Goal: Task Accomplishment & Management: Use online tool/utility

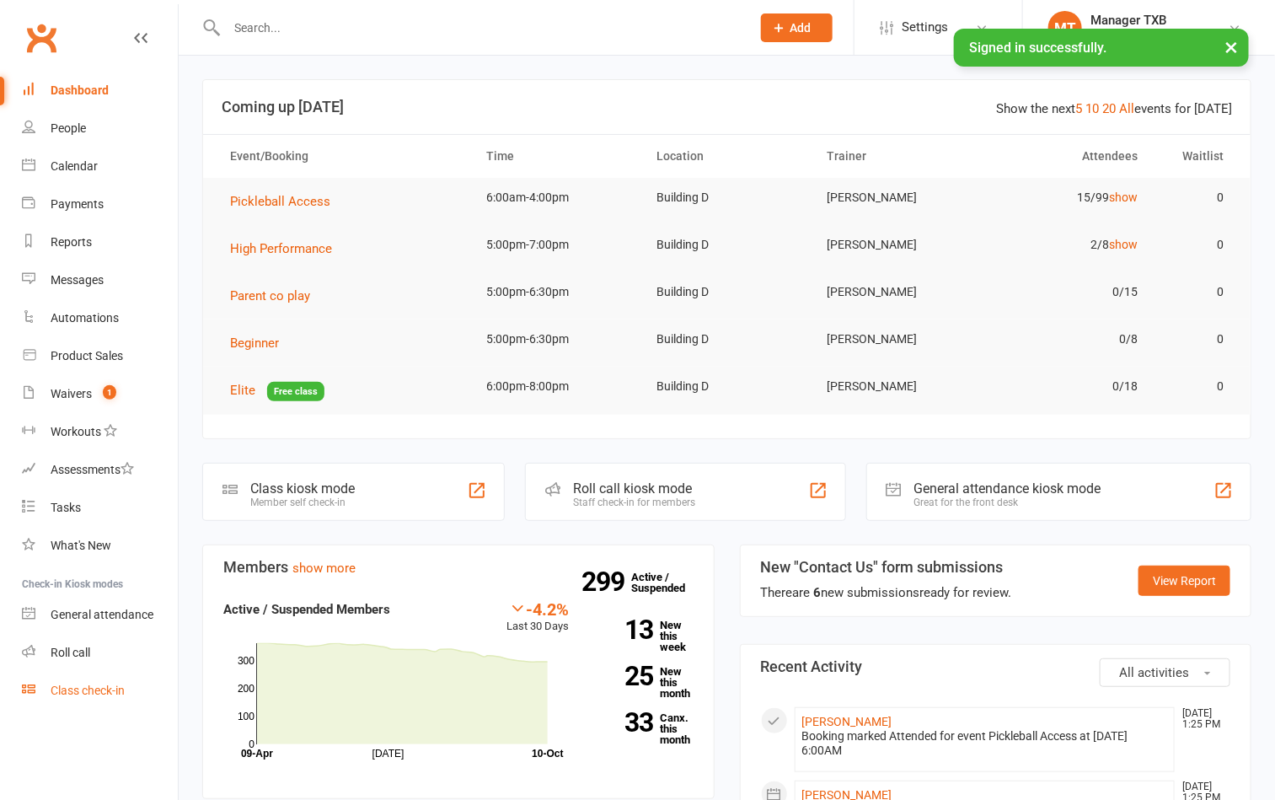
click at [94, 691] on div "Class check-in" at bounding box center [88, 690] width 74 height 13
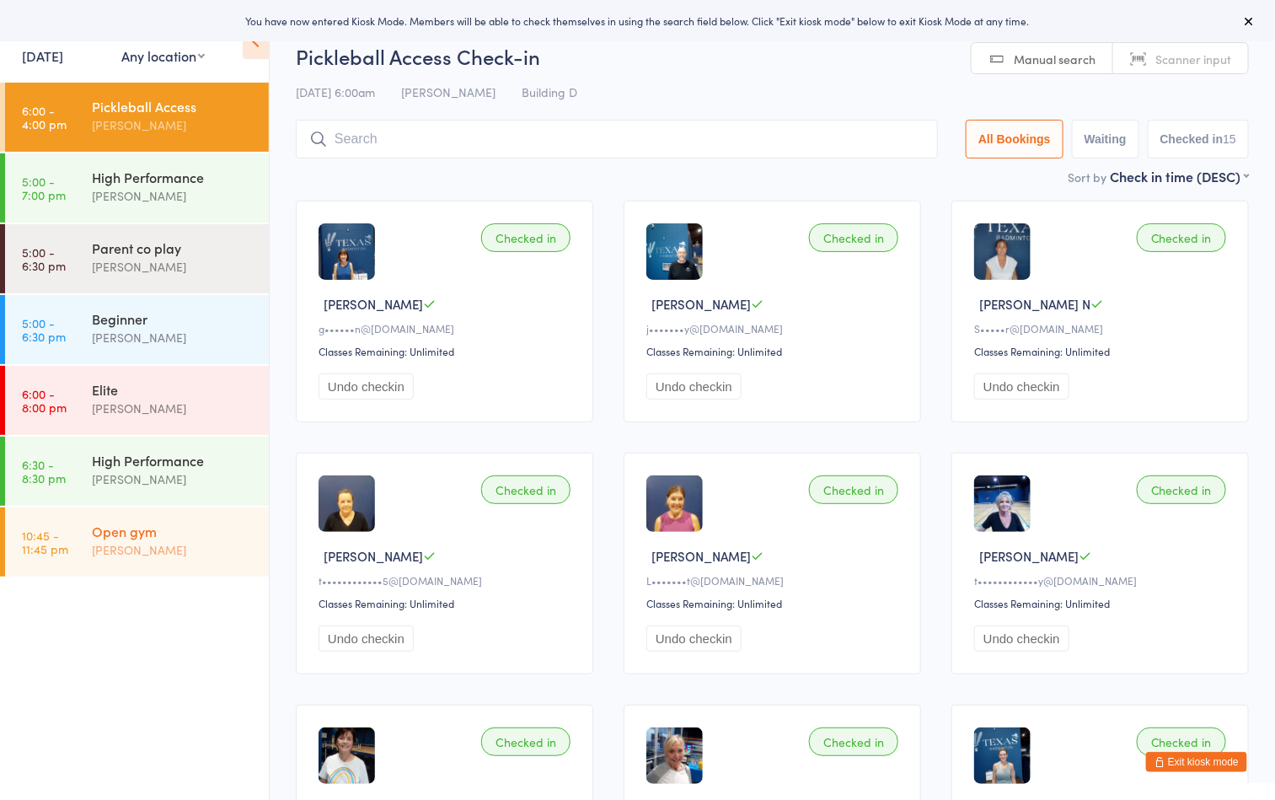
click at [170, 534] on div "Open gym" at bounding box center [173, 531] width 163 height 19
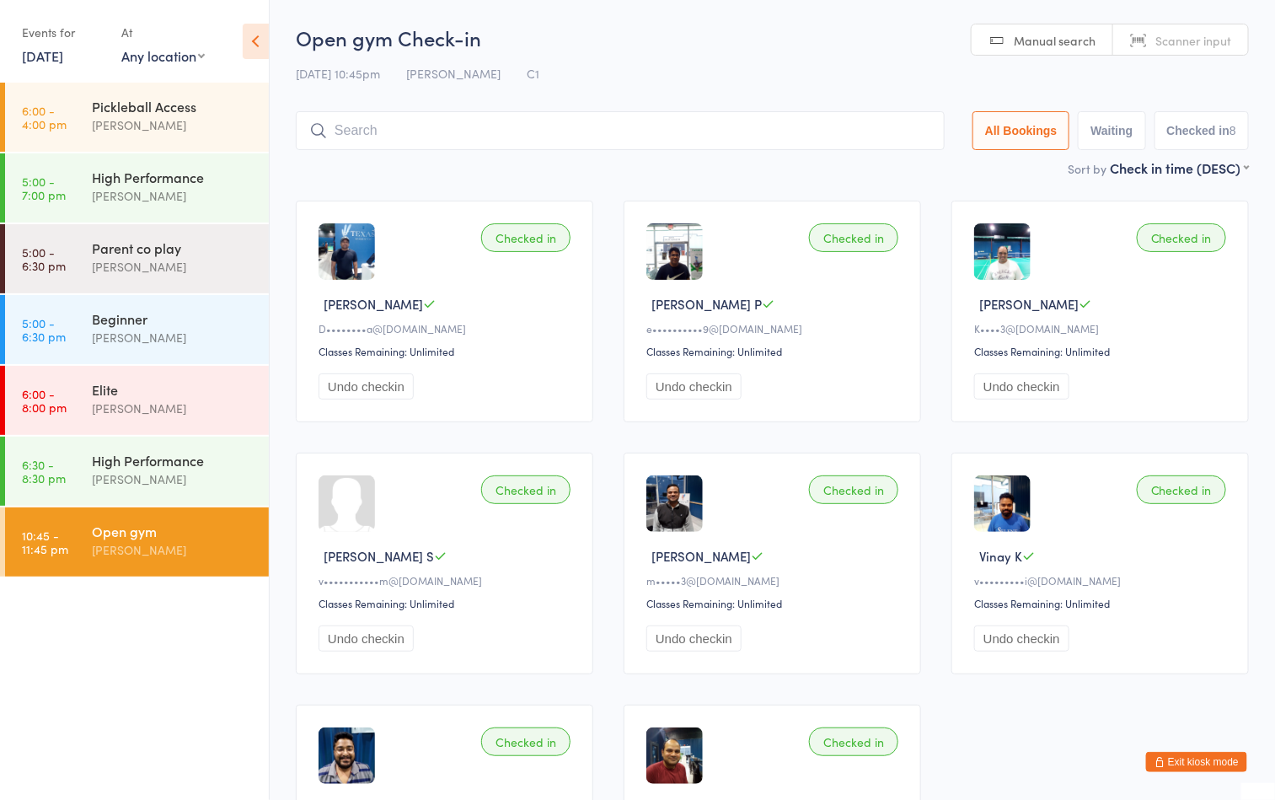
click at [531, 134] on input "search" at bounding box center [620, 130] width 649 height 39
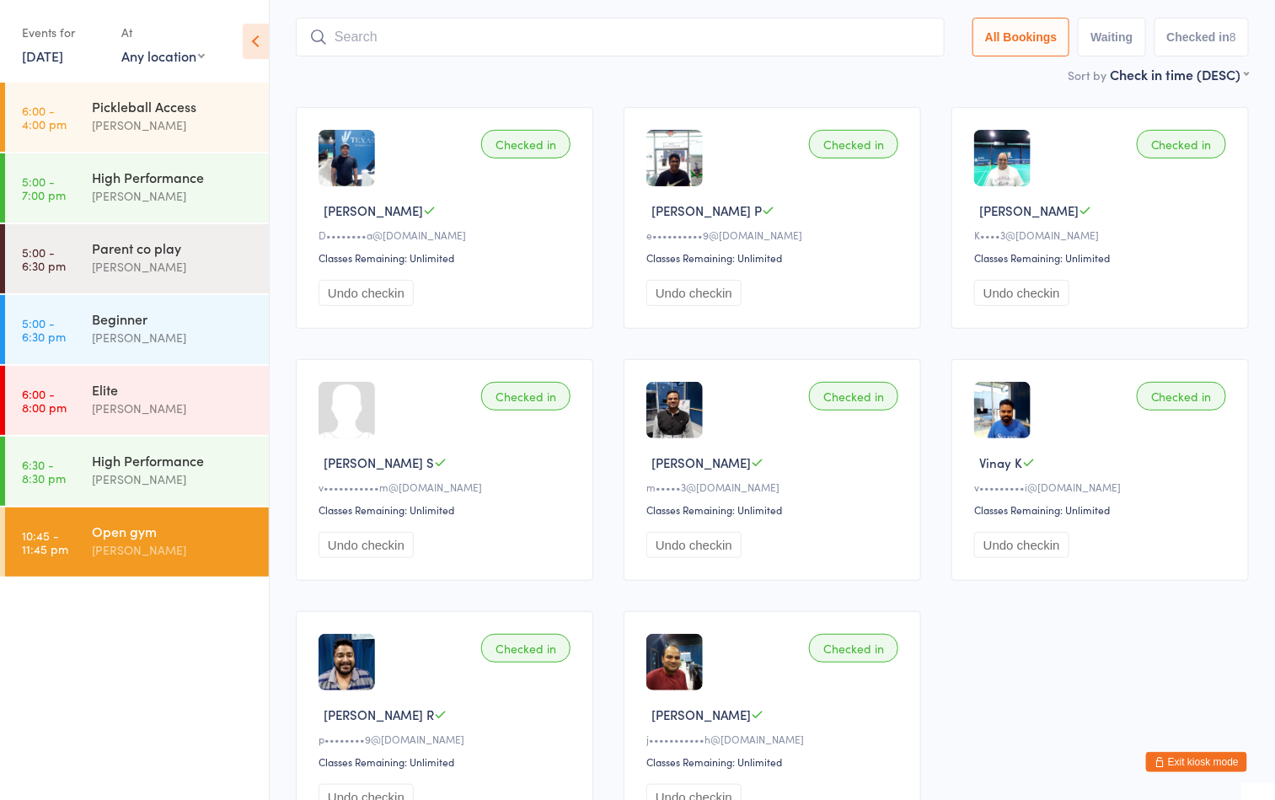
scroll to position [111, 0]
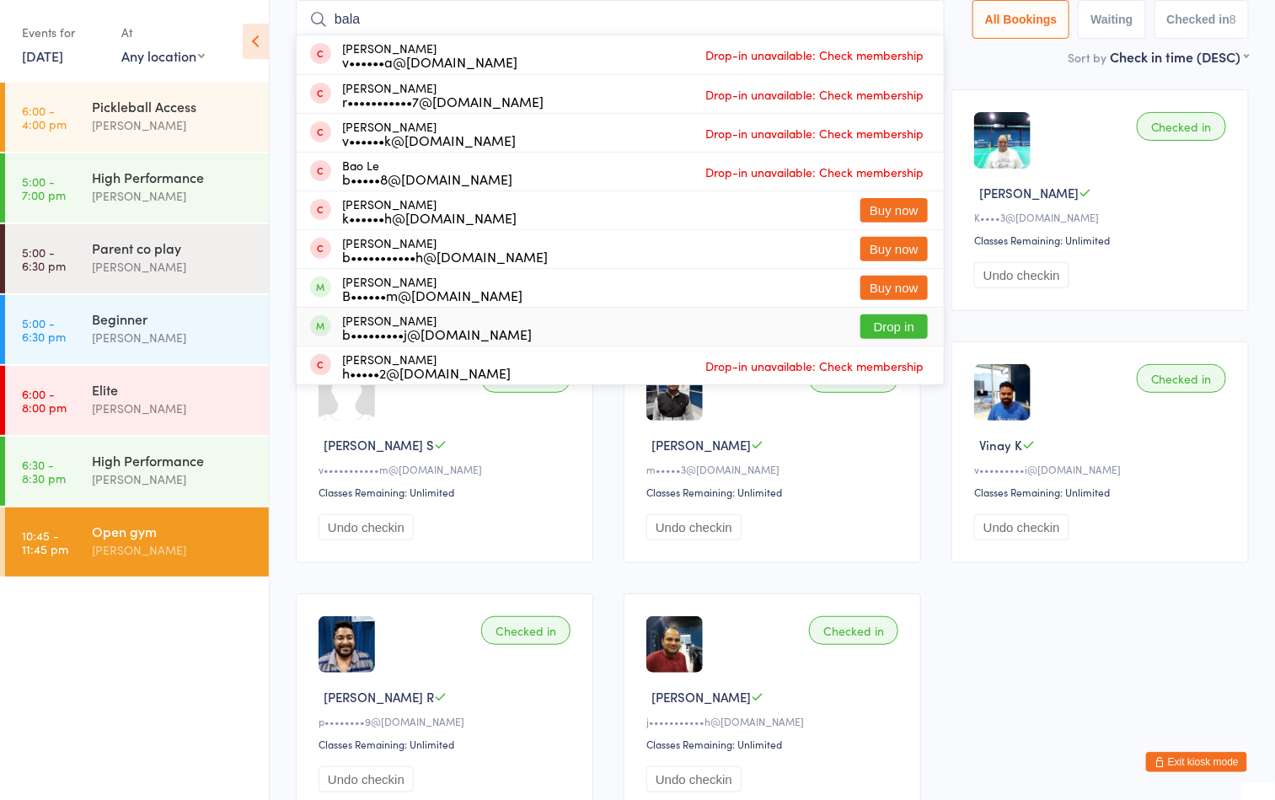
type input "bala"
click at [876, 322] on button "Drop in" at bounding box center [894, 326] width 67 height 24
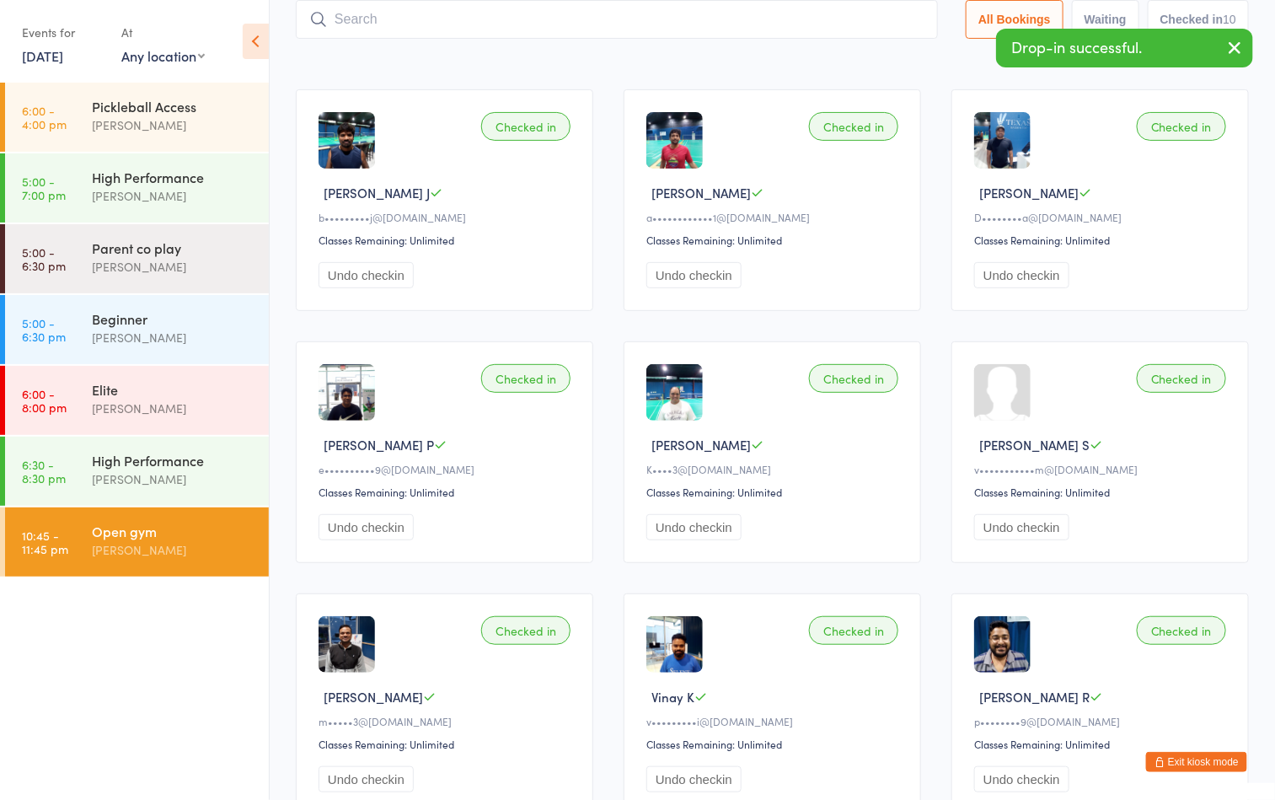
click at [471, 25] on input "search" at bounding box center [617, 19] width 642 height 39
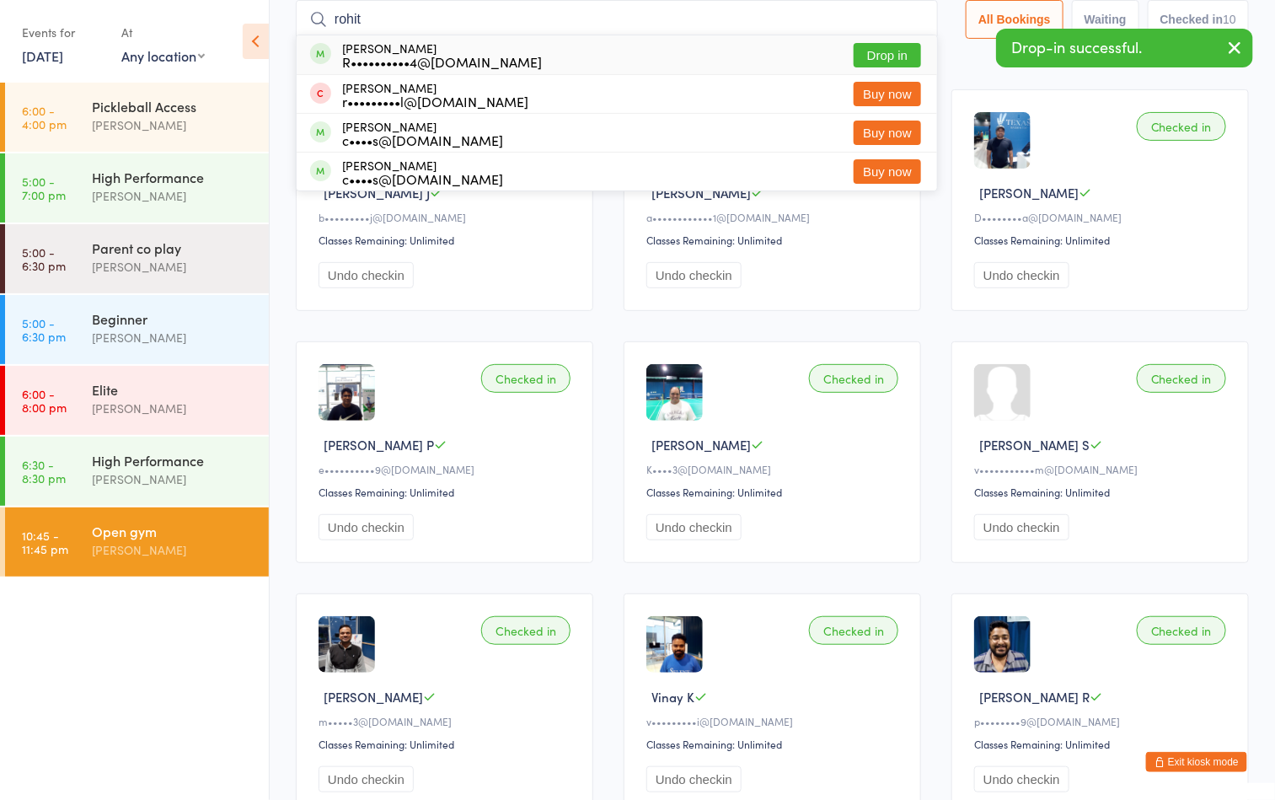
type input "rohit"
click at [870, 53] on button "Drop in" at bounding box center [887, 55] width 67 height 24
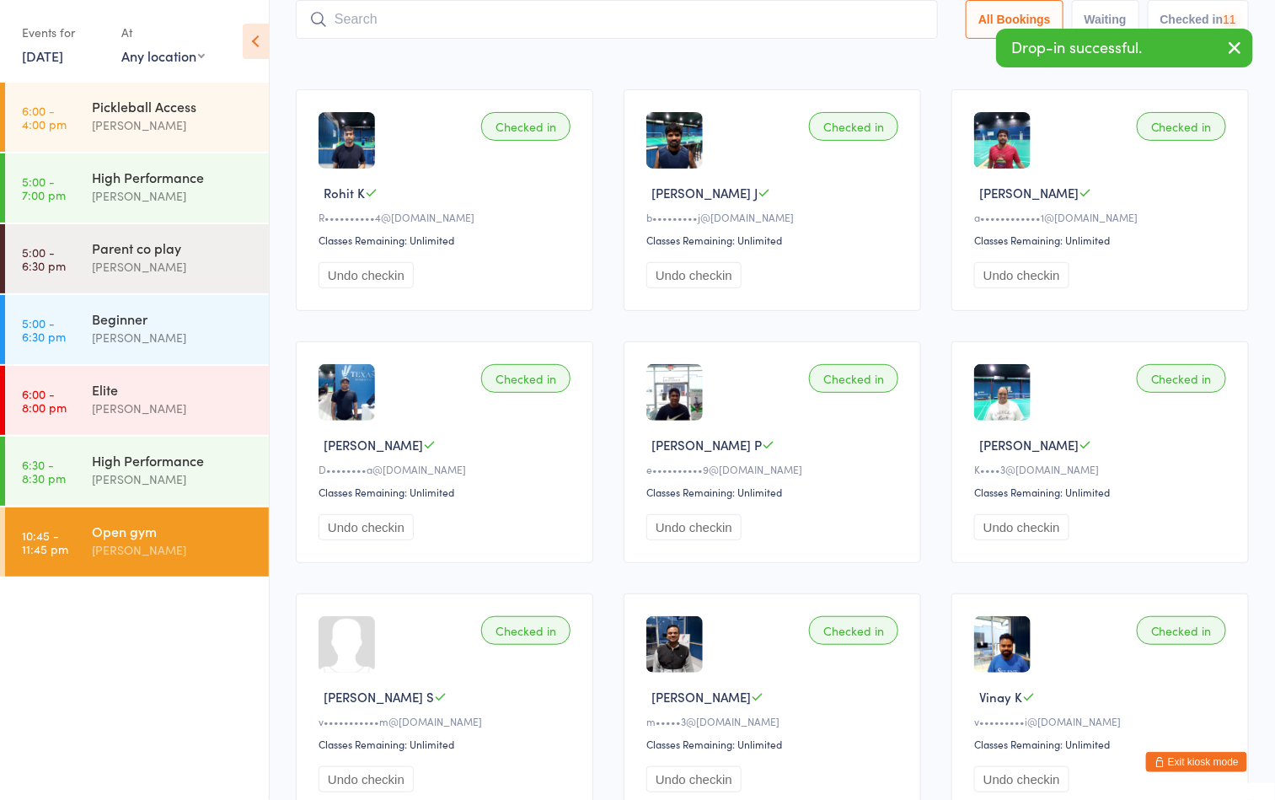
click at [600, 58] on div "Sort by Check in time (DESC) First name (ASC) First name (DESC) Last name (ASC)…" at bounding box center [772, 56] width 953 height 19
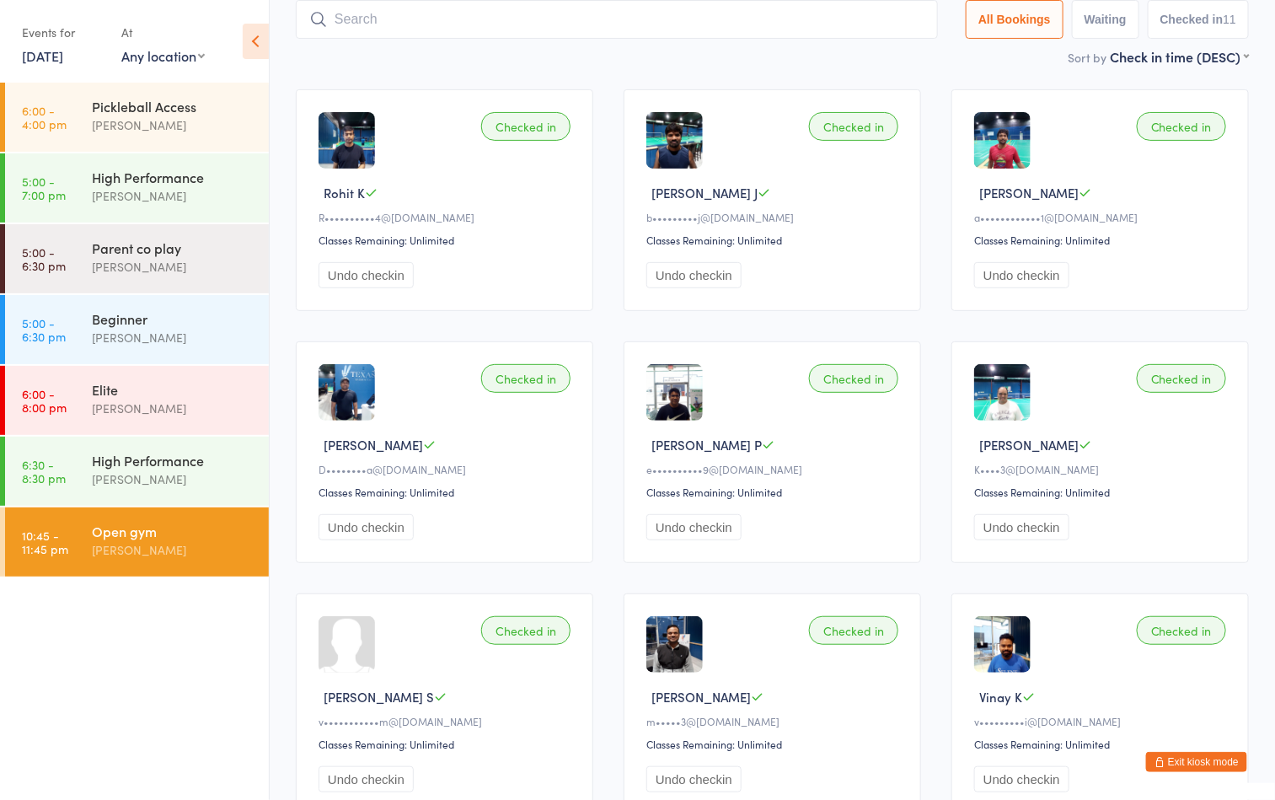
click at [820, 58] on div "Sort by Check in time (DESC) First name (ASC) First name (DESC) Last name (ASC)…" at bounding box center [772, 56] width 953 height 19
click at [834, 69] on main "Open gym Check-in 10 Oct 10:45pm Boyd Tahtat C1 Manual search Scanner input All…" at bounding box center [772, 497] width 953 height 1170
click at [625, 28] on input "search" at bounding box center [617, 19] width 642 height 39
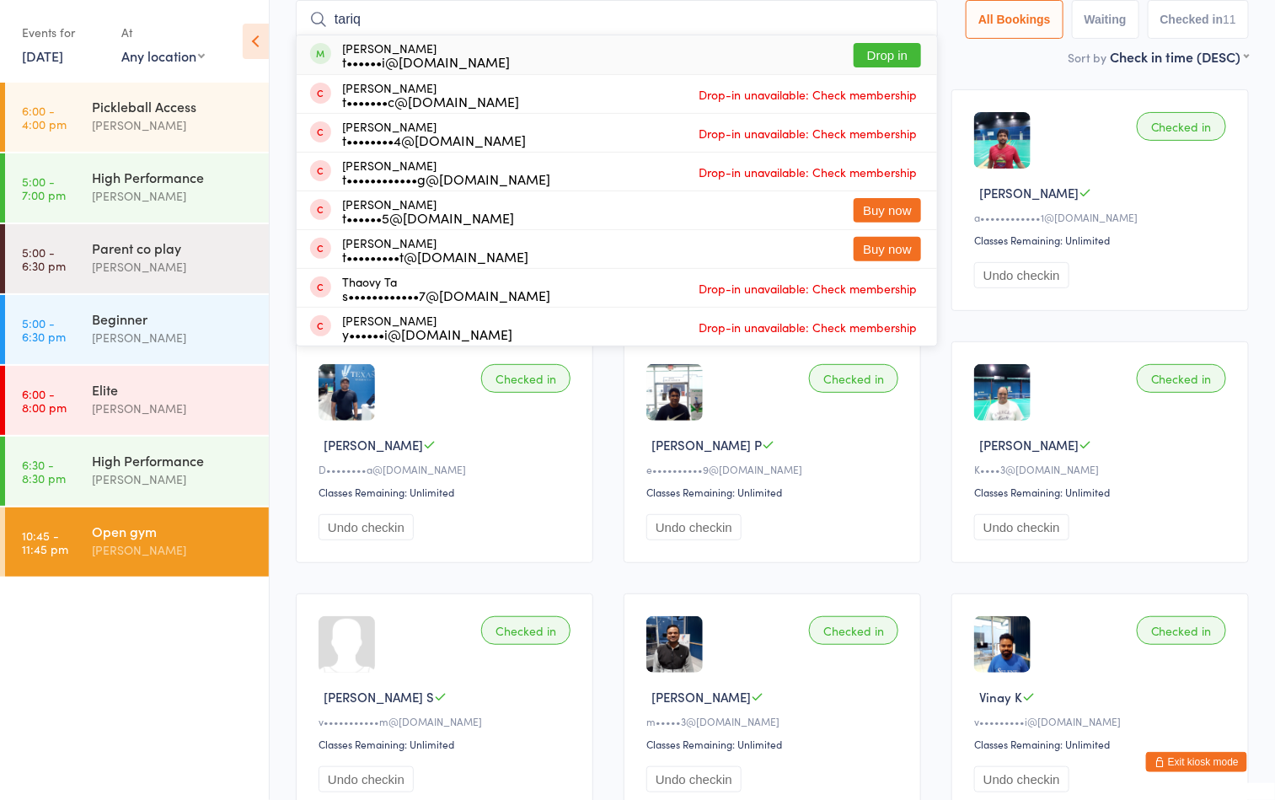
type input "tariq"
click at [893, 46] on button "Drop in" at bounding box center [887, 55] width 67 height 24
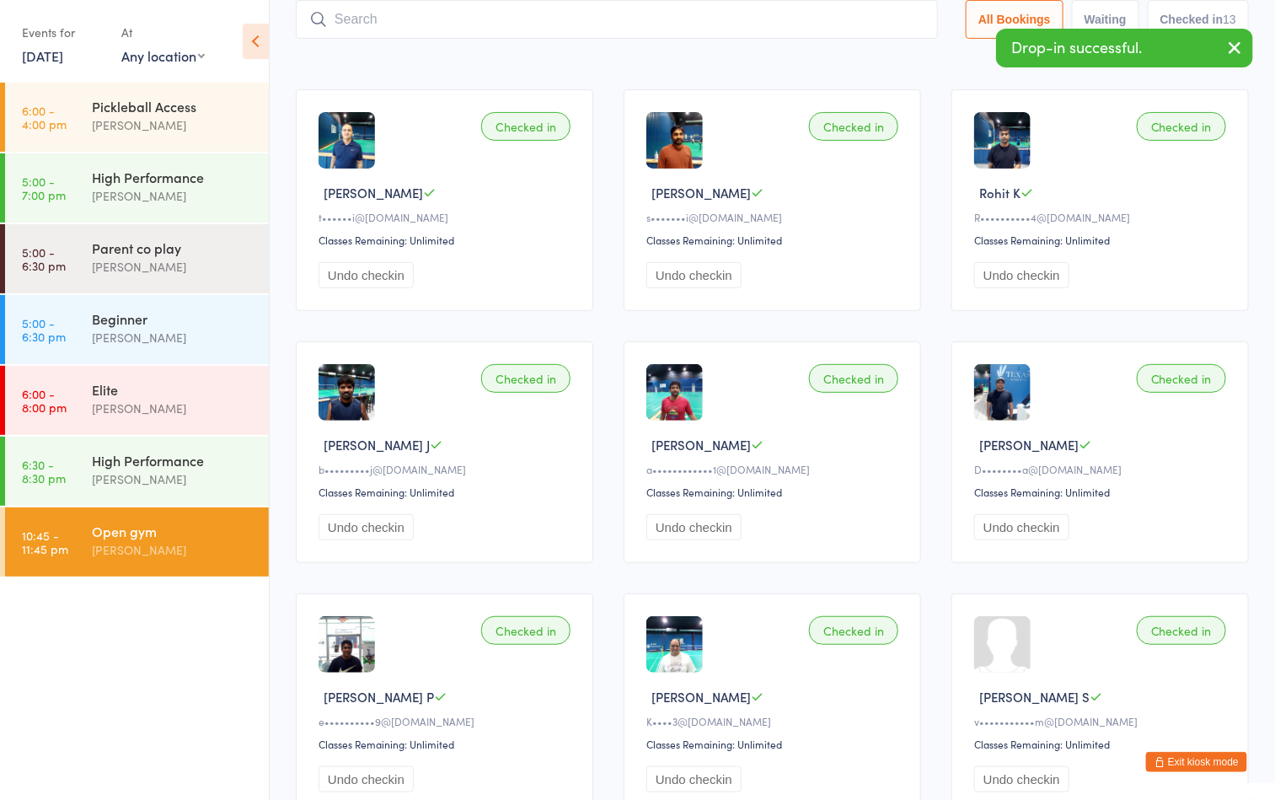
click at [747, 61] on div "Sort by Check in time (DESC) First name (ASC) First name (DESC) Last name (ASC)…" at bounding box center [772, 56] width 953 height 19
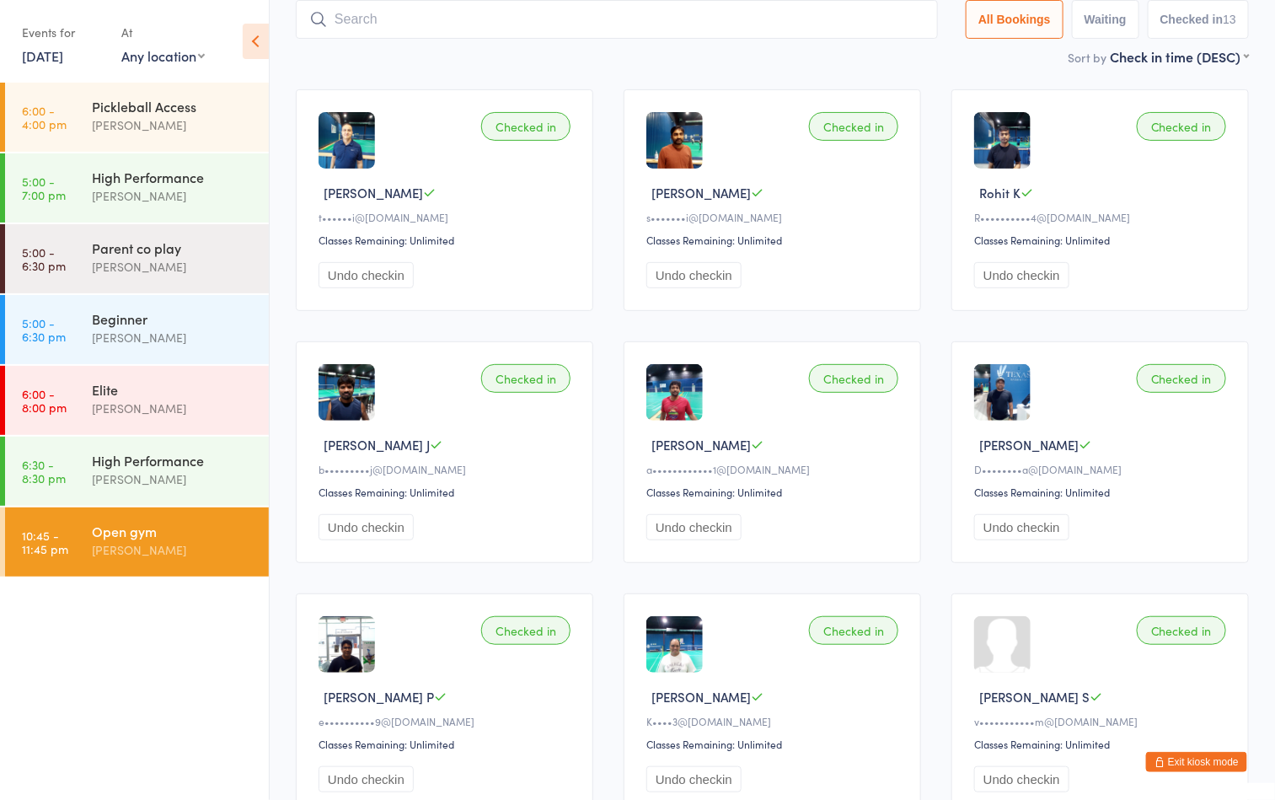
click at [518, 20] on input "search" at bounding box center [617, 19] width 642 height 39
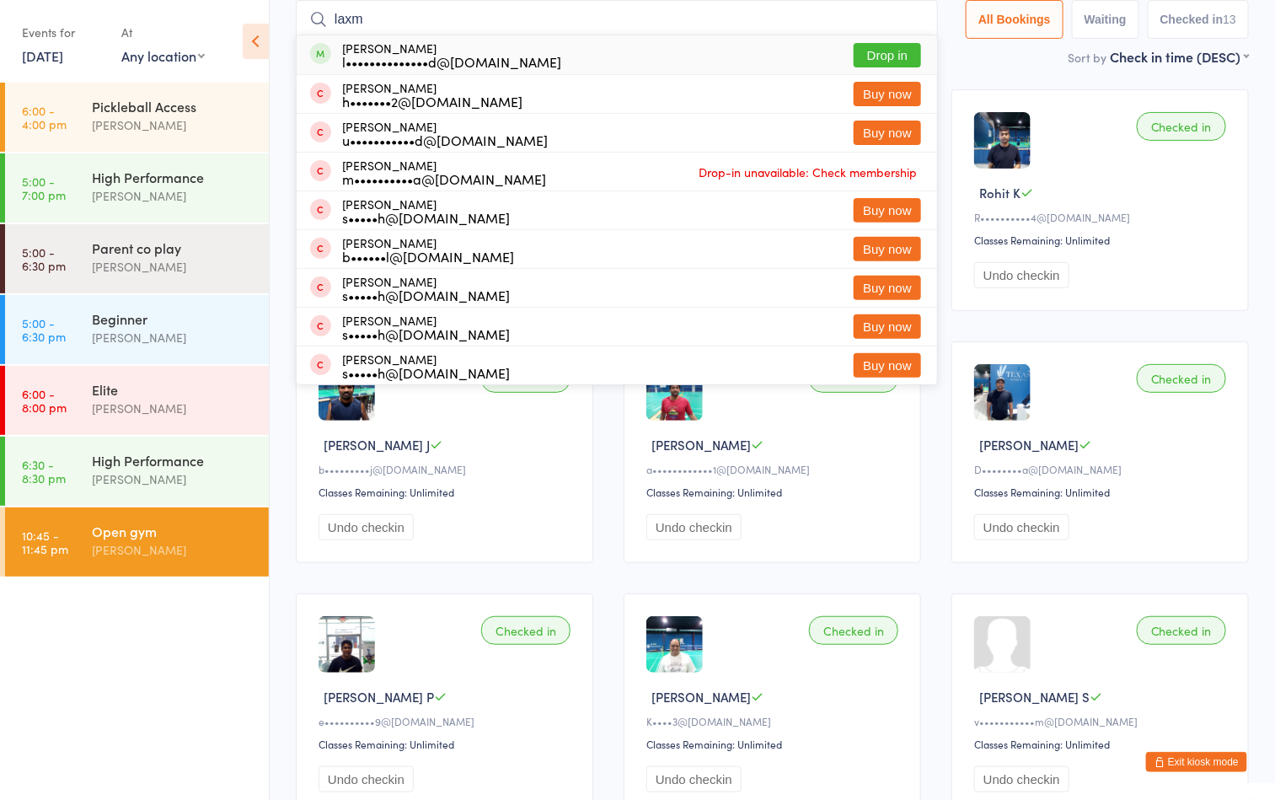
type input "laxm"
click at [870, 56] on button "Drop in" at bounding box center [887, 55] width 67 height 24
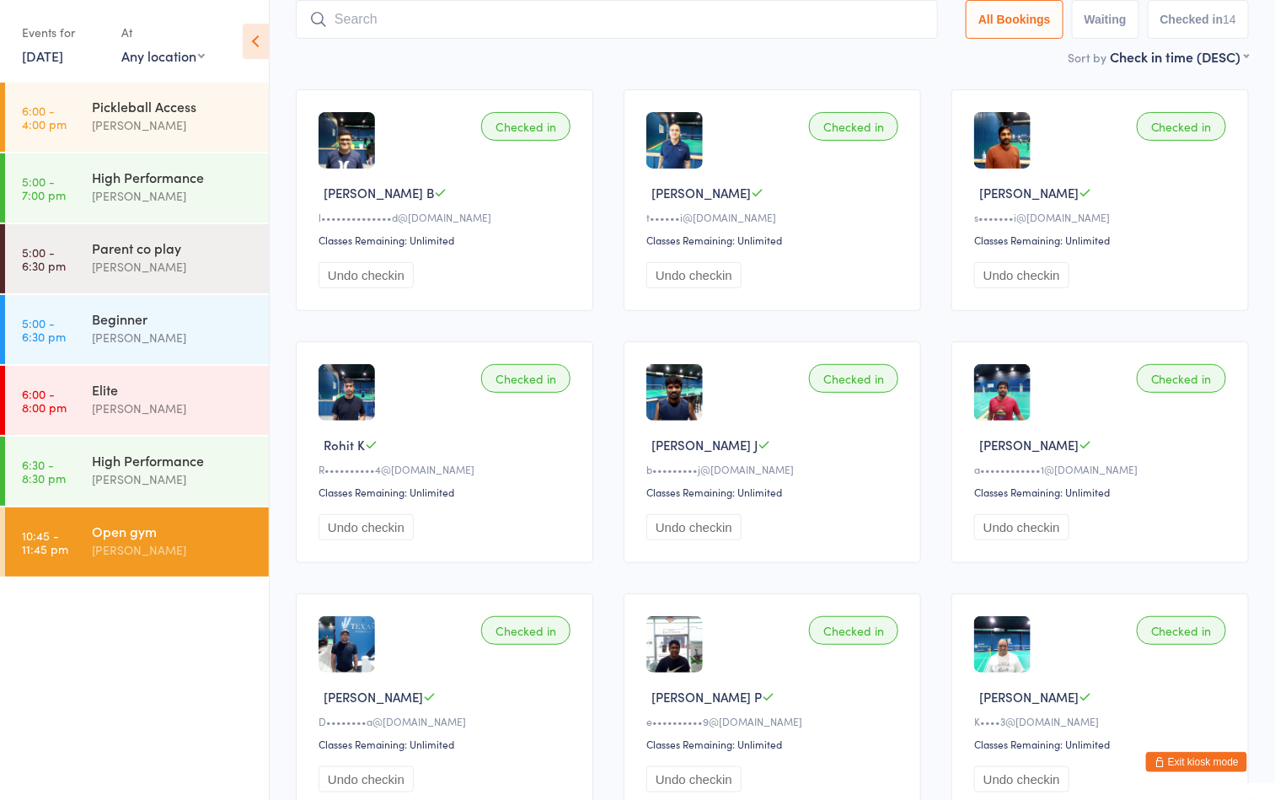
click at [570, 28] on input "search" at bounding box center [617, 19] width 642 height 39
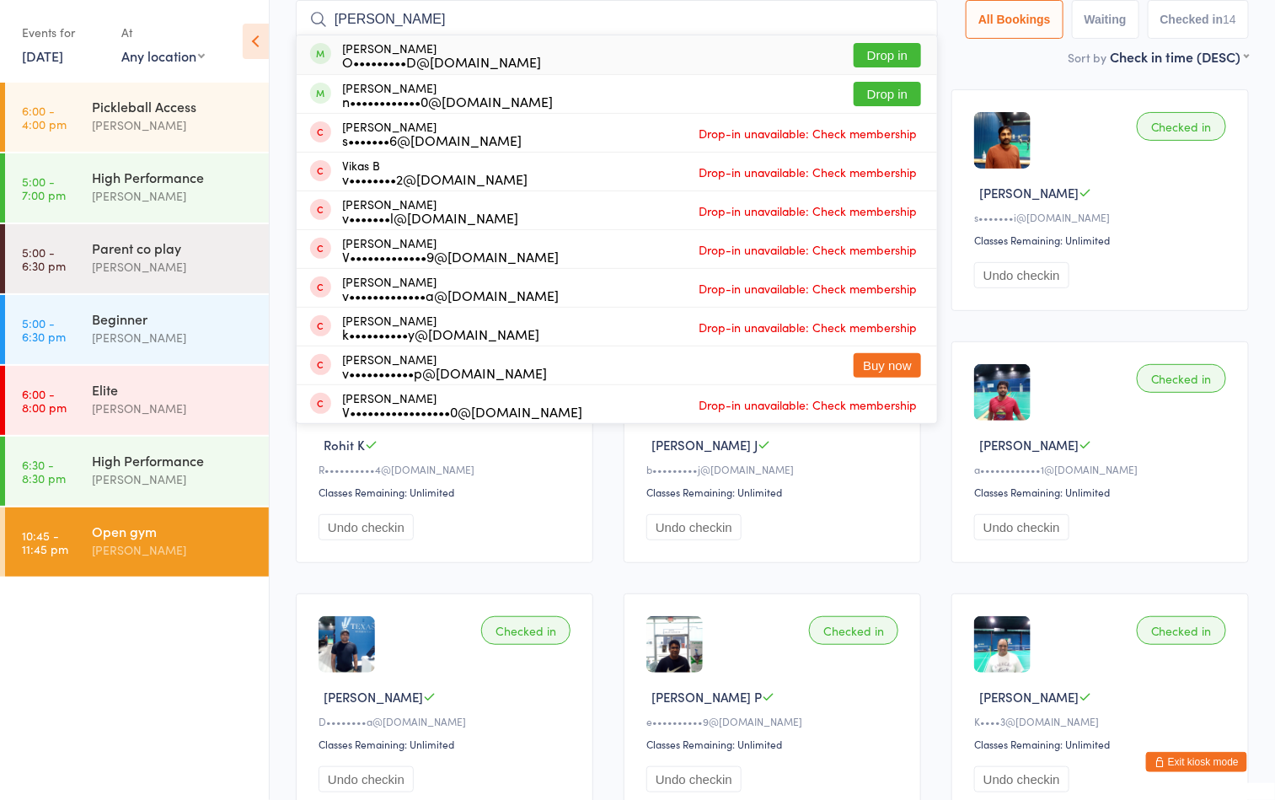
type input "vikrant"
click at [893, 53] on button "Drop in" at bounding box center [887, 55] width 67 height 24
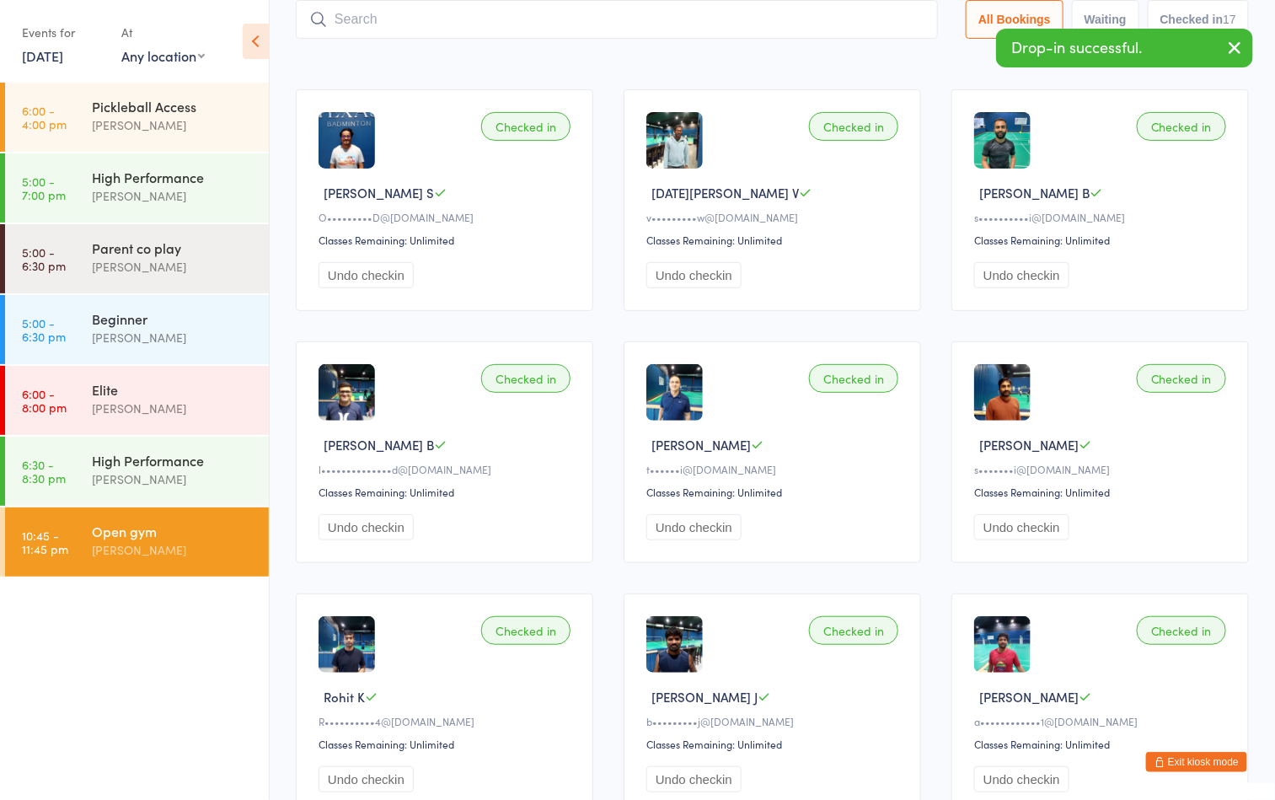
click at [625, 66] on div "Sort by Check in time (DESC) First name (ASC) First name (DESC) Last name (ASC)…" at bounding box center [772, 56] width 953 height 19
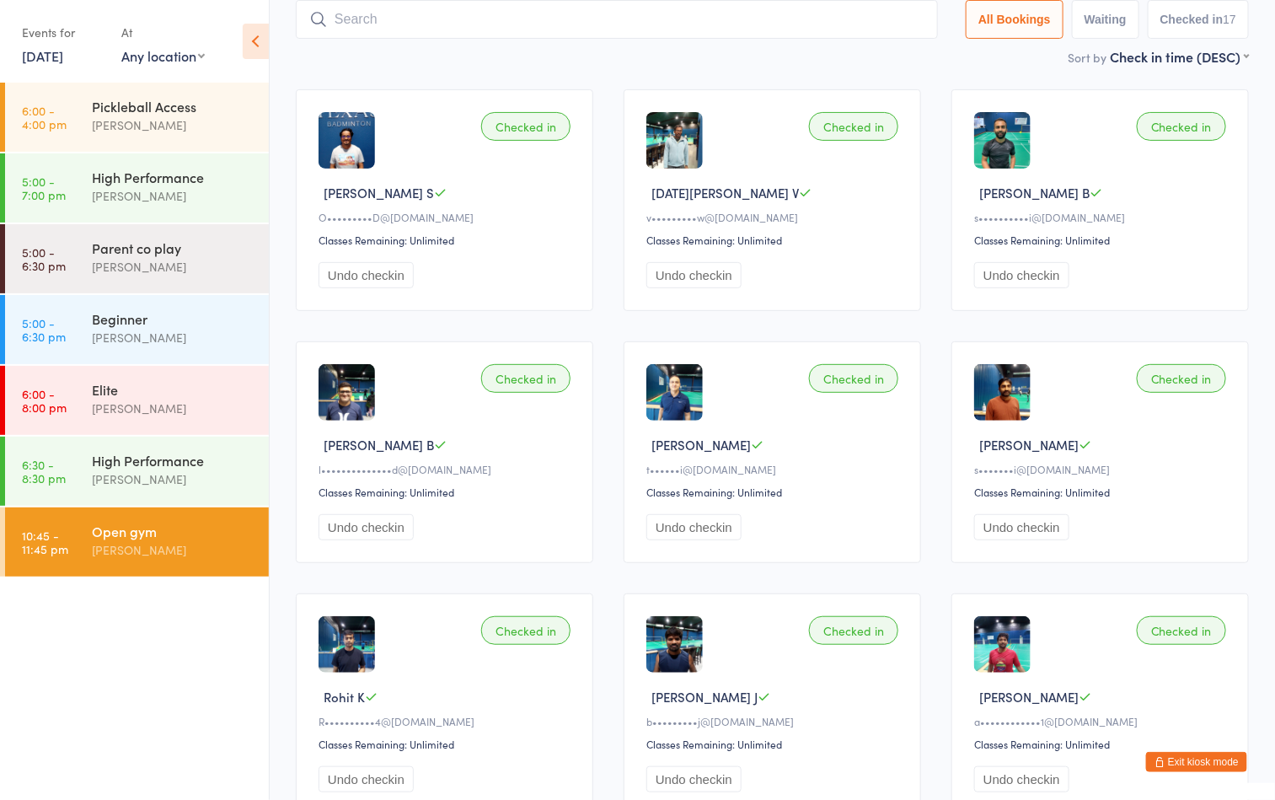
click at [545, 19] on input "search" at bounding box center [617, 19] width 642 height 39
click at [206, 685] on ul "6:00 - 4:00 pm Pickleball Access Boyd Tahtat 5:00 - 7:00 pm High Performance Ay…" at bounding box center [134, 441] width 269 height 717
click at [188, 547] on div "[PERSON_NAME]" at bounding box center [173, 549] width 163 height 19
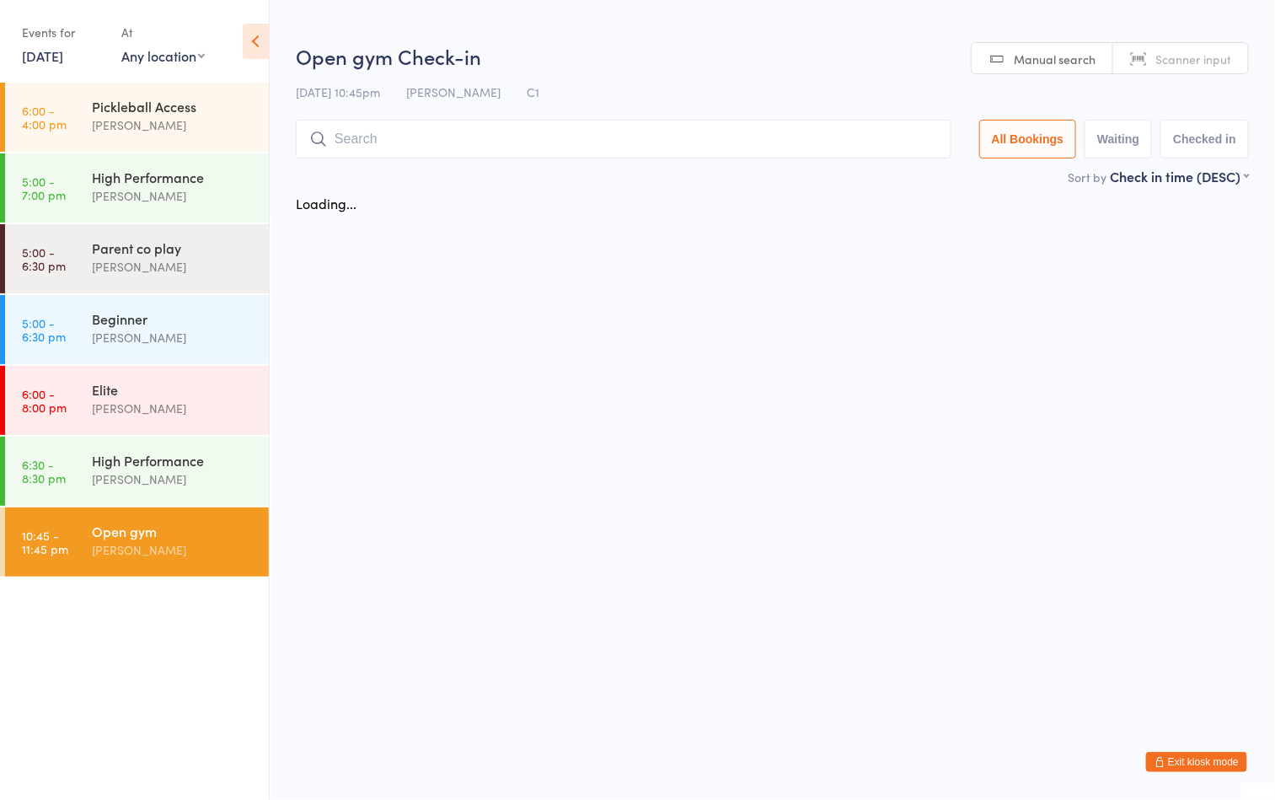
scroll to position [0, 0]
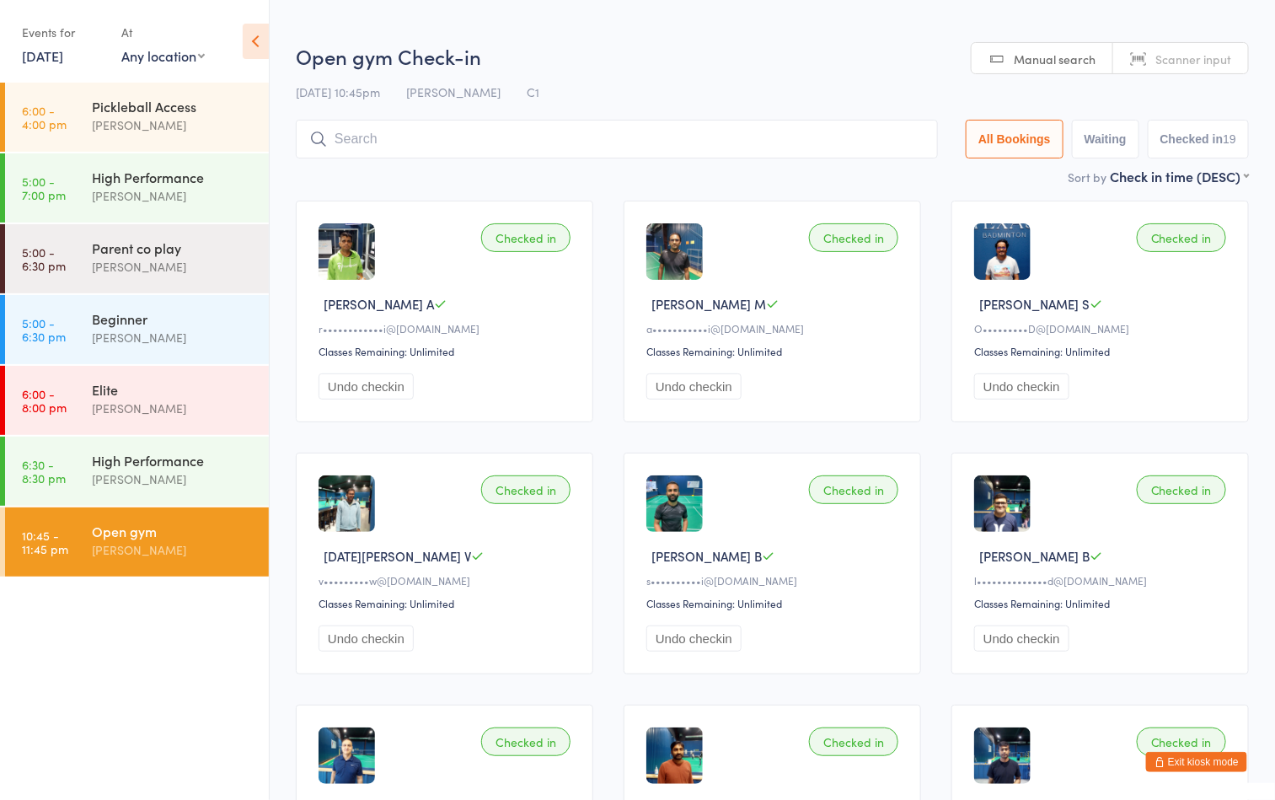
click at [668, 42] on h2 "Open gym Check-in" at bounding box center [772, 56] width 953 height 28
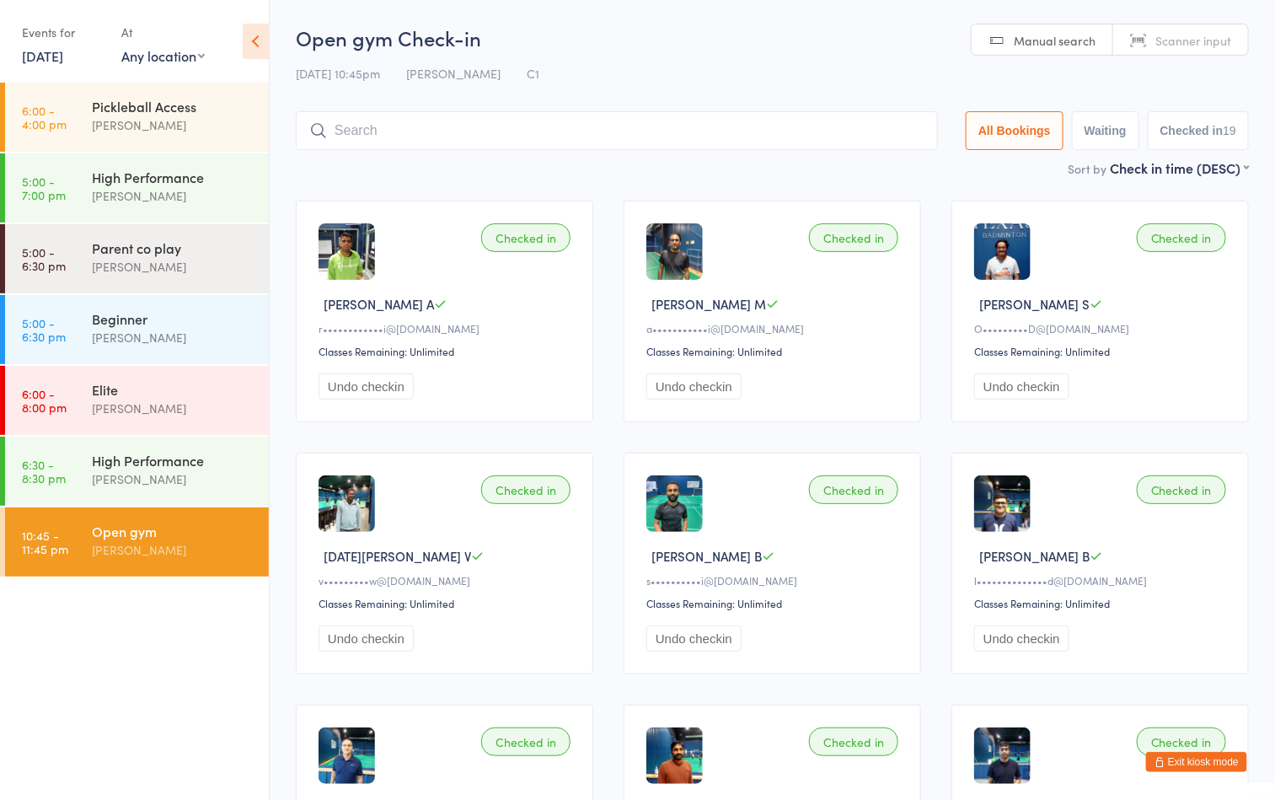
click at [794, 77] on div "10 Oct 10:45pm Boyd Tahtat C1" at bounding box center [772, 74] width 953 height 28
click at [574, 116] on input "search" at bounding box center [617, 130] width 642 height 39
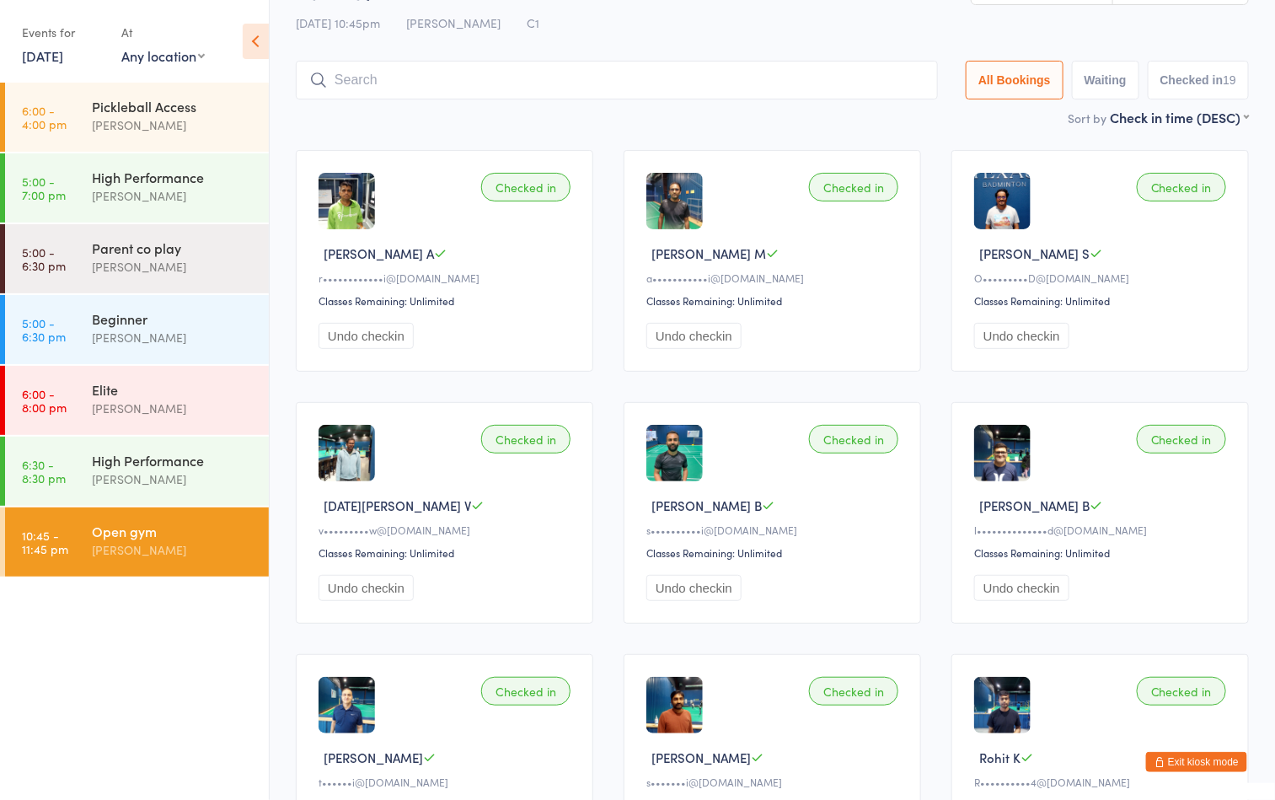
click at [734, 61] on input "search" at bounding box center [617, 80] width 642 height 39
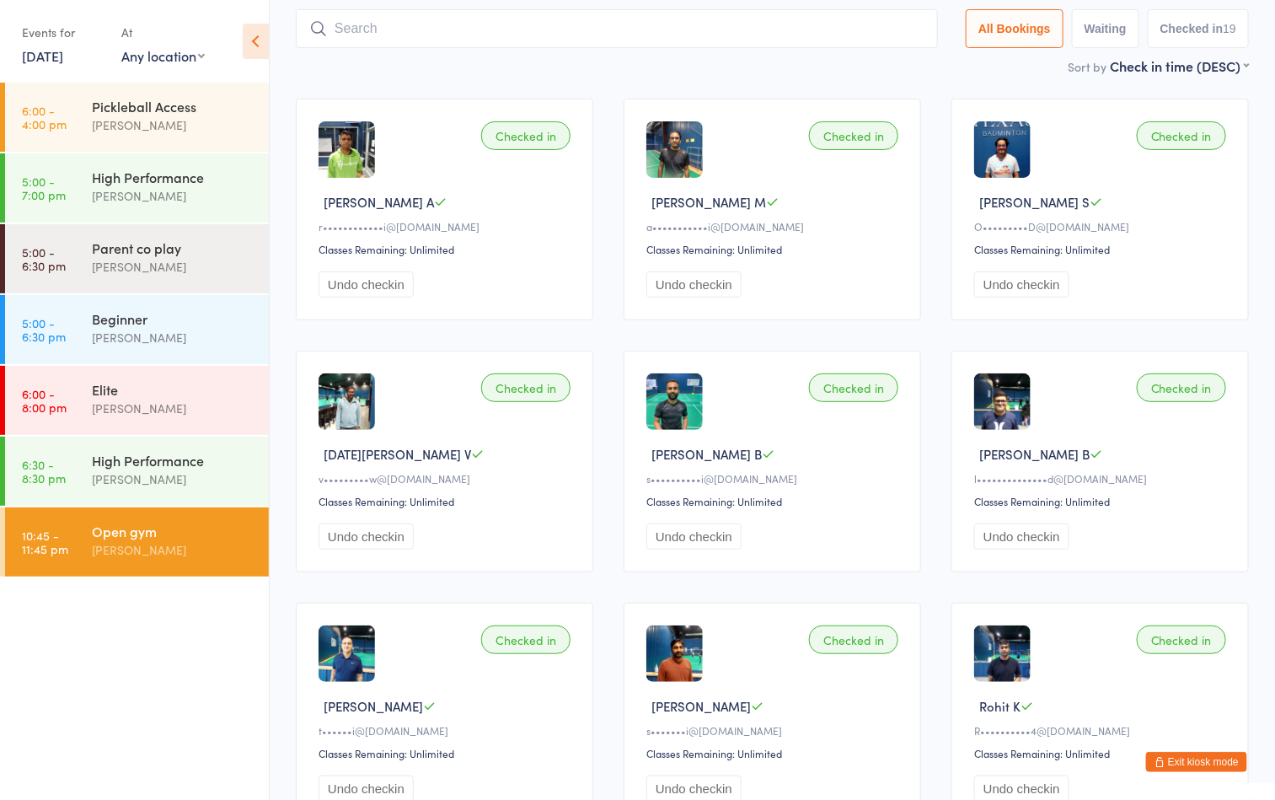
scroll to position [111, 0]
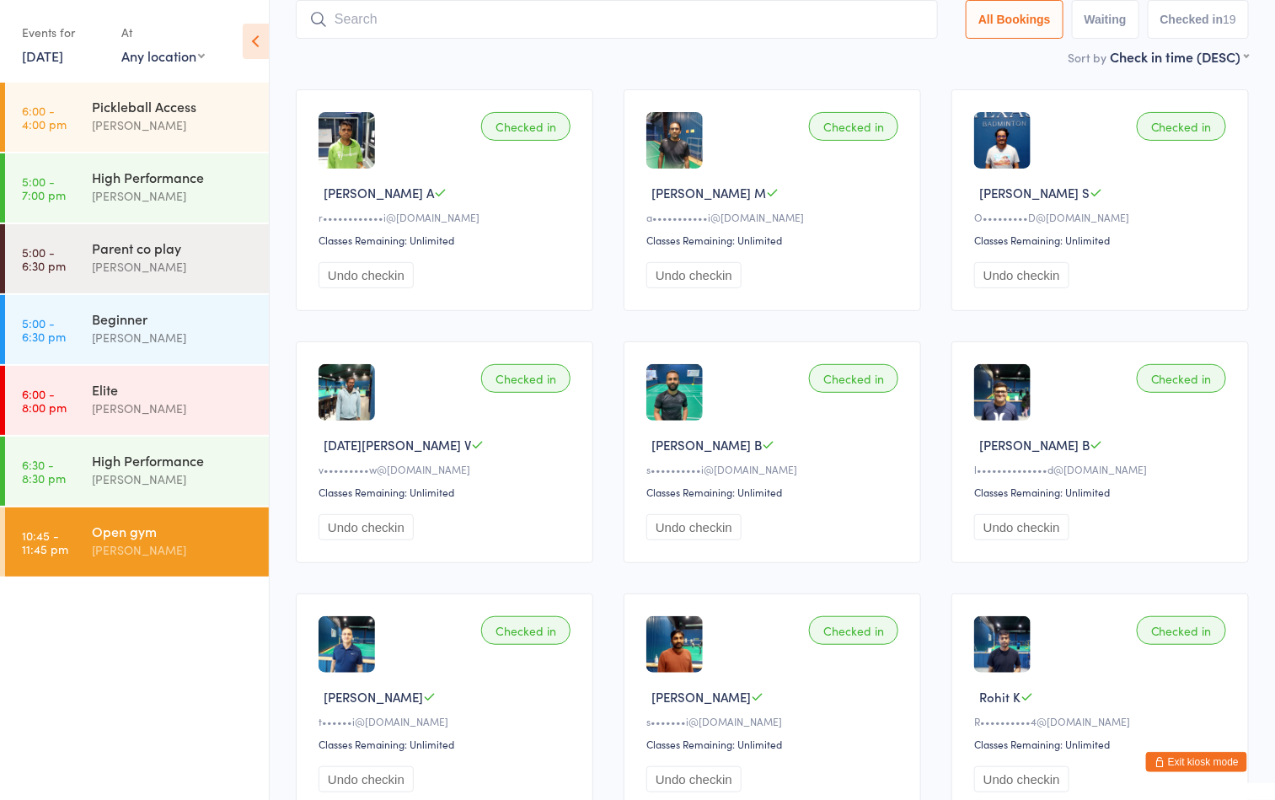
click at [159, 529] on div "Open gym" at bounding box center [173, 531] width 163 height 19
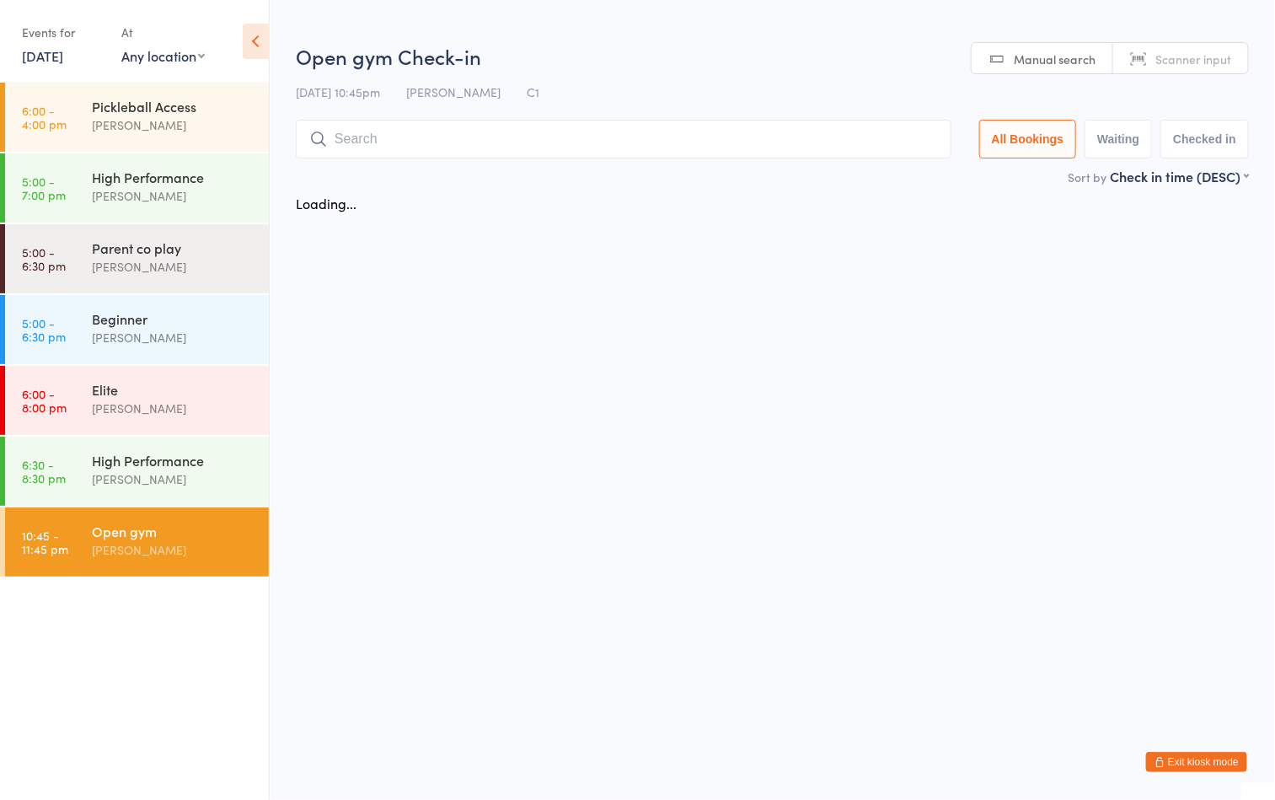
scroll to position [0, 0]
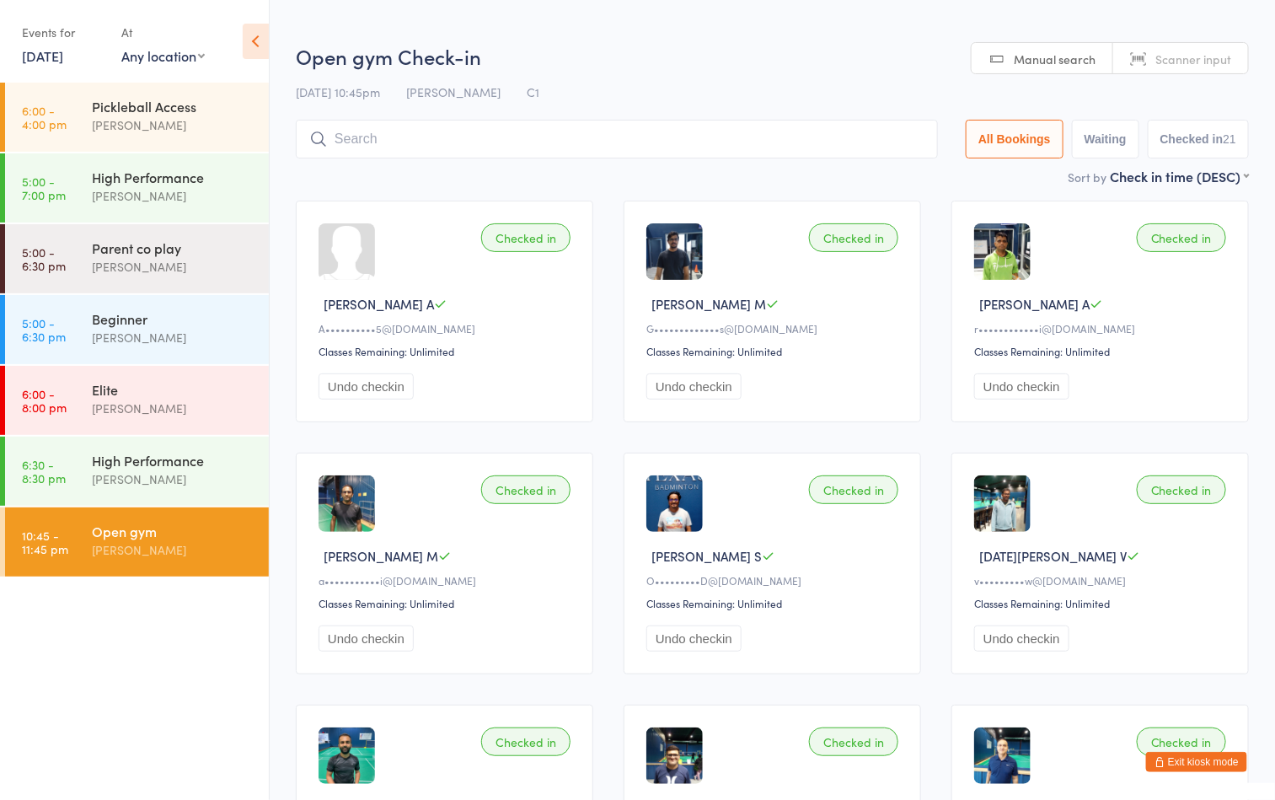
click at [655, 53] on h2 "Open gym Check-in" at bounding box center [772, 56] width 953 height 28
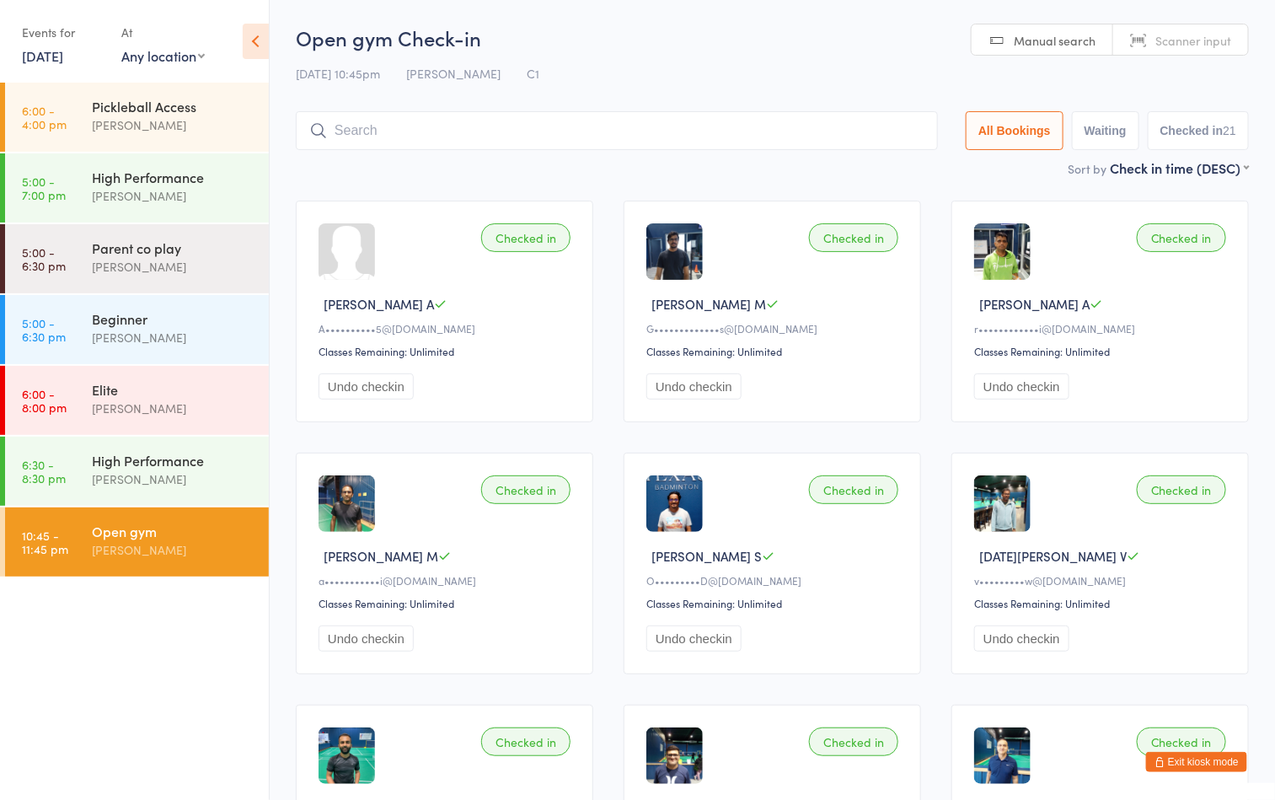
click at [1197, 766] on button "Exit kiosk mode" at bounding box center [1196, 762] width 101 height 20
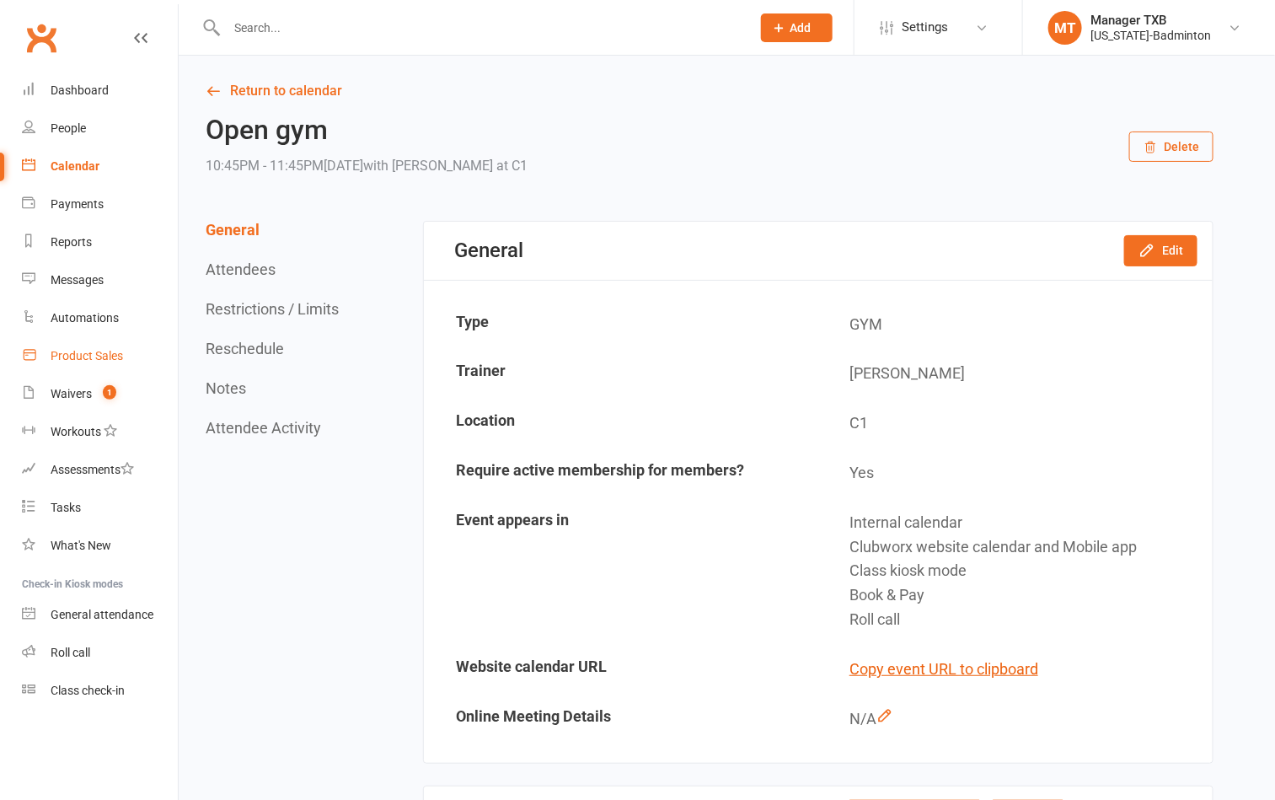
click at [71, 347] on link "Product Sales" at bounding box center [100, 356] width 156 height 38
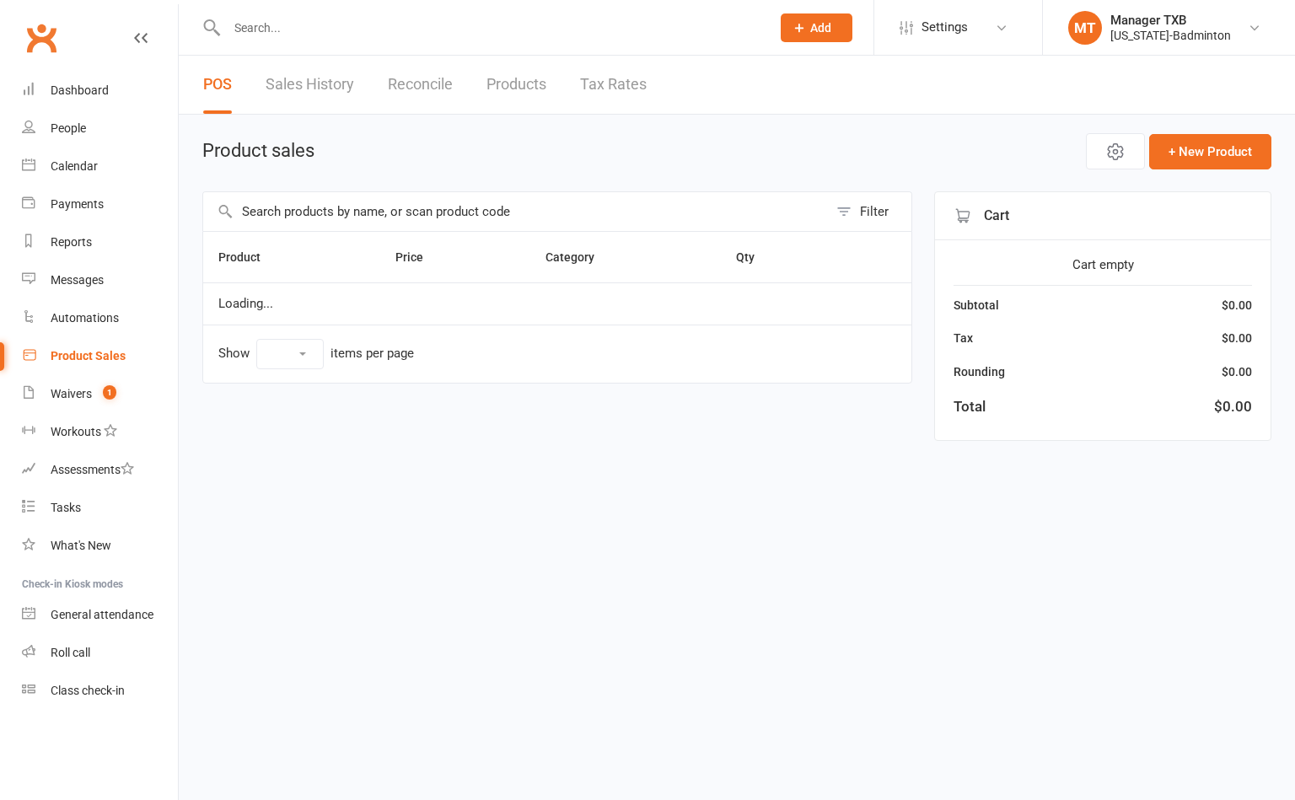
select select "100"
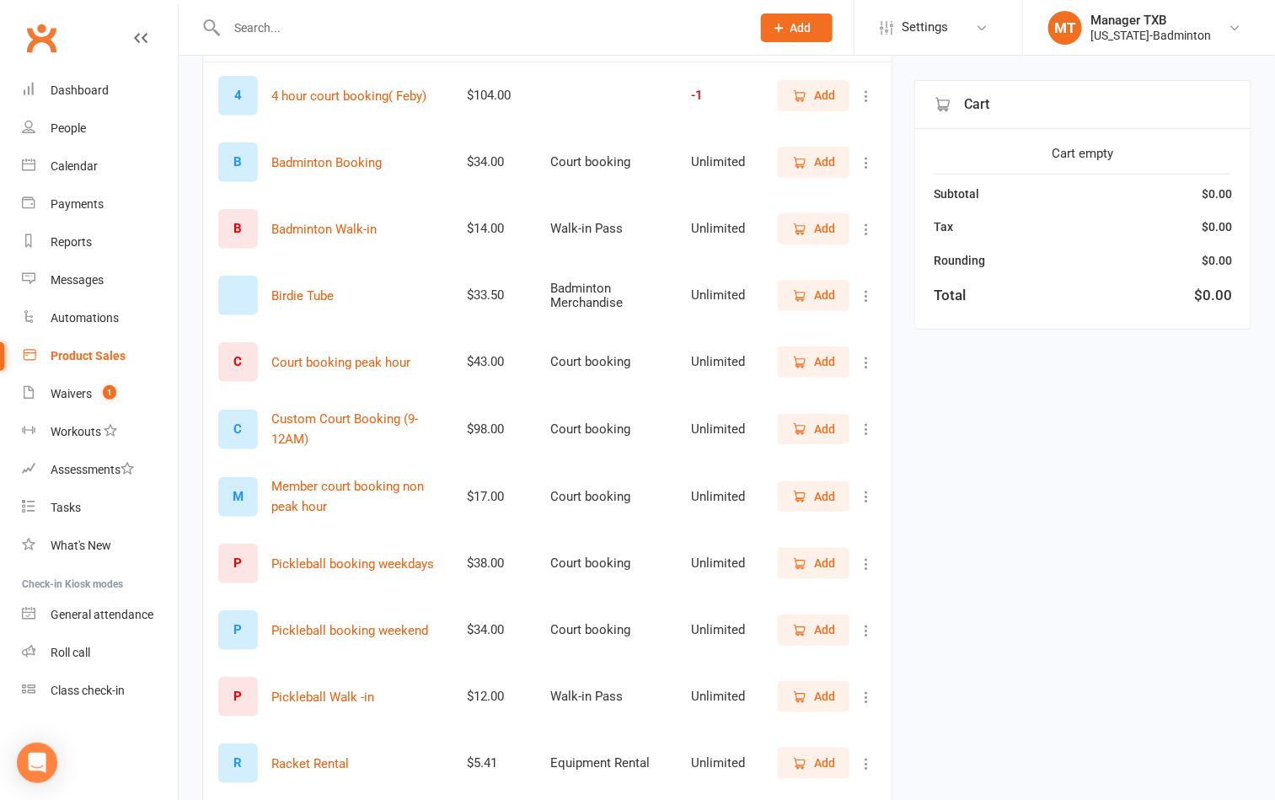
scroll to position [253, 0]
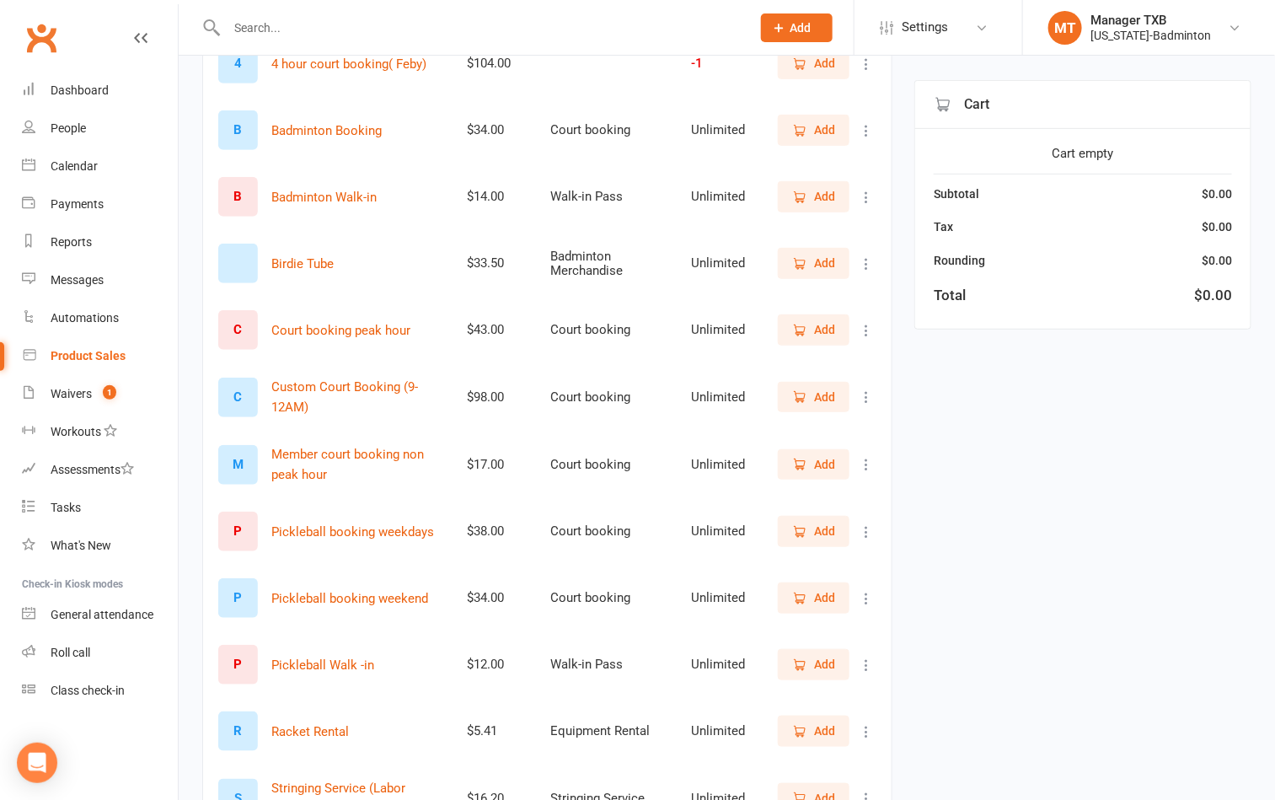
click at [824, 469] on span "Add" at bounding box center [824, 464] width 21 height 19
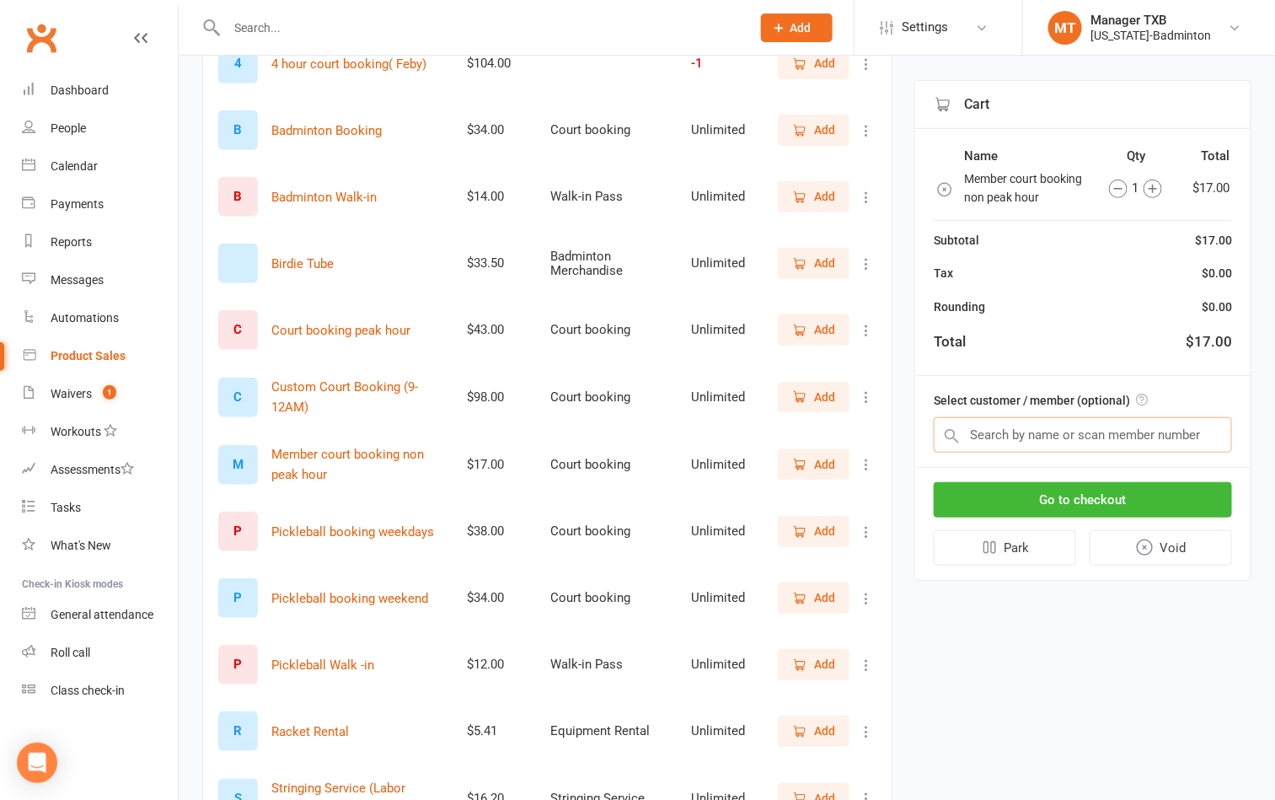
click at [997, 438] on input "text" at bounding box center [1083, 434] width 298 height 35
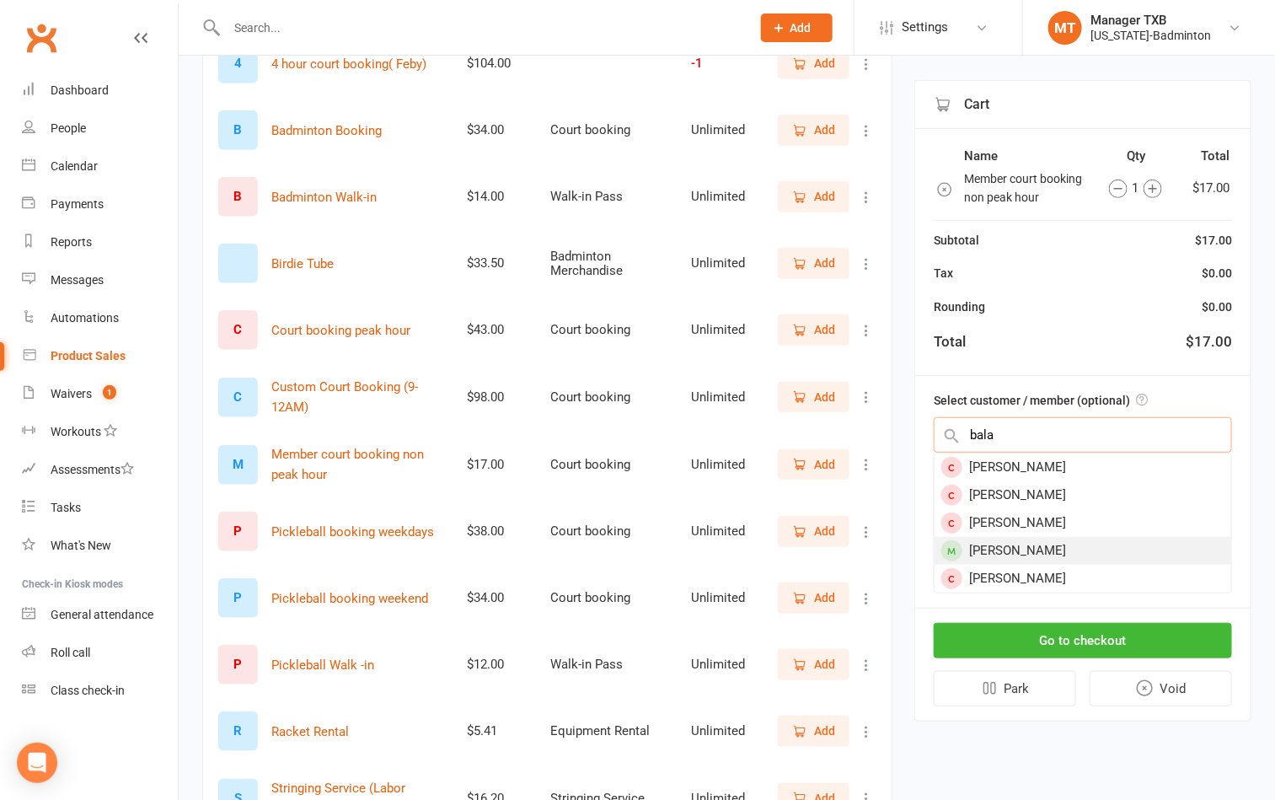
type input "bala"
click at [1005, 551] on div "Balasubramanian Jeyaraj" at bounding box center [1083, 551] width 297 height 28
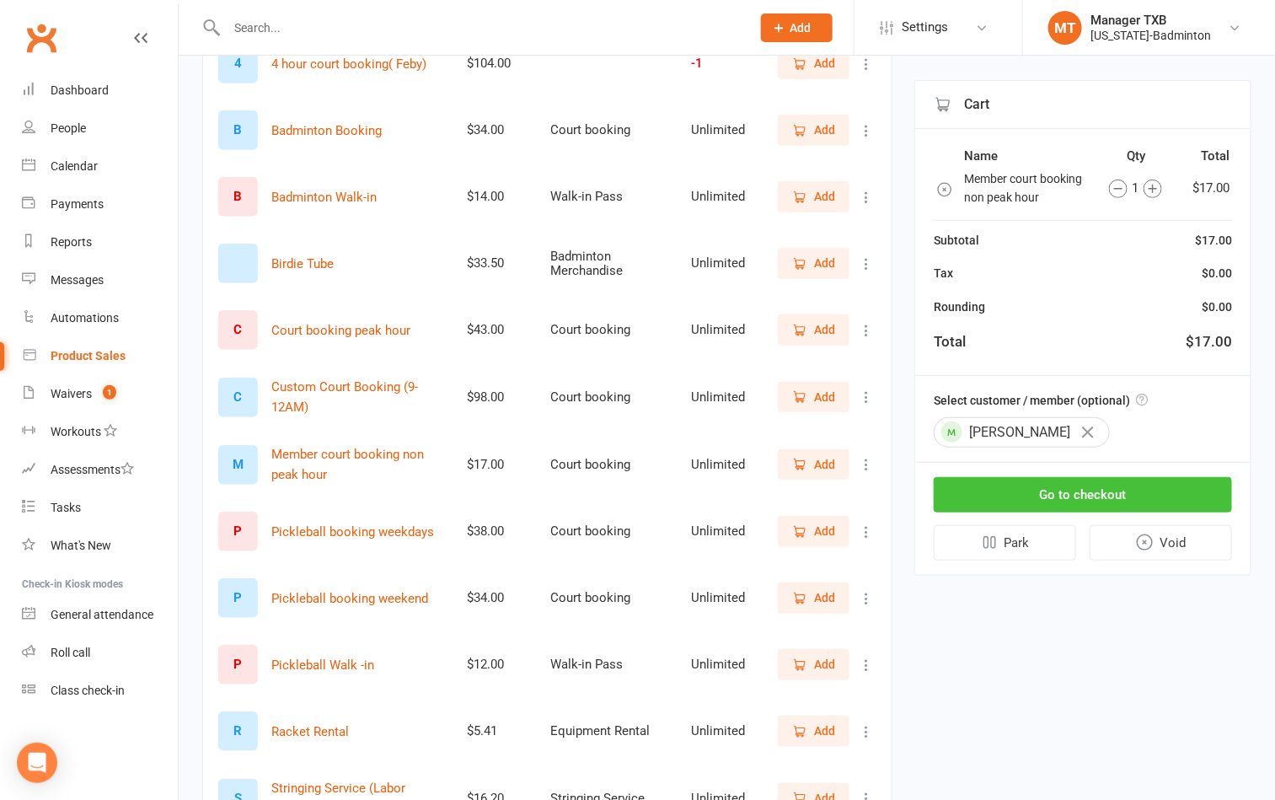
click at [1070, 491] on button "Go to checkout" at bounding box center [1083, 494] width 298 height 35
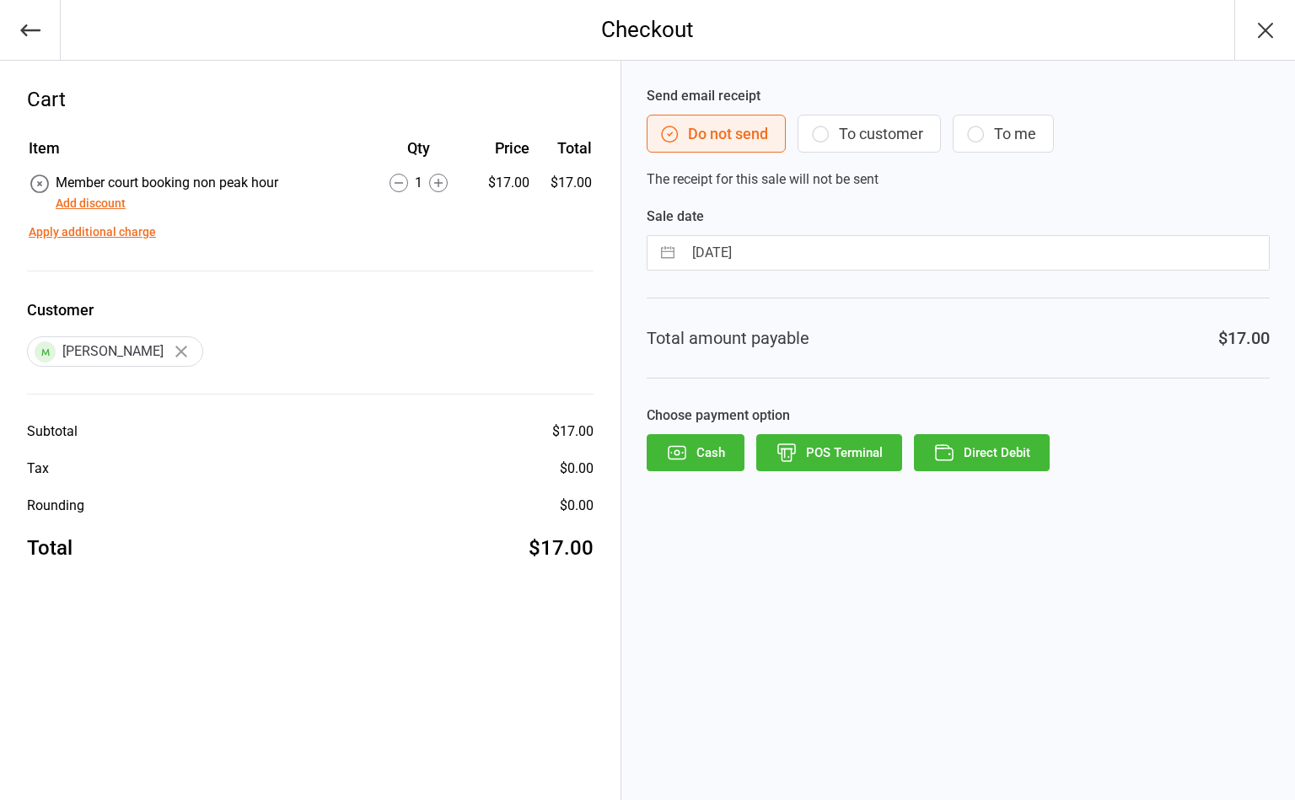
click at [870, 121] on button "To customer" at bounding box center [868, 134] width 143 height 38
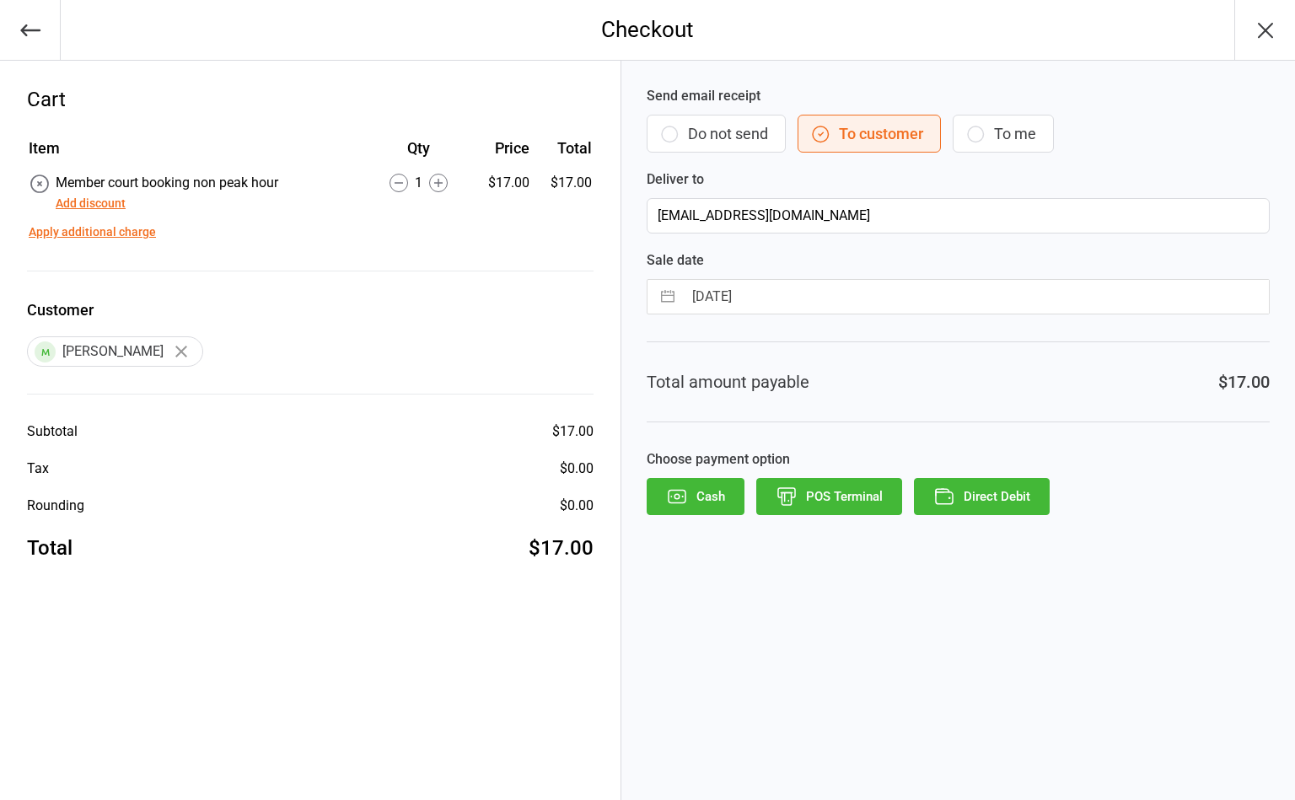
click at [971, 508] on button "Direct Debit" at bounding box center [982, 496] width 136 height 37
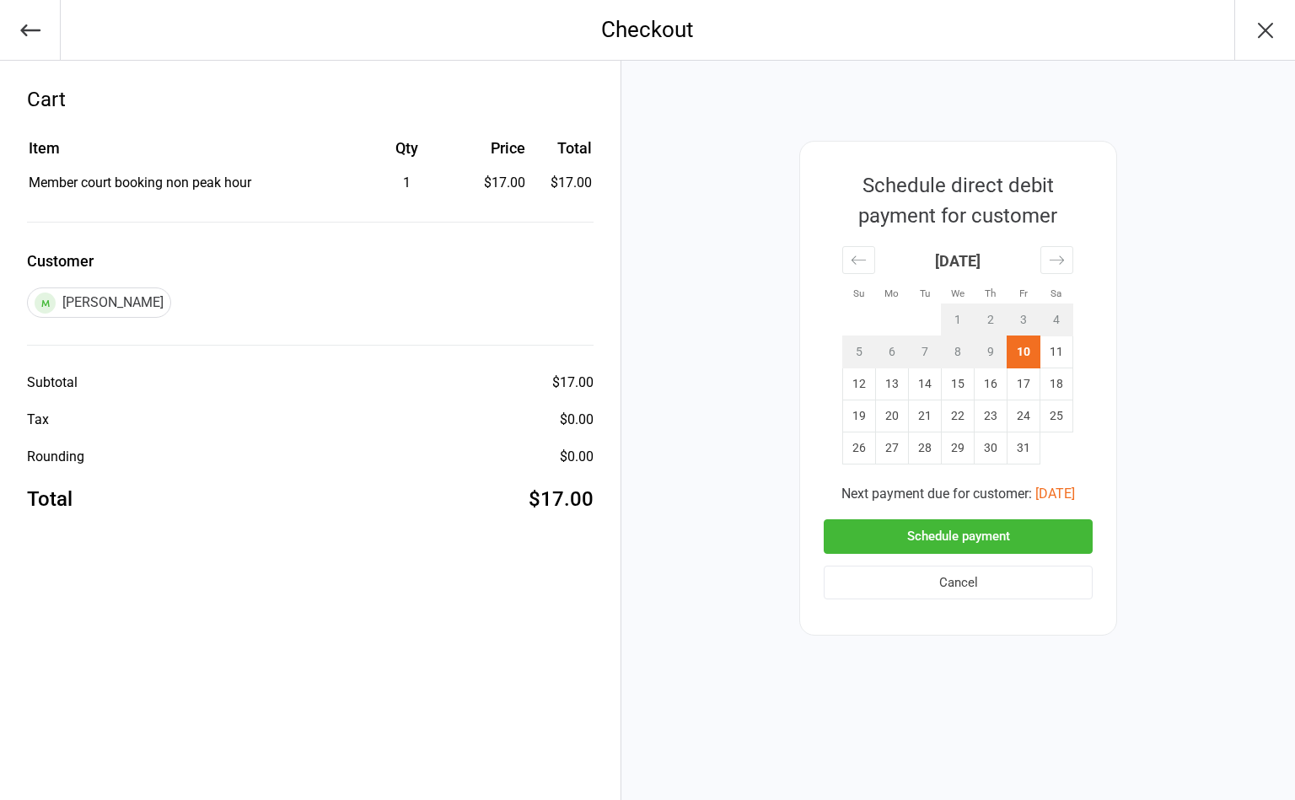
click at [959, 532] on button "Schedule payment" at bounding box center [958, 536] width 269 height 35
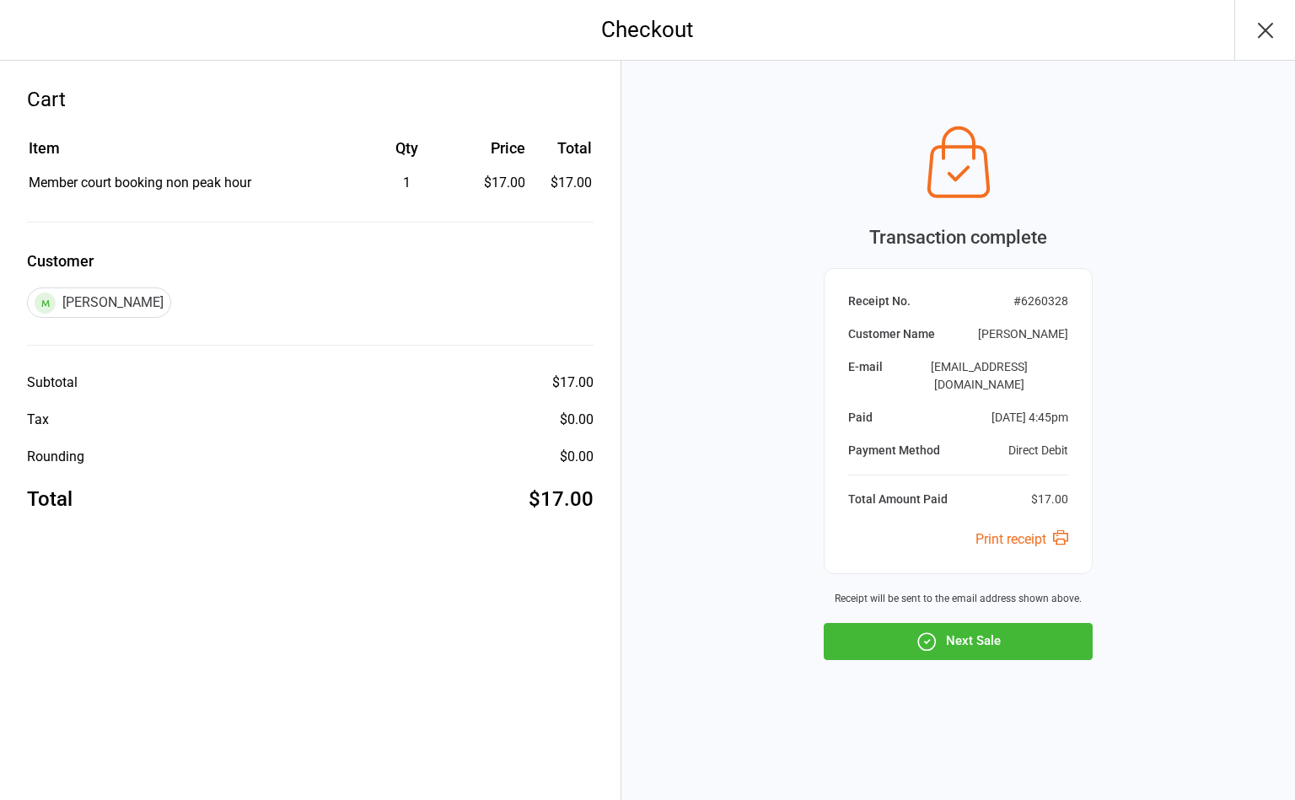
click at [1273, 19] on icon "button" at bounding box center [1265, 30] width 27 height 27
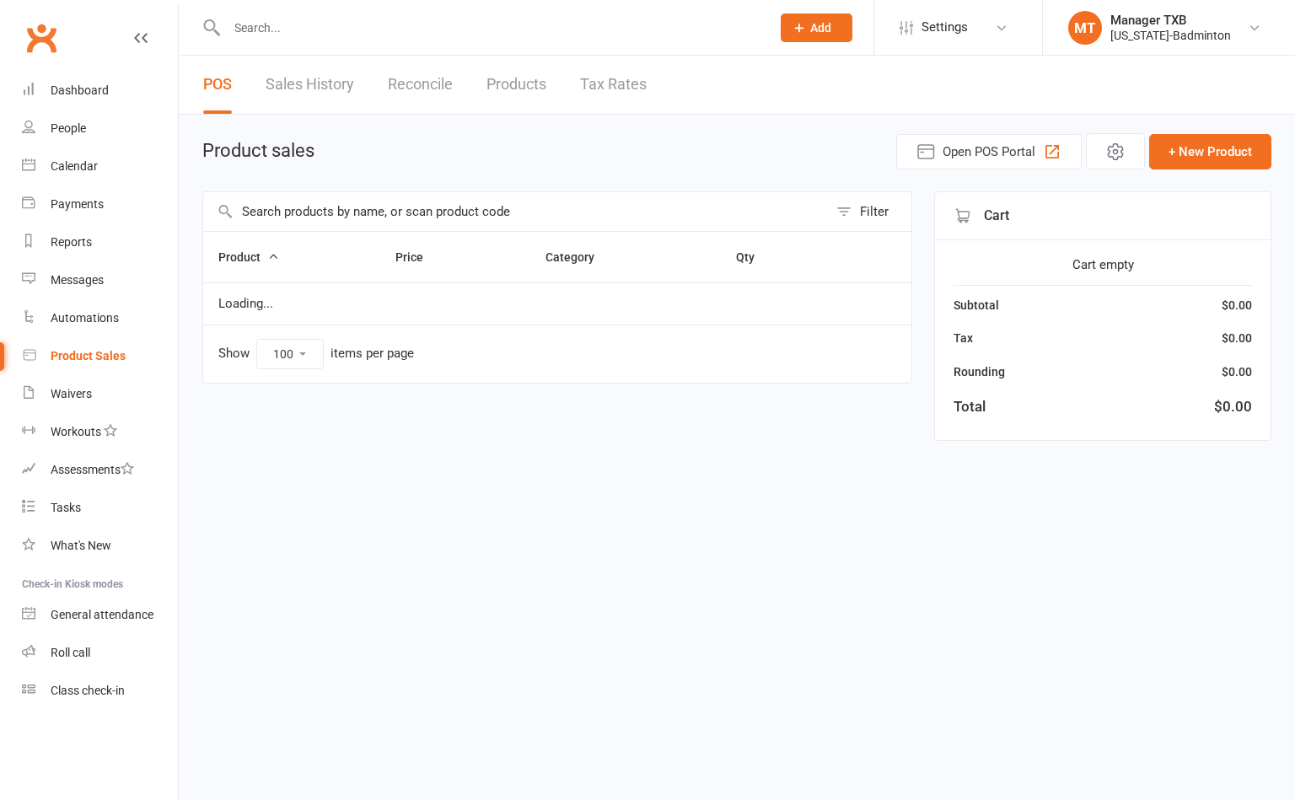
select select "100"
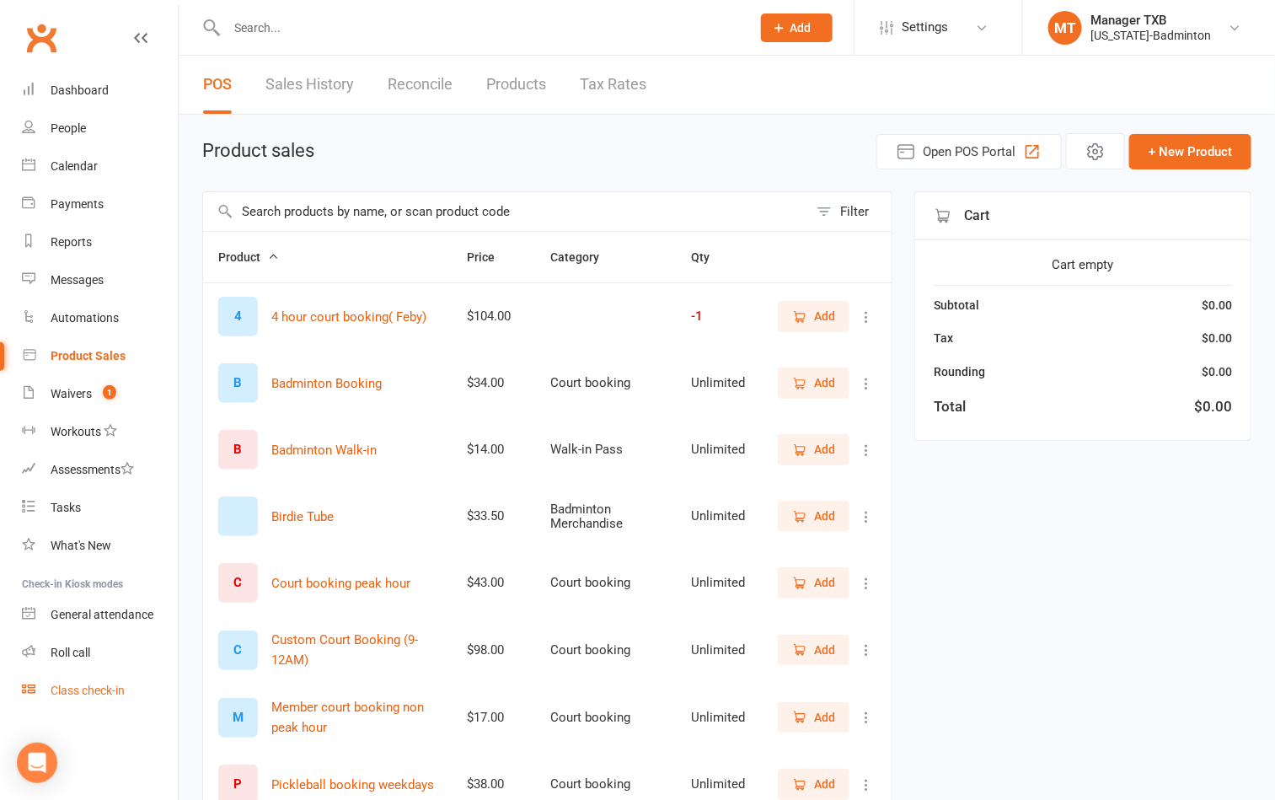
click at [94, 699] on link "Class check-in" at bounding box center [100, 691] width 156 height 38
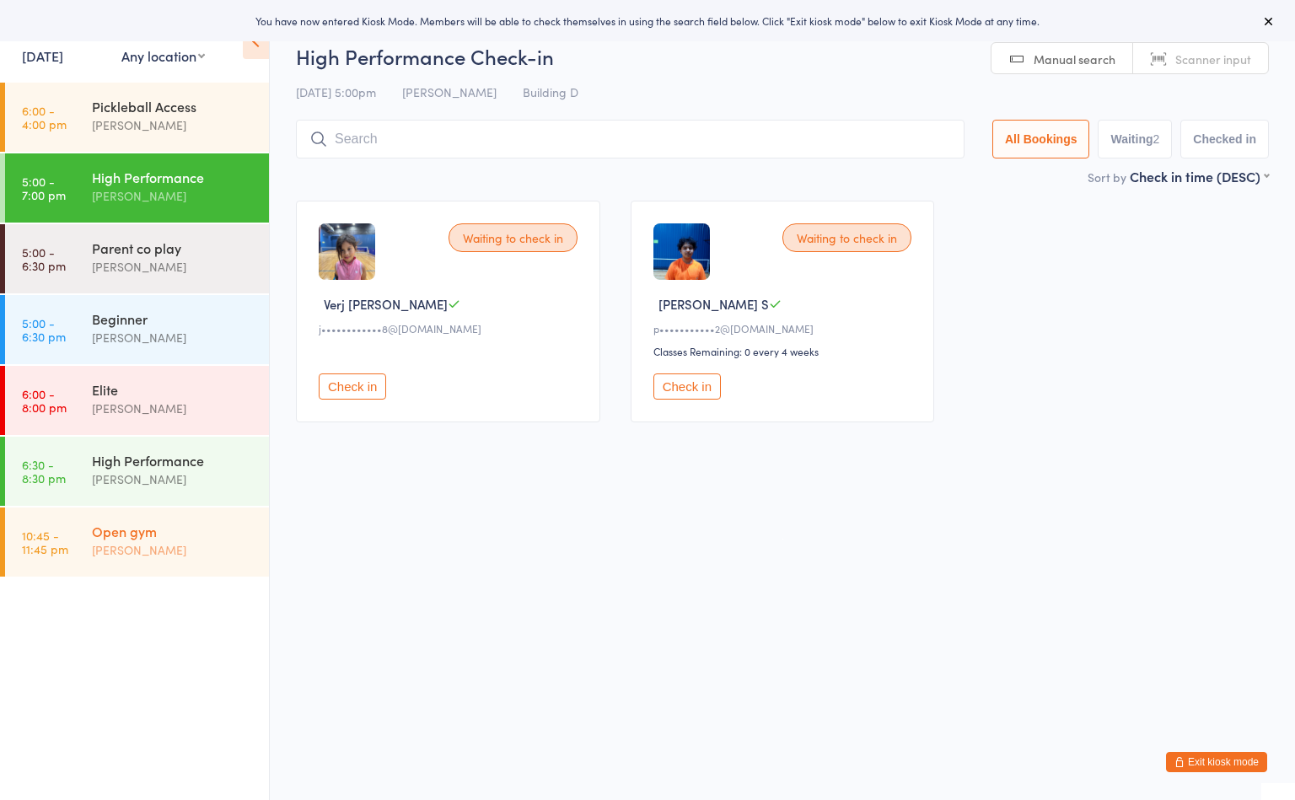
click at [125, 569] on div "Open gym [PERSON_NAME]" at bounding box center [180, 540] width 177 height 67
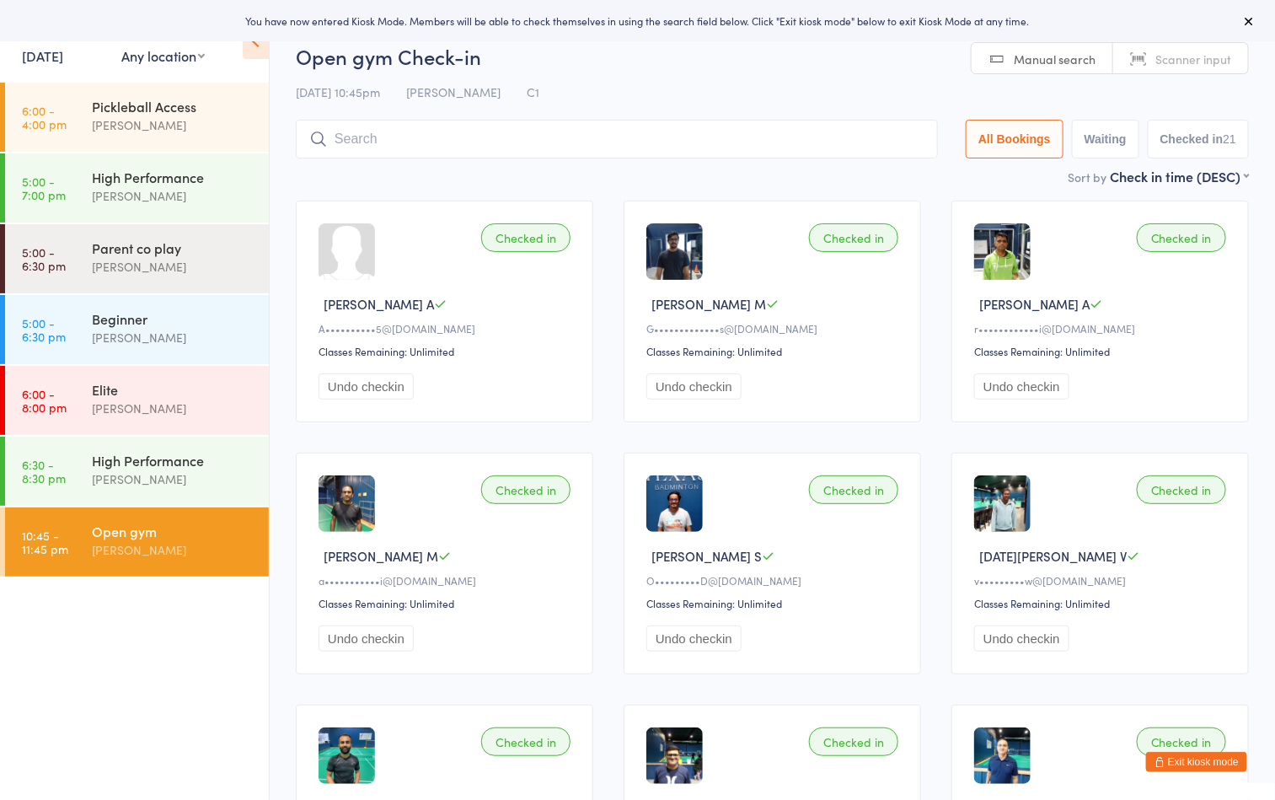
click at [646, 82] on div "10 Oct 10:45pm Boyd Tahtat C1" at bounding box center [772, 92] width 953 height 28
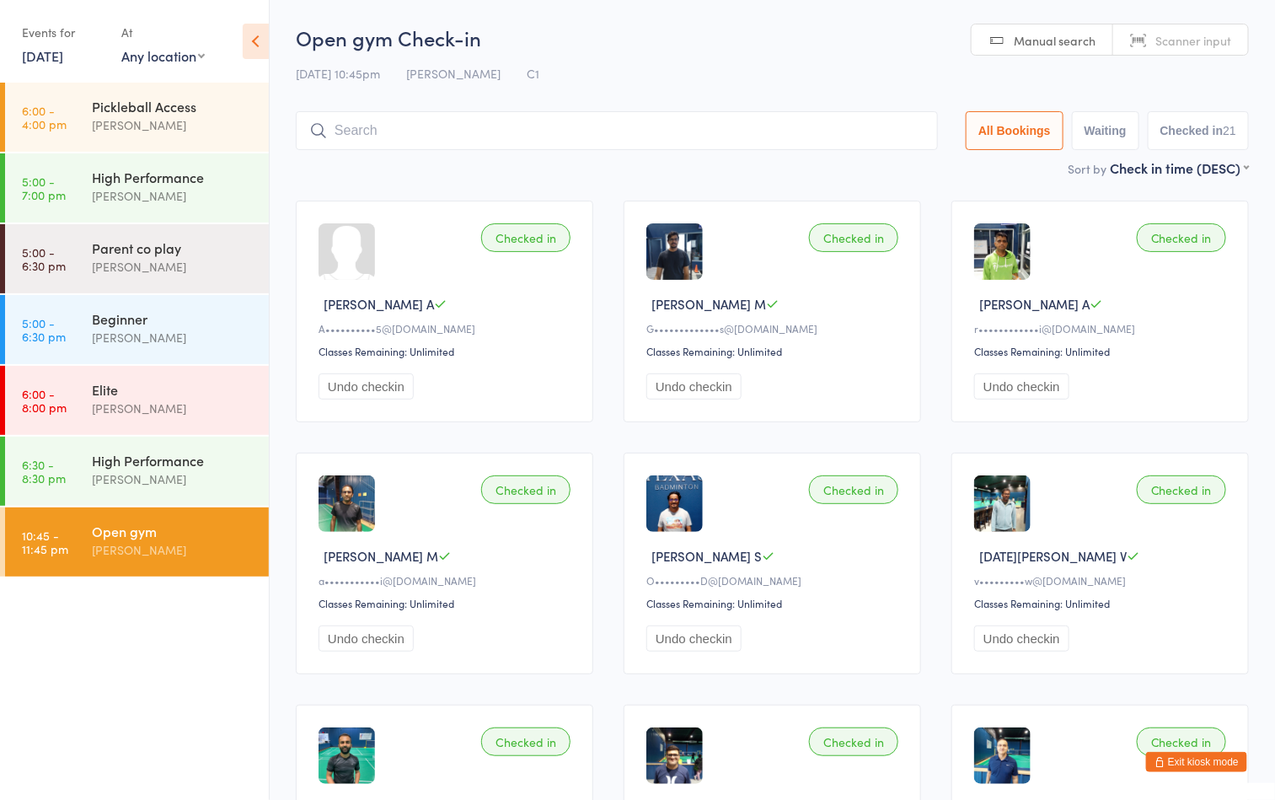
click at [1174, 754] on button "Exit kiosk mode" at bounding box center [1196, 762] width 101 height 20
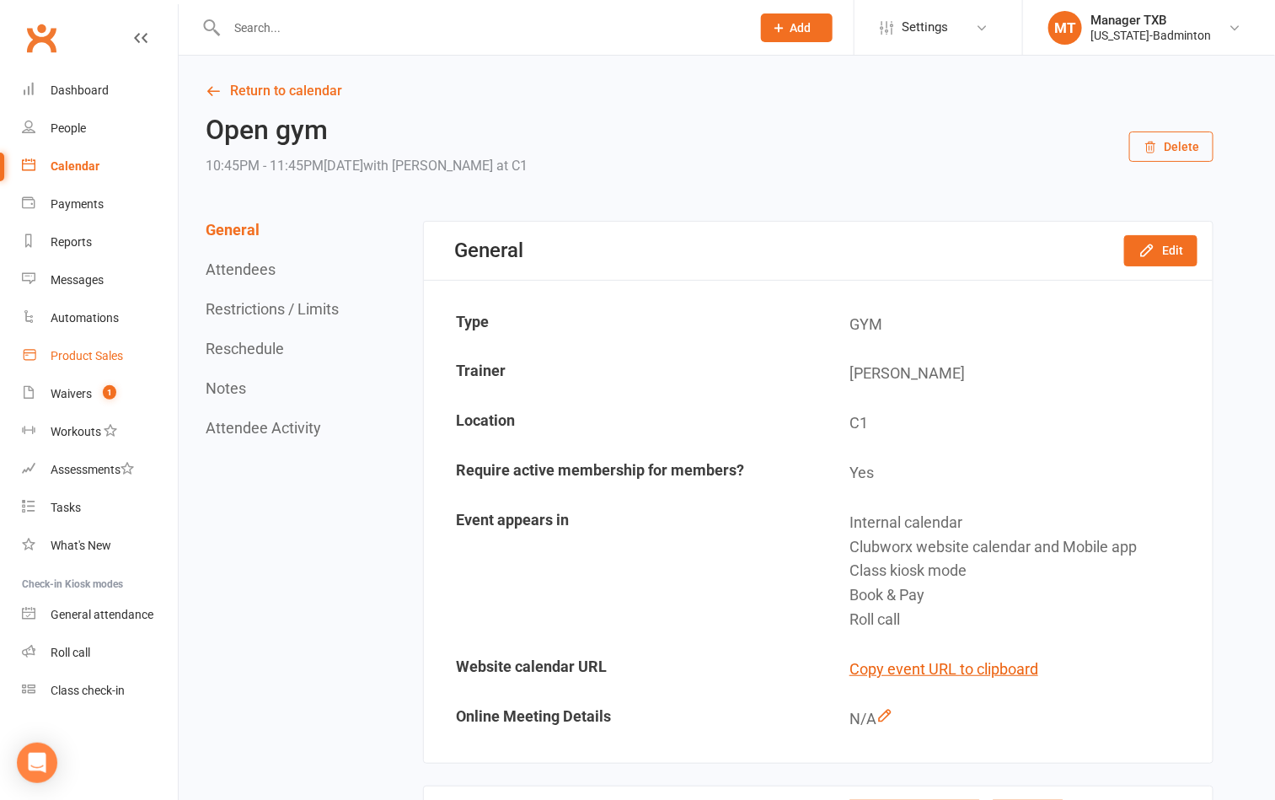
click at [84, 354] on div "Product Sales" at bounding box center [87, 355] width 72 height 13
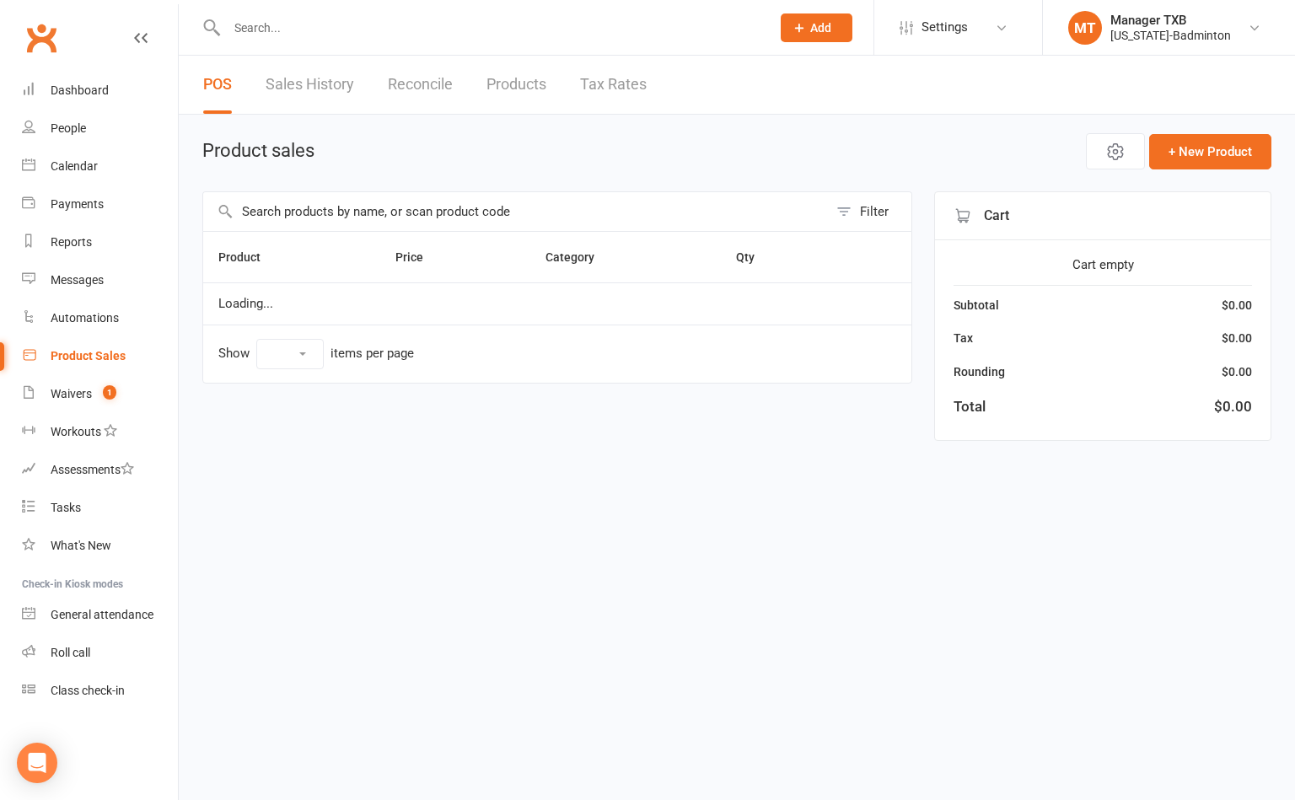
select select "100"
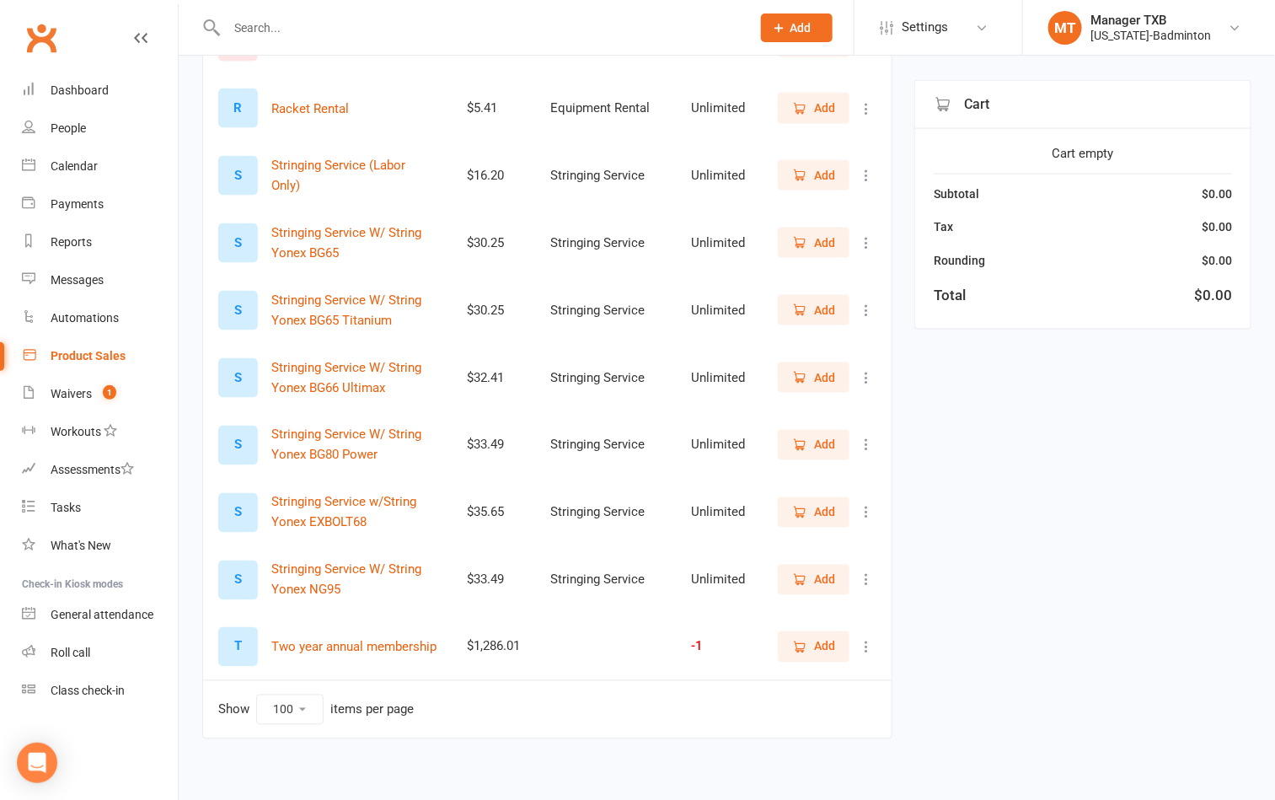
scroll to position [885, 0]
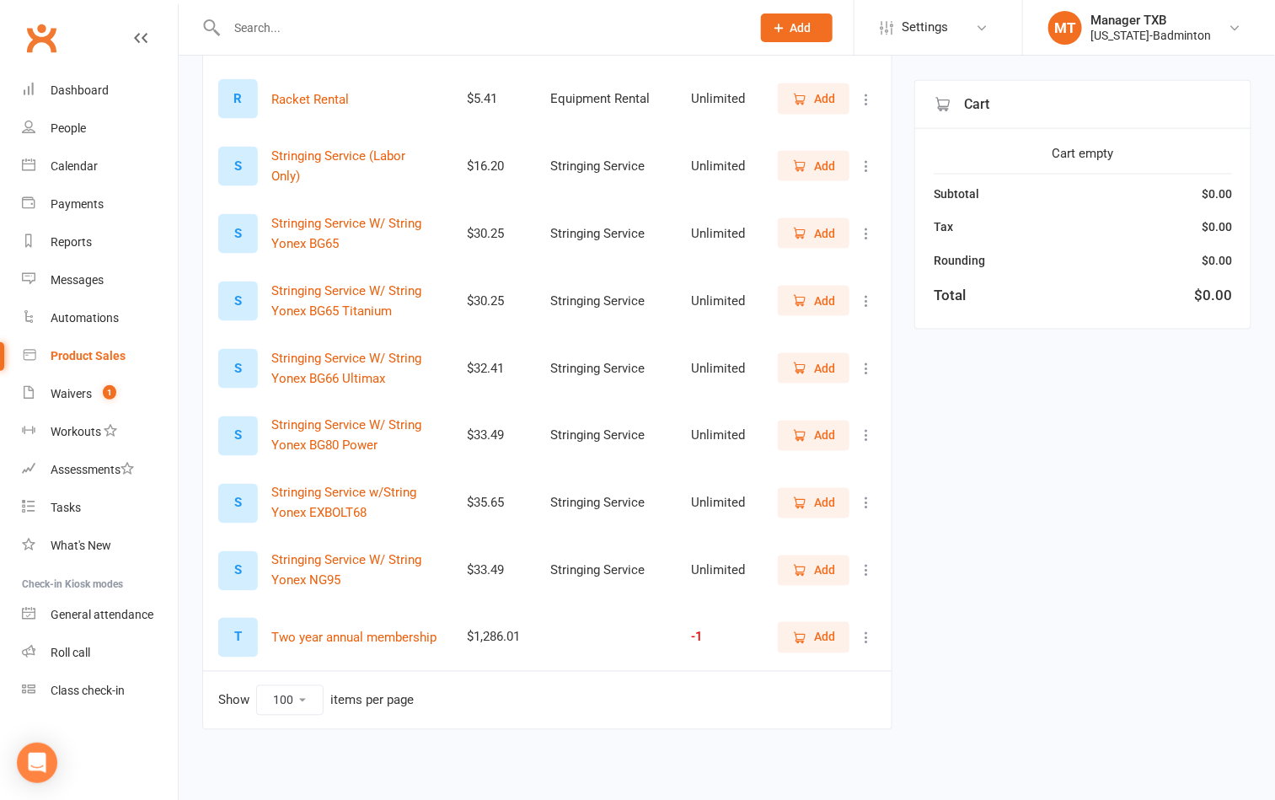
click at [815, 239] on span "Add" at bounding box center [824, 233] width 21 height 19
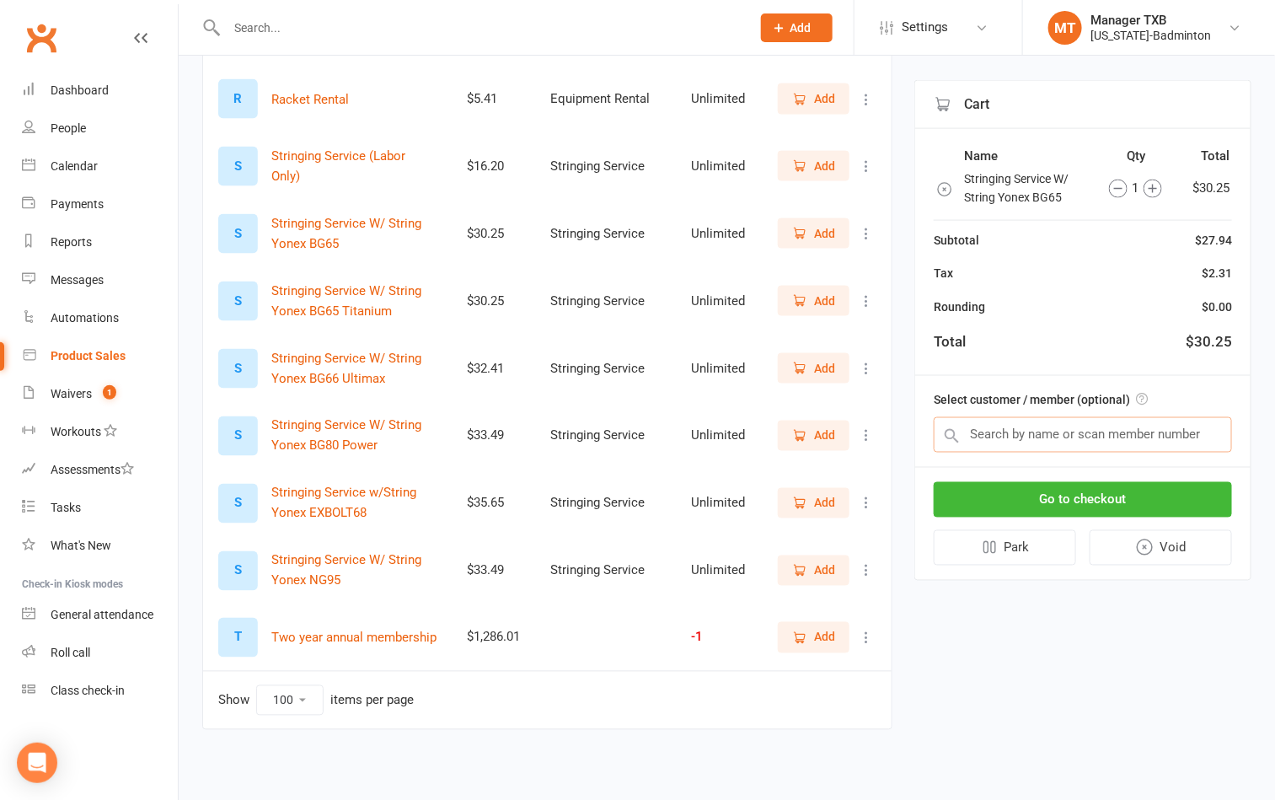
click at [1017, 431] on input "text" at bounding box center [1083, 434] width 298 height 35
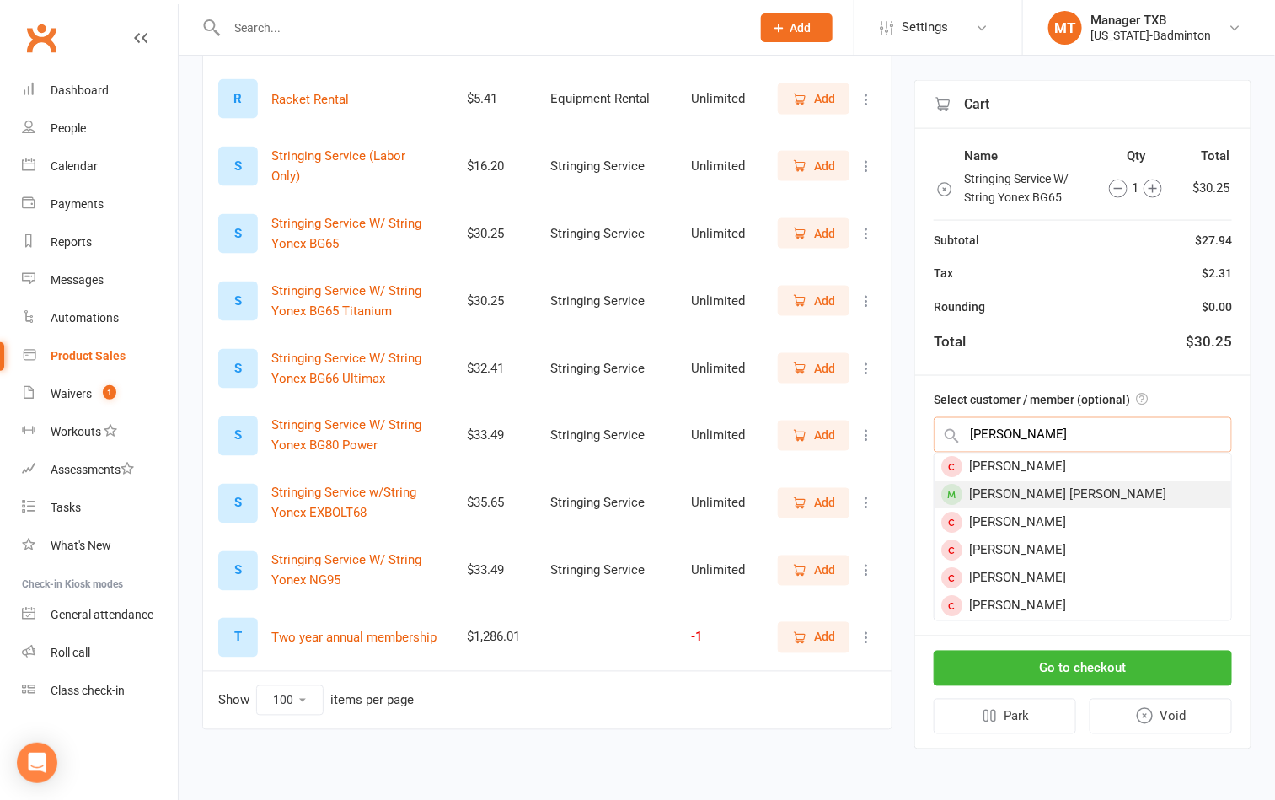
type input "Sujan"
click at [1025, 503] on div "[PERSON_NAME] [PERSON_NAME]" at bounding box center [1083, 495] width 297 height 28
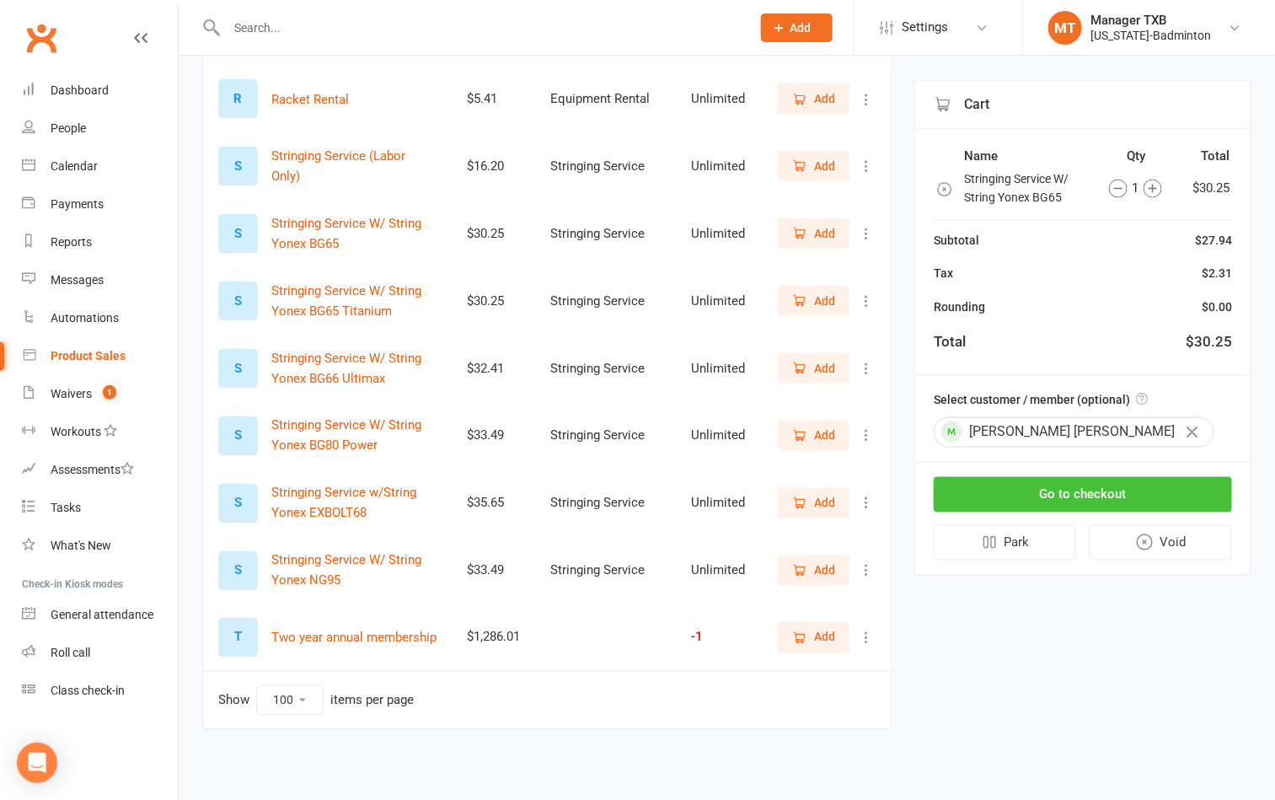
click at [1073, 501] on button "Go to checkout" at bounding box center [1083, 494] width 298 height 35
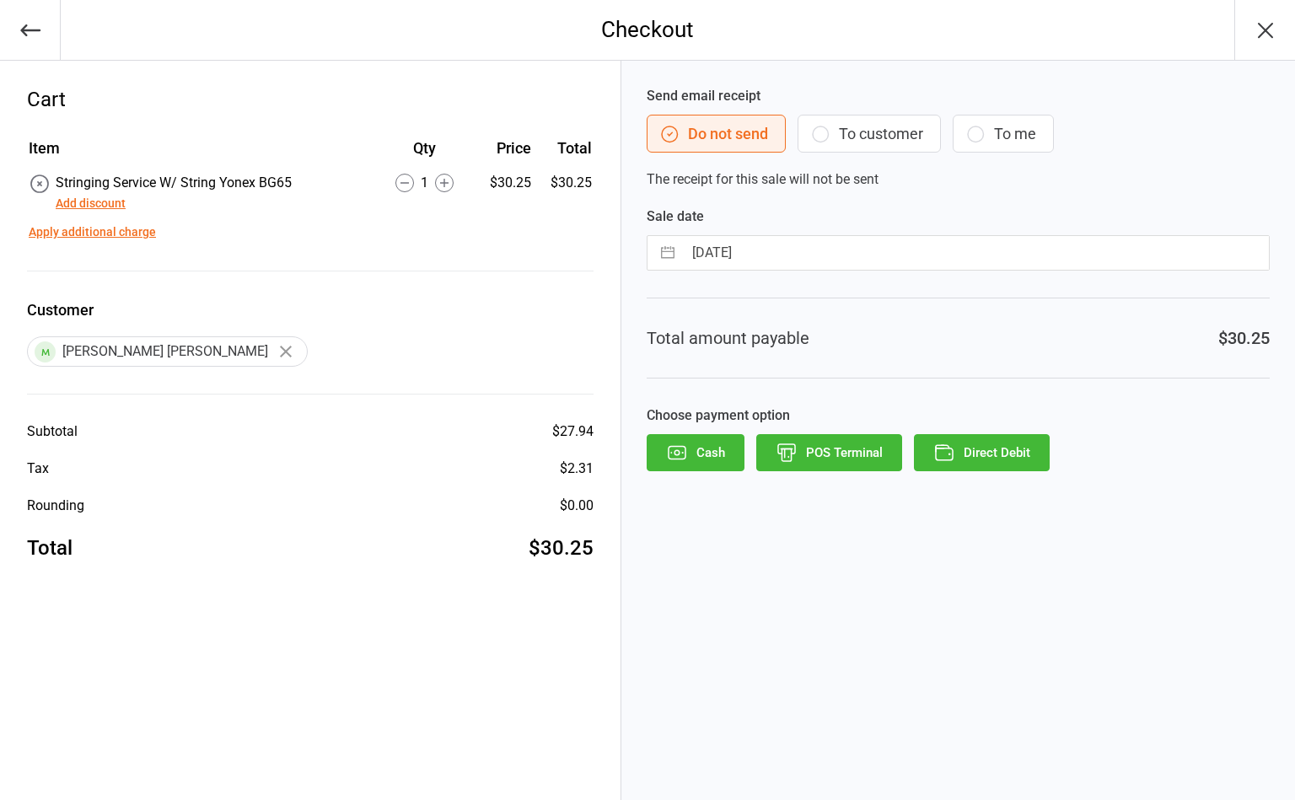
click at [863, 129] on button "To customer" at bounding box center [868, 134] width 143 height 38
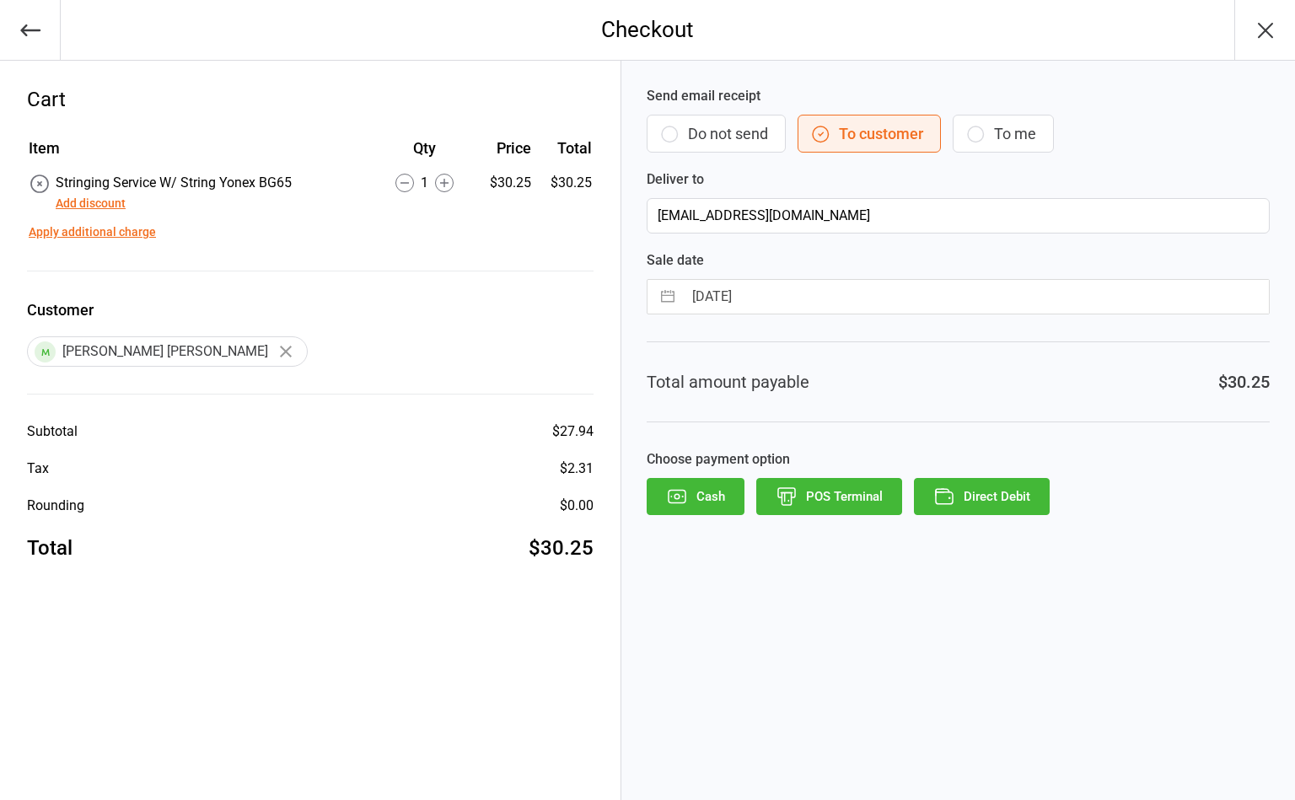
click at [999, 507] on button "Direct Debit" at bounding box center [982, 496] width 136 height 37
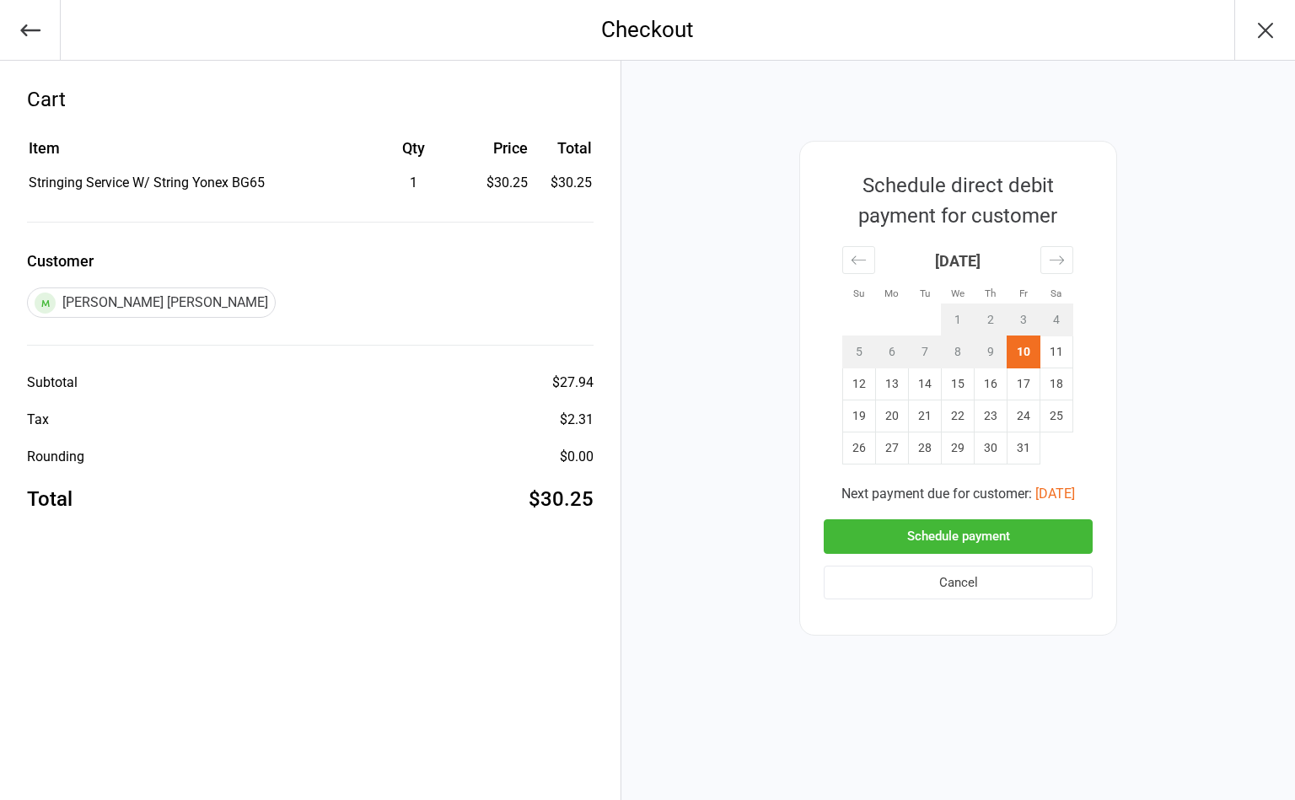
click at [976, 537] on button "Schedule payment" at bounding box center [958, 536] width 269 height 35
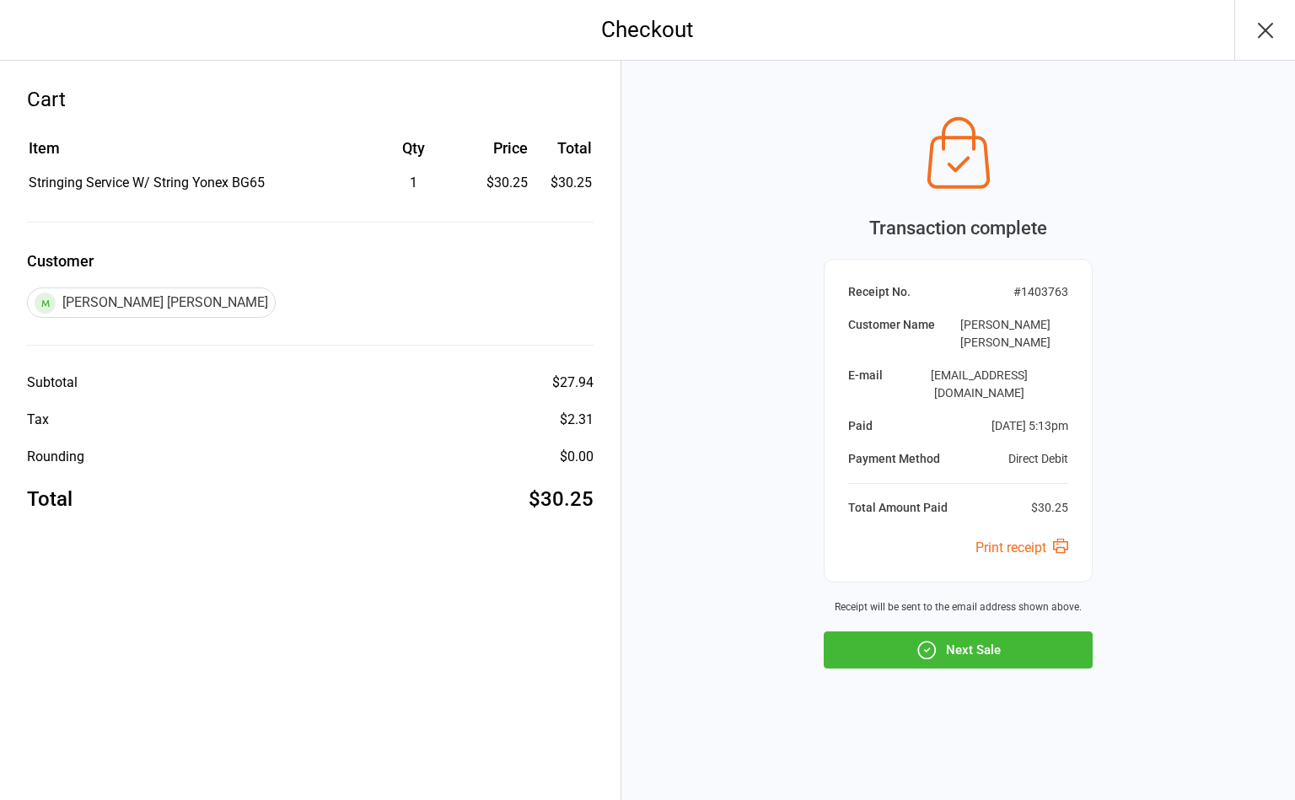
click at [1263, 40] on icon "button" at bounding box center [1265, 30] width 27 height 27
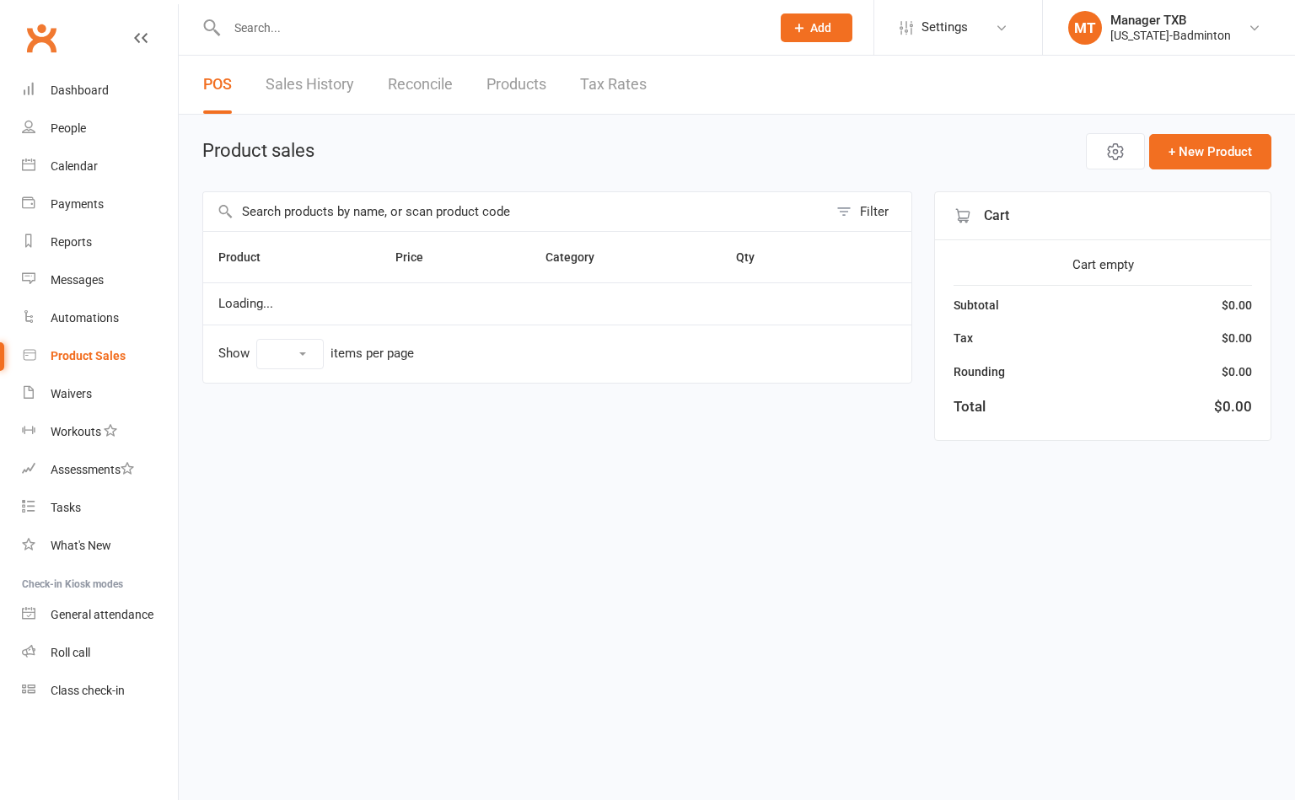
select select "100"
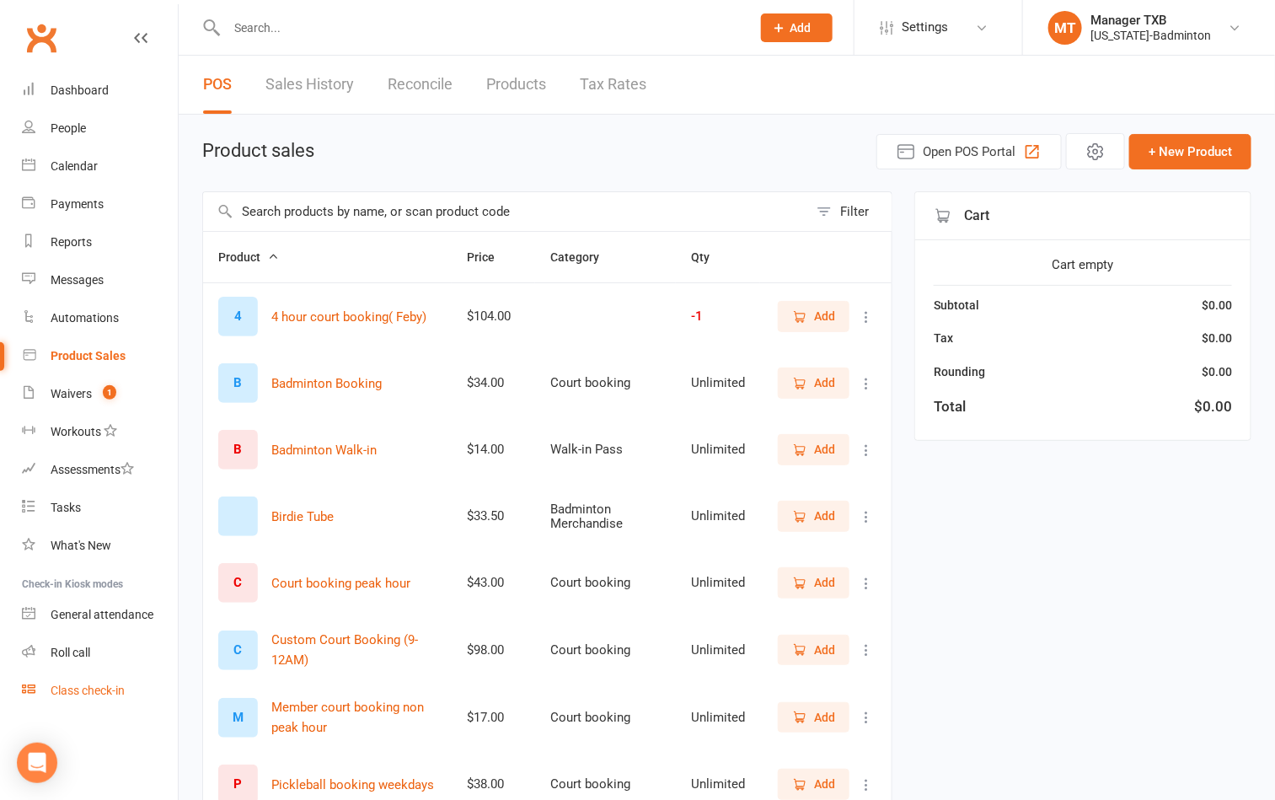
click at [92, 698] on link "Class check-in" at bounding box center [100, 691] width 156 height 38
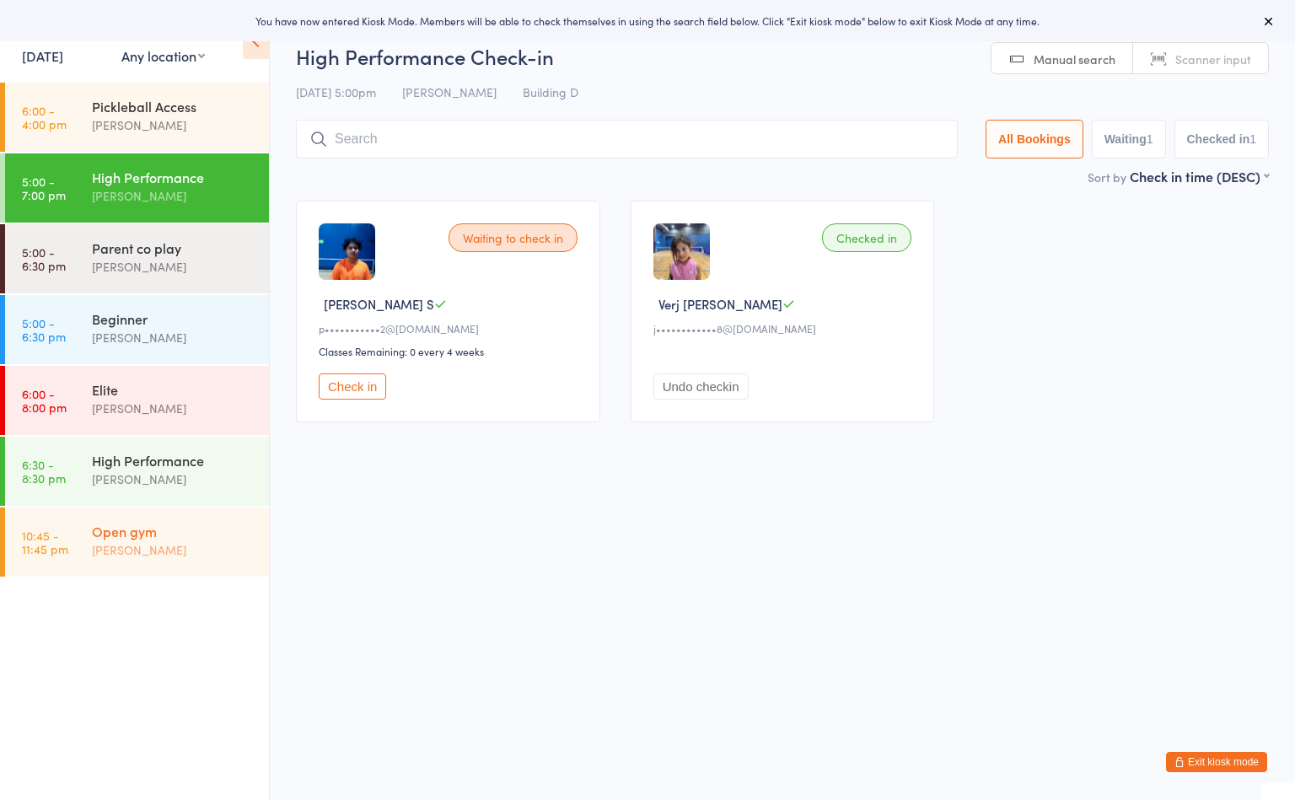
click at [201, 534] on div "Open gym" at bounding box center [173, 531] width 163 height 19
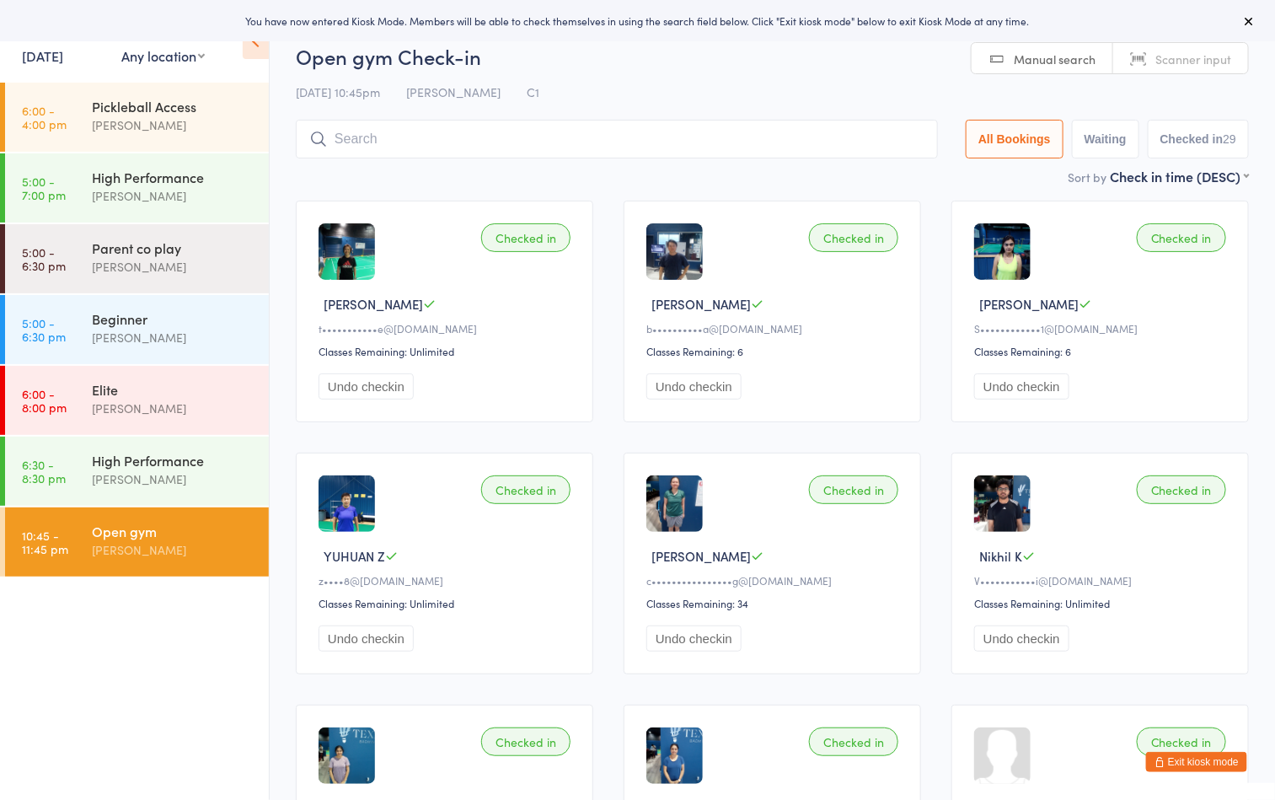
click at [746, 72] on div "Open gym Check-in 10 Oct 10:45pm Boyd Tahtat C1 Manual search Scanner input All…" at bounding box center [772, 104] width 953 height 125
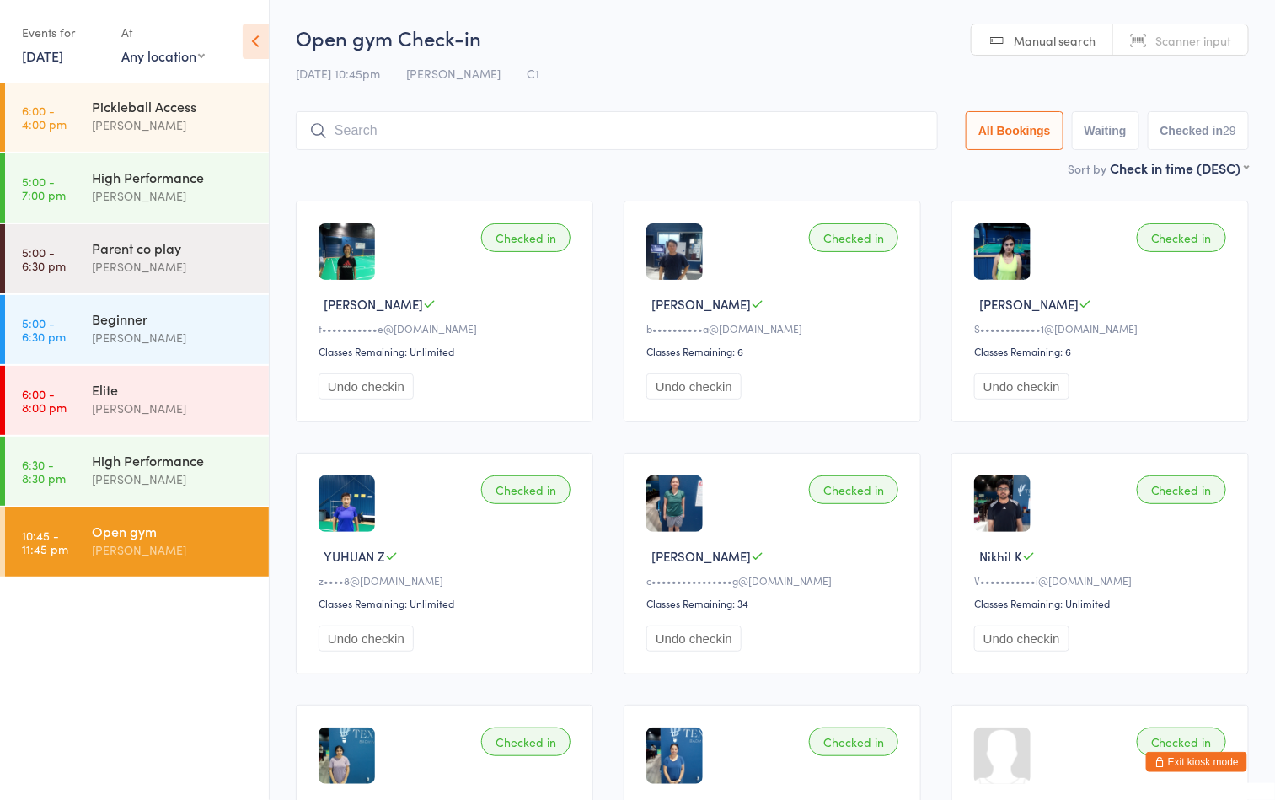
click at [743, 121] on input "search" at bounding box center [617, 130] width 642 height 39
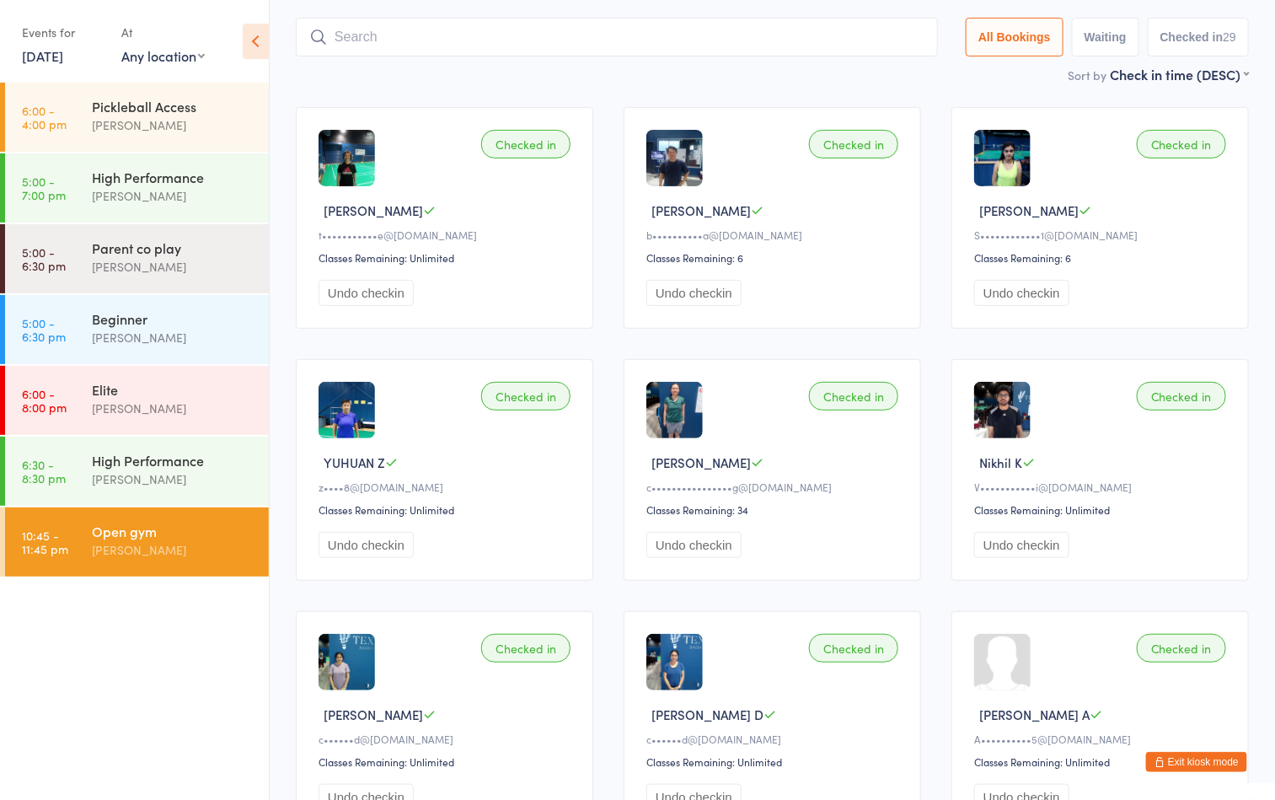
scroll to position [111, 0]
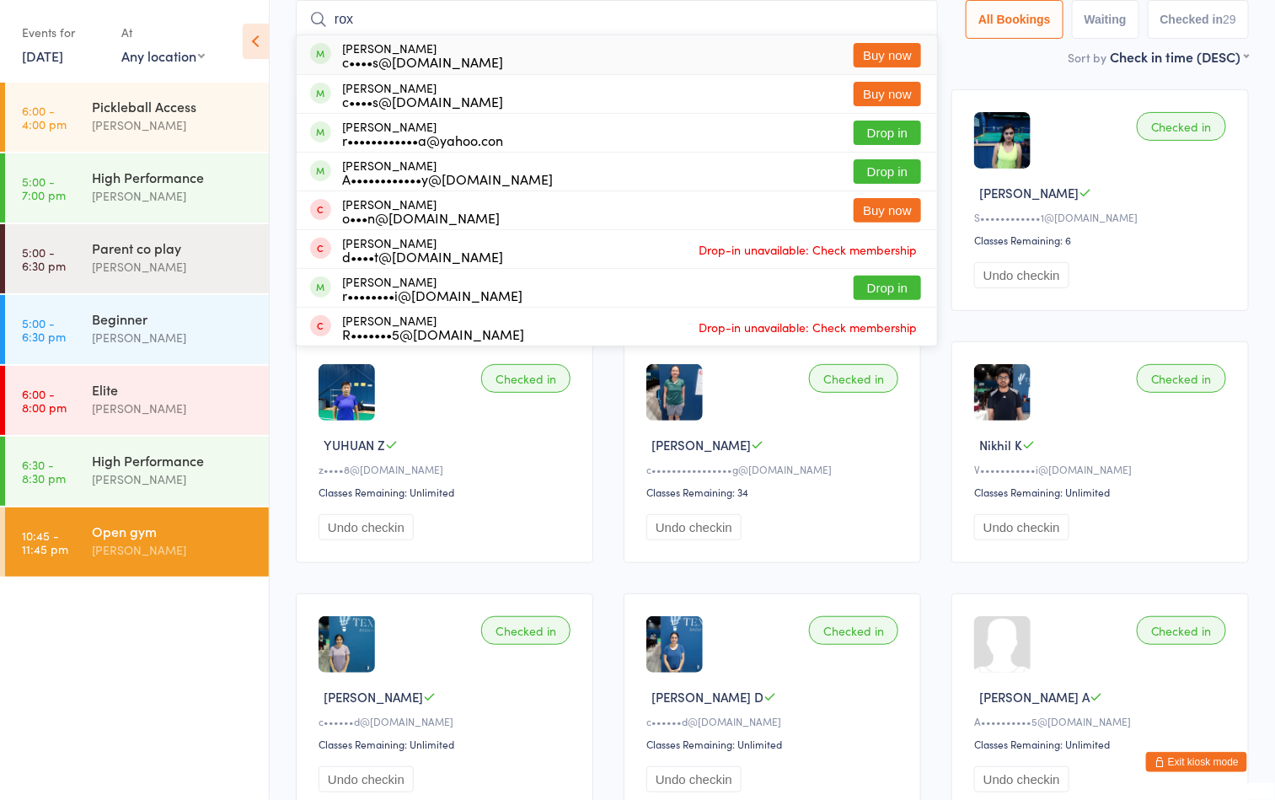
type input "roxanne"
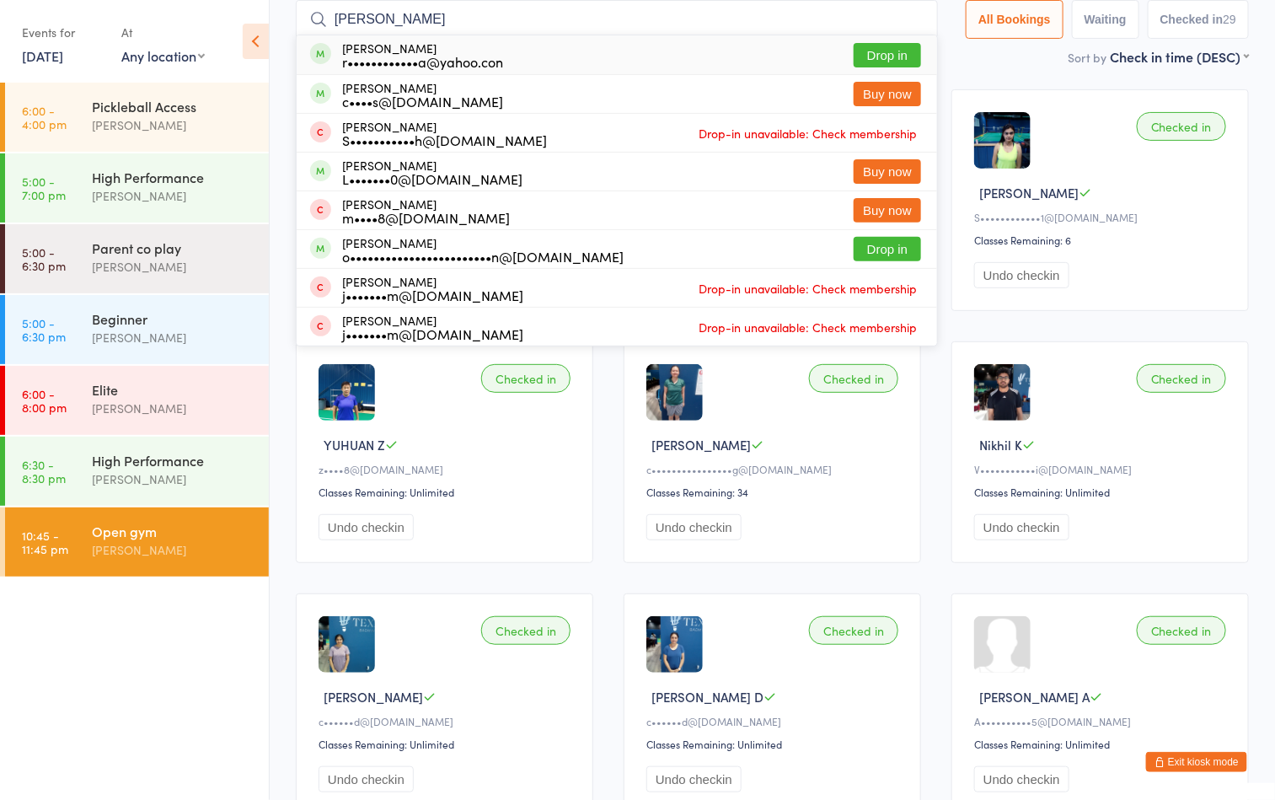
click at [865, 54] on button "Drop in" at bounding box center [887, 55] width 67 height 24
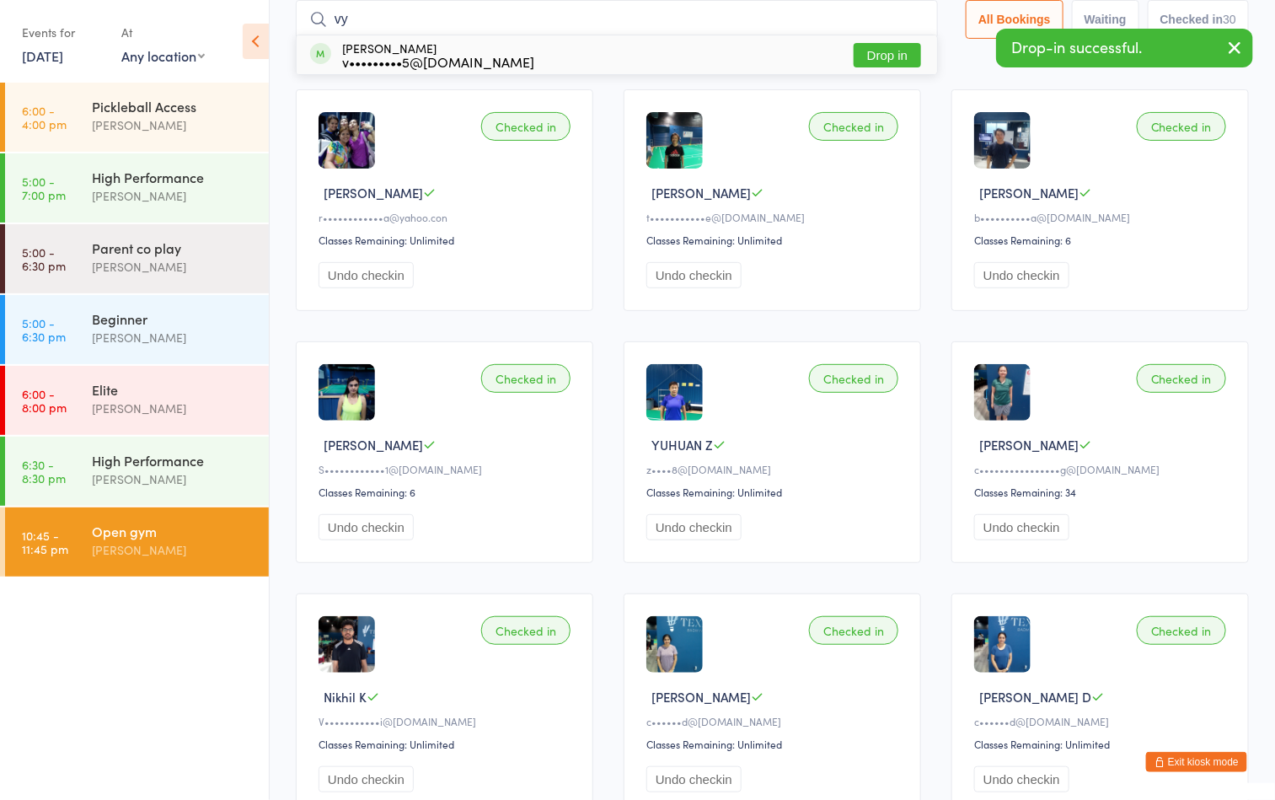
type input "vy"
click at [865, 53] on button "Drop in" at bounding box center [887, 55] width 67 height 24
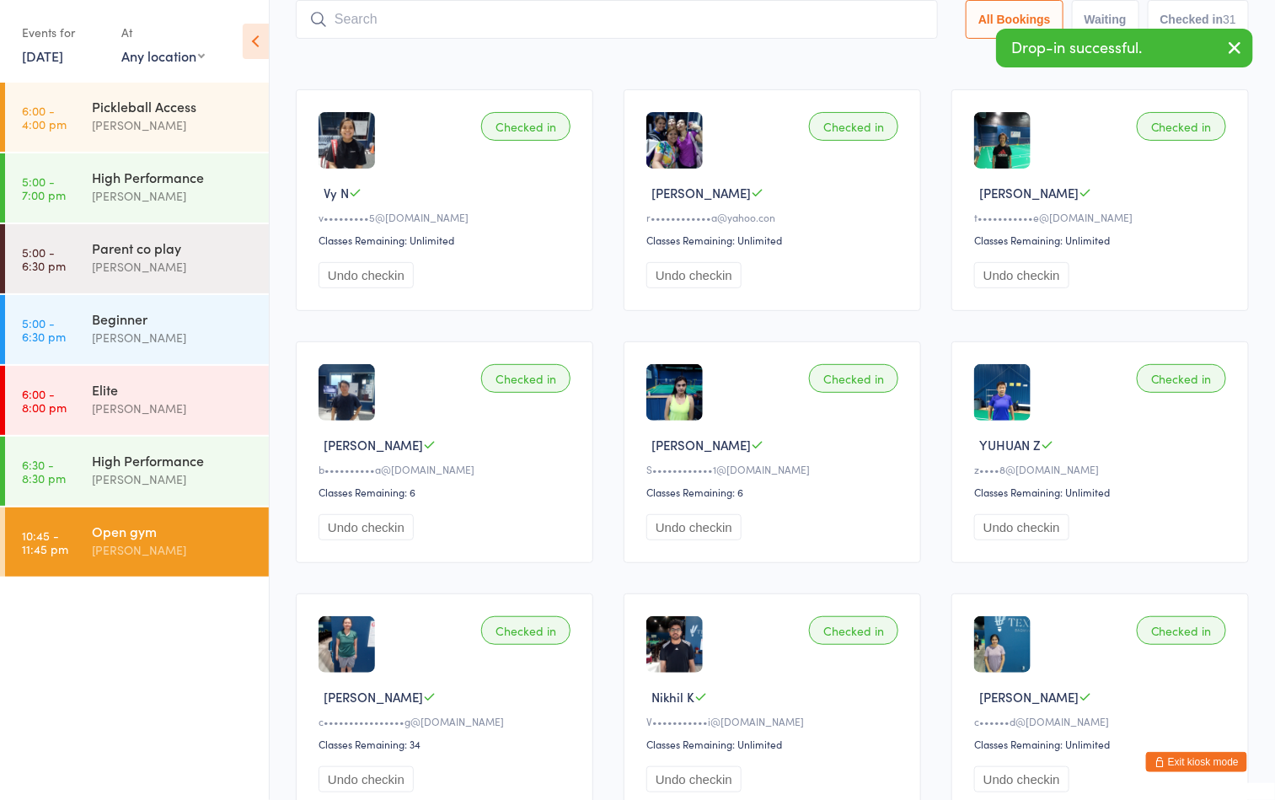
click at [700, 54] on div "Sort by Check in time (DESC) First name (ASC) First name (DESC) Last name (ASC)…" at bounding box center [772, 56] width 953 height 19
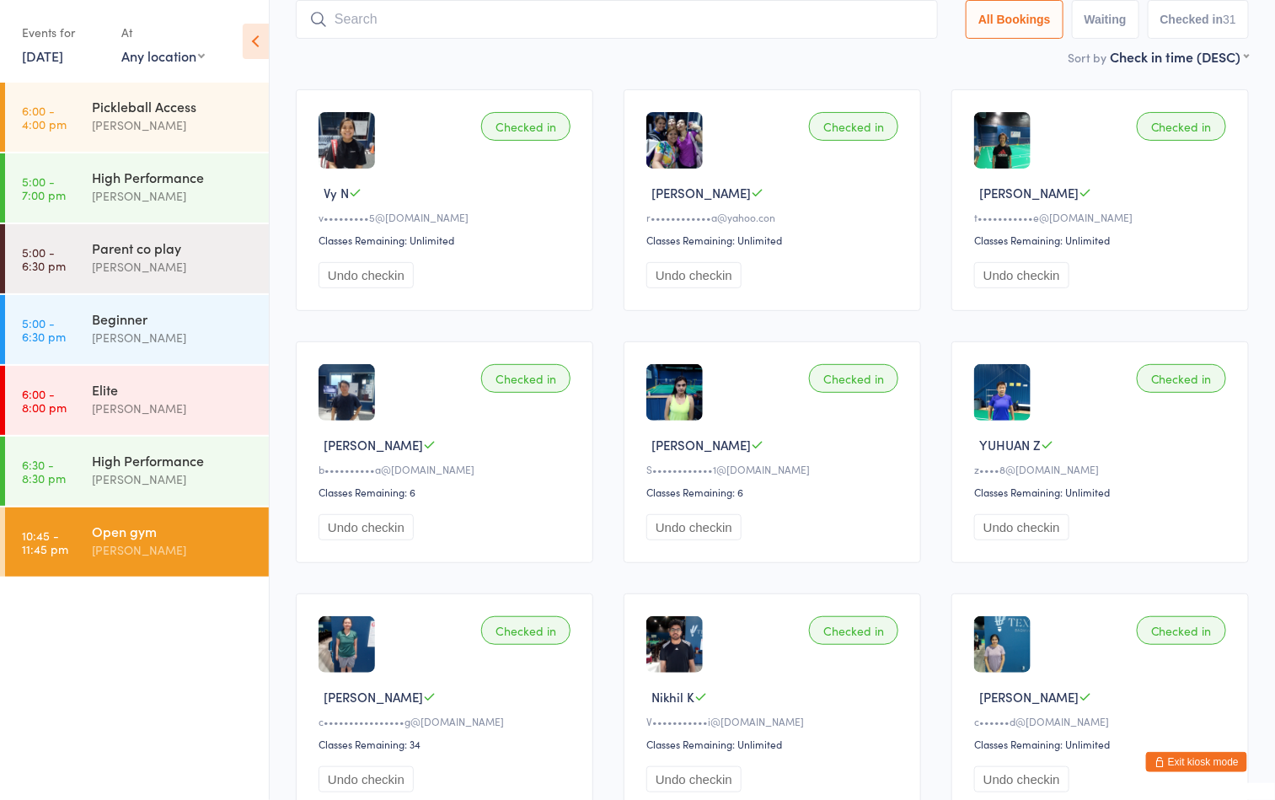
click at [177, 557] on div "[PERSON_NAME]" at bounding box center [173, 549] width 163 height 19
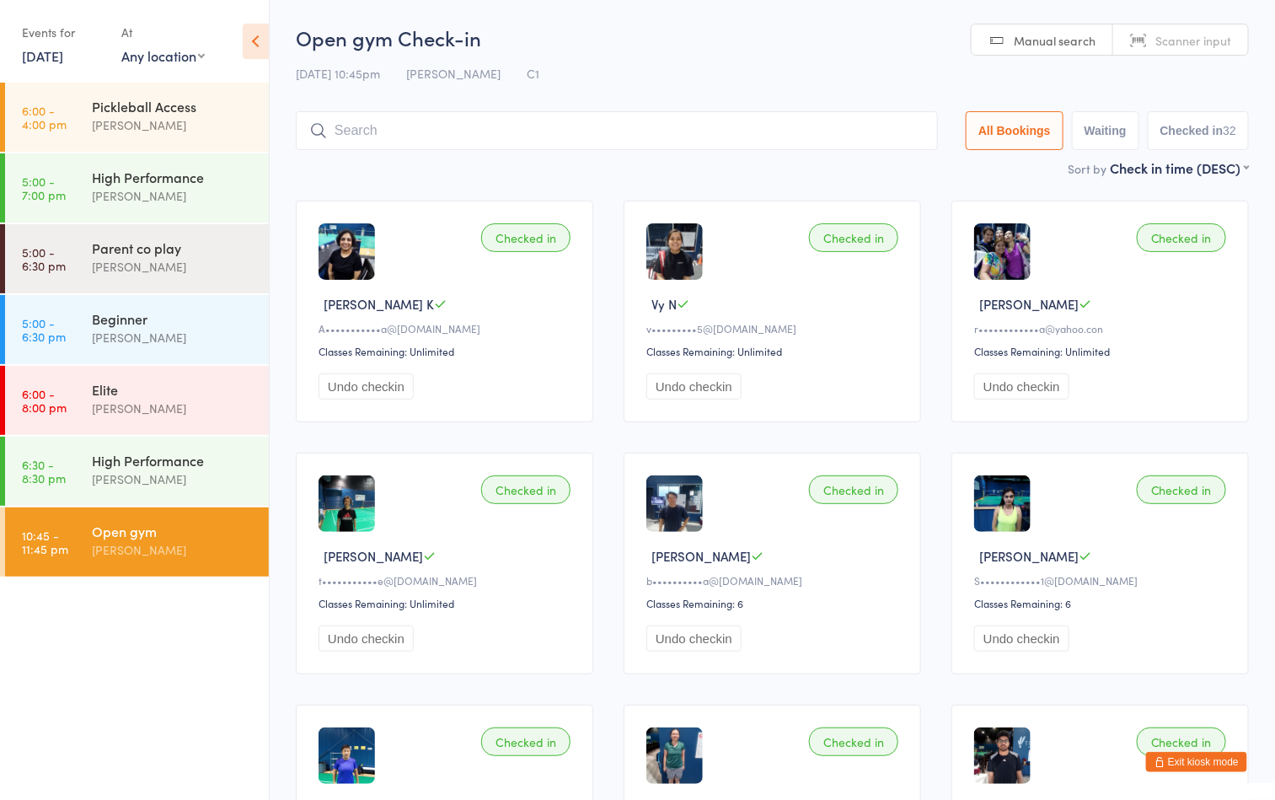
click at [575, 129] on input "search" at bounding box center [617, 130] width 642 height 39
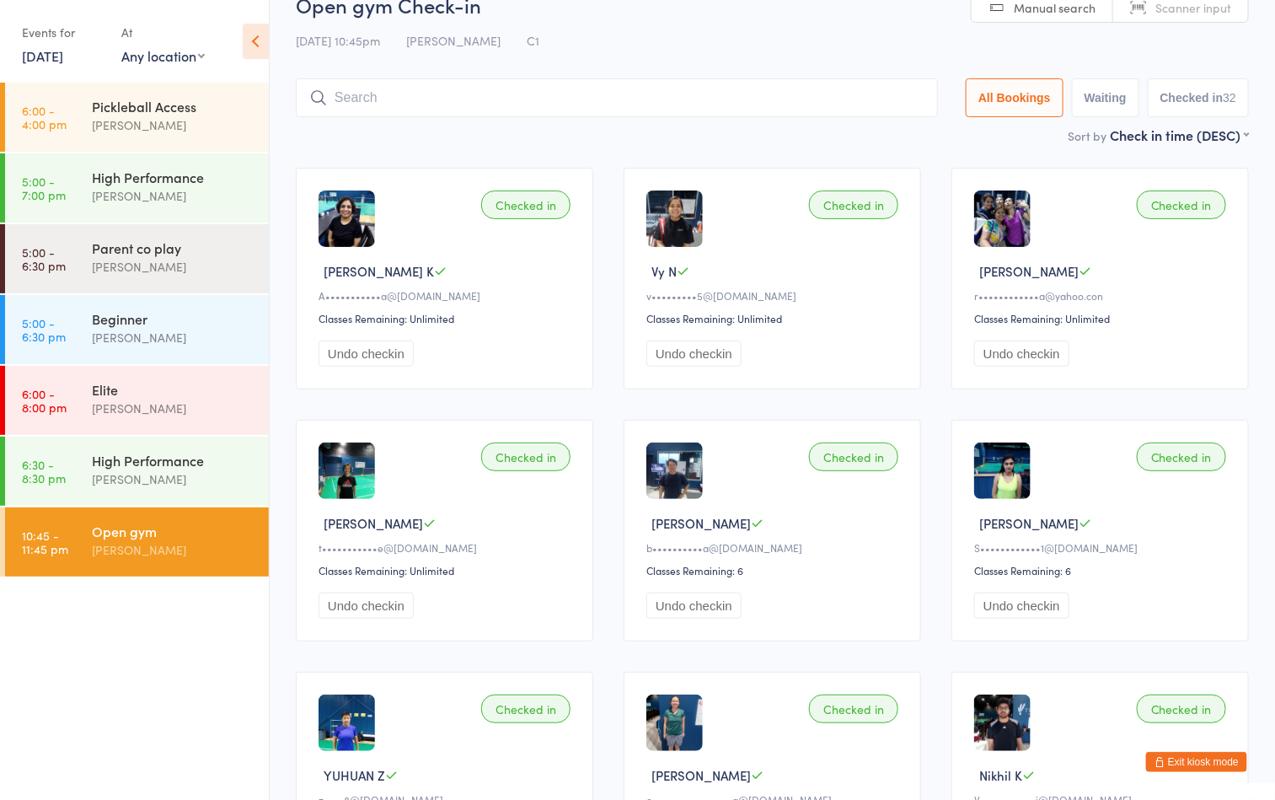
scroll to position [111, 0]
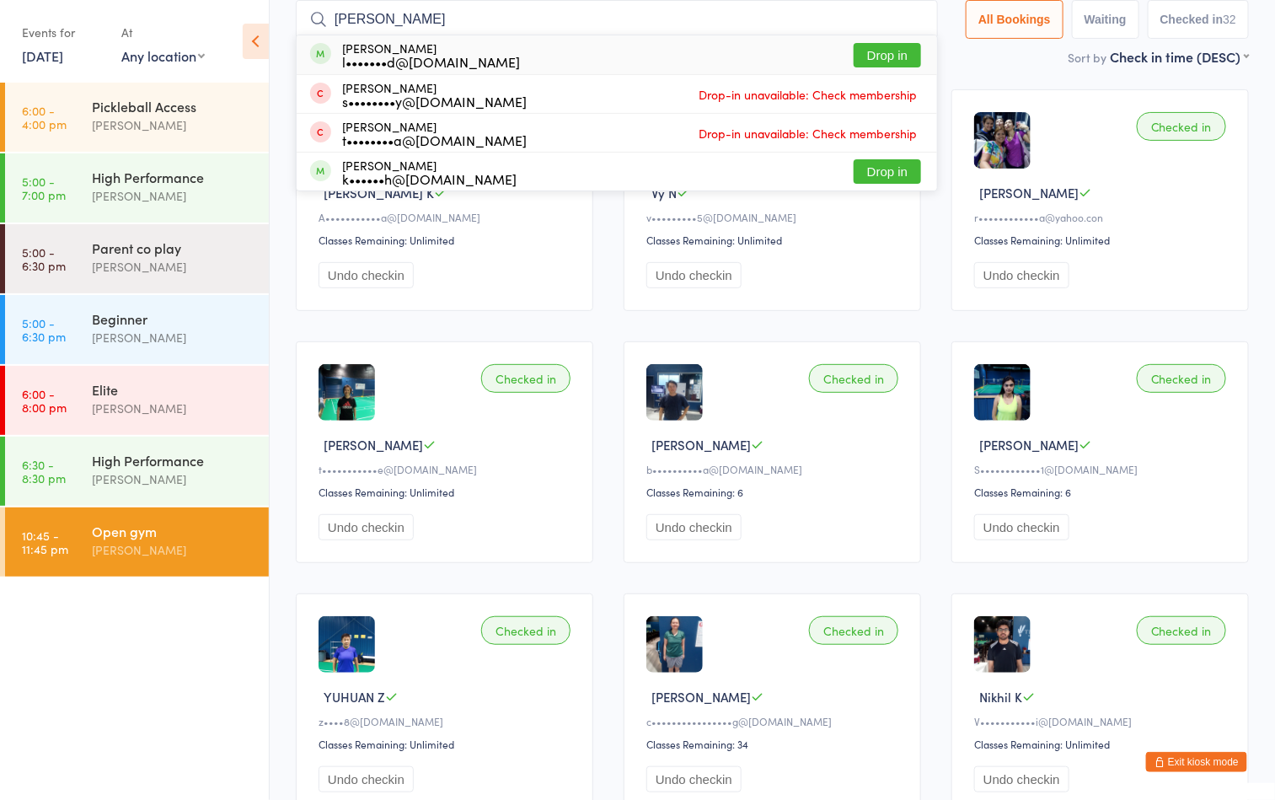
type input "raymond"
click at [888, 58] on button "Drop in" at bounding box center [887, 55] width 67 height 24
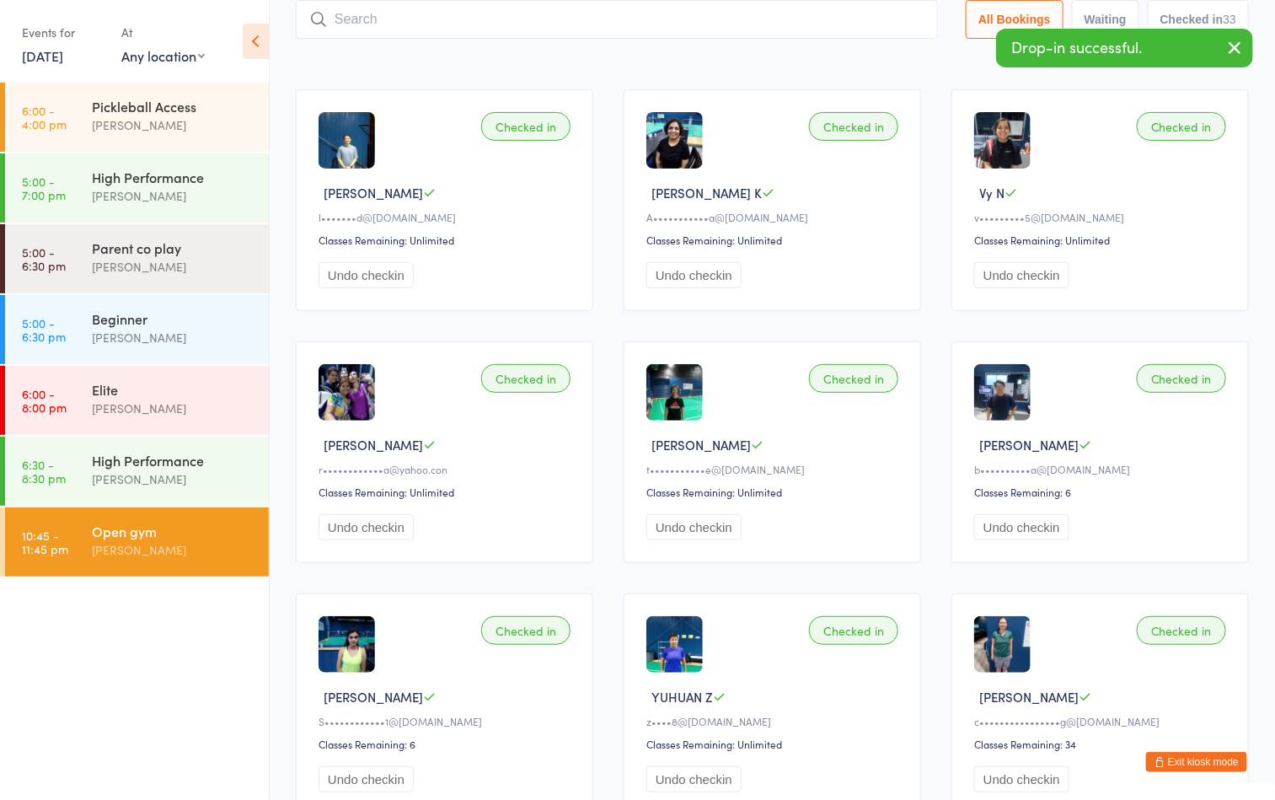
click at [681, 64] on div "Sort by Check in time (DESC) First name (ASC) First name (DESC) Last name (ASC)…" at bounding box center [772, 56] width 953 height 19
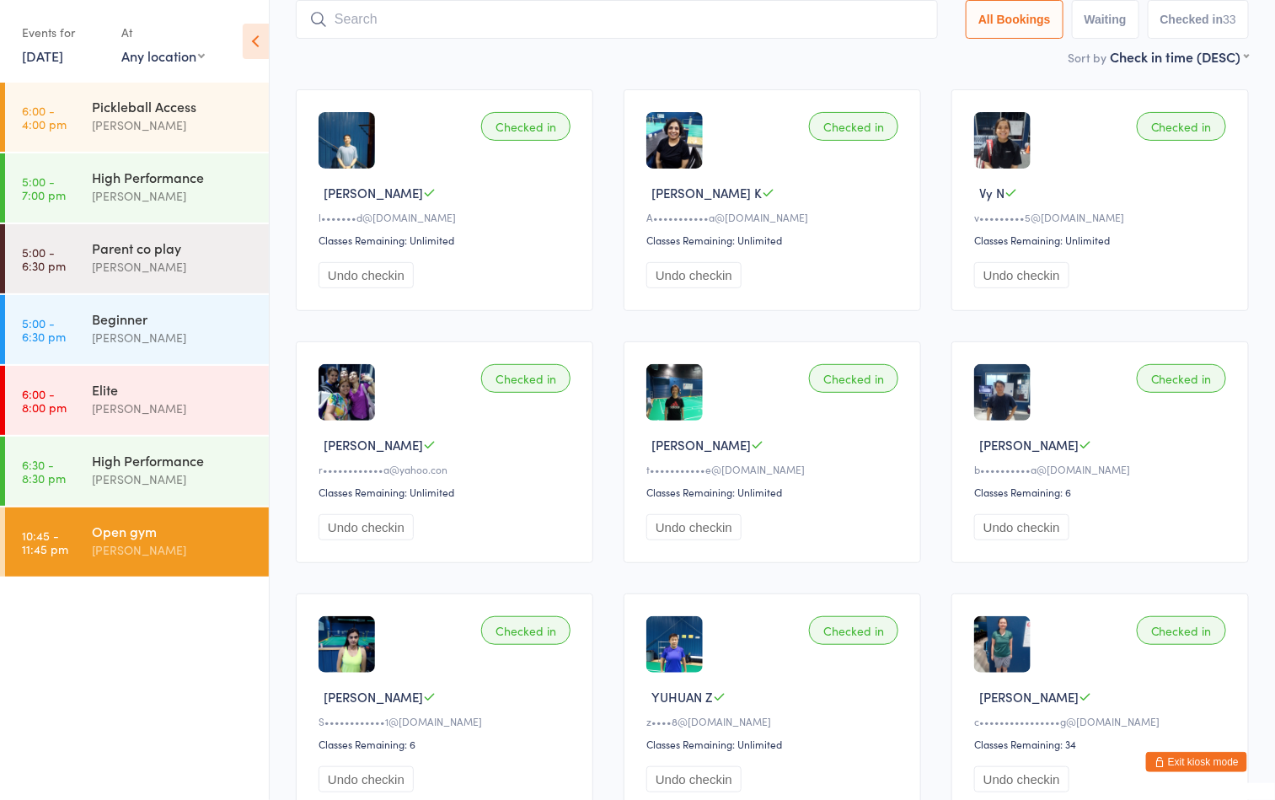
click at [554, 19] on input "search" at bounding box center [617, 19] width 642 height 39
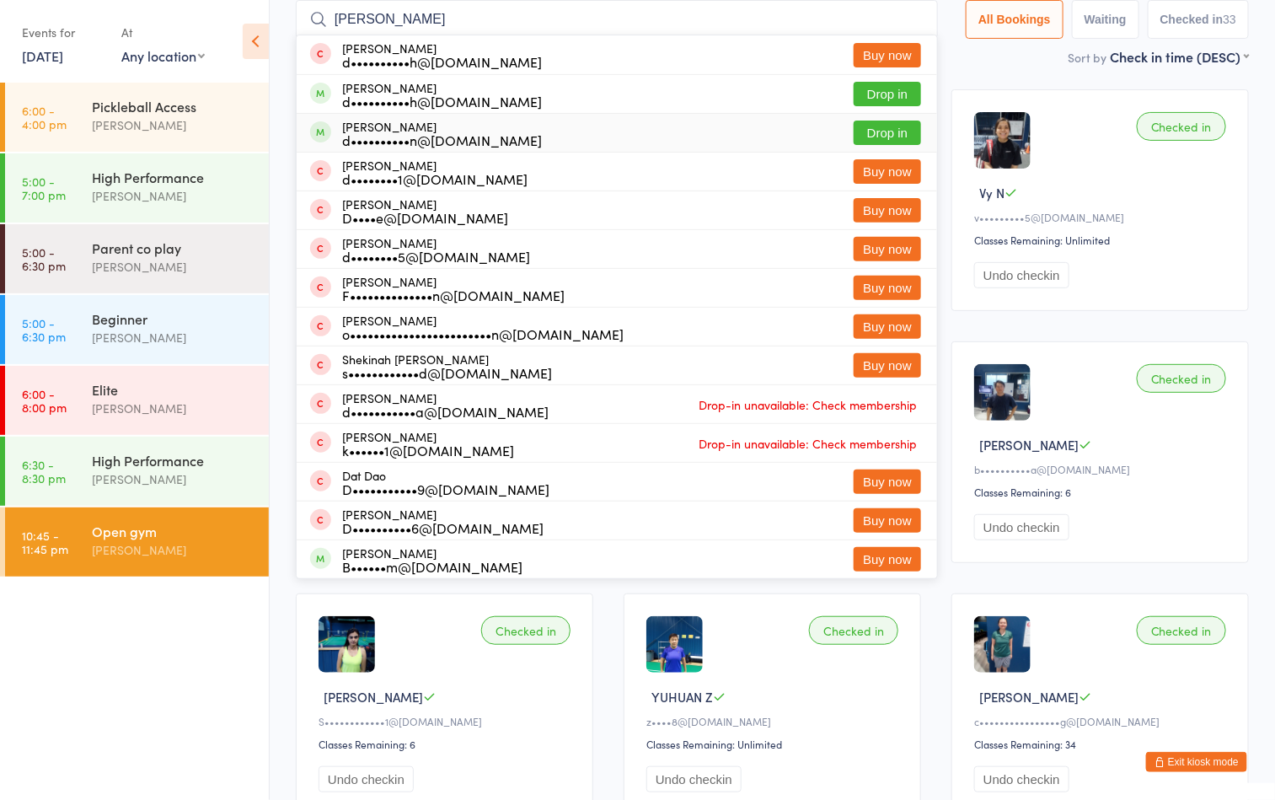
type input "david"
click at [868, 126] on button "Drop in" at bounding box center [887, 133] width 67 height 24
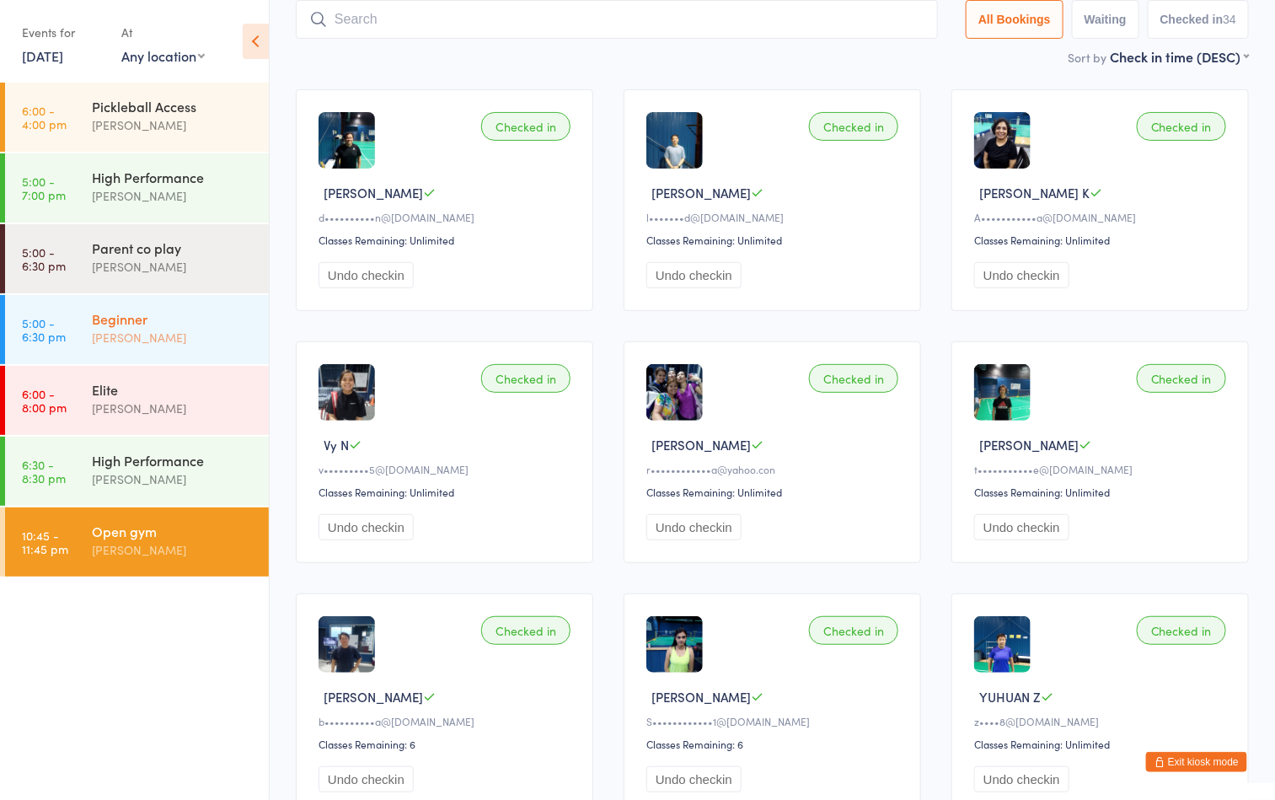
click at [131, 339] on div "[PERSON_NAME]" at bounding box center [173, 337] width 163 height 19
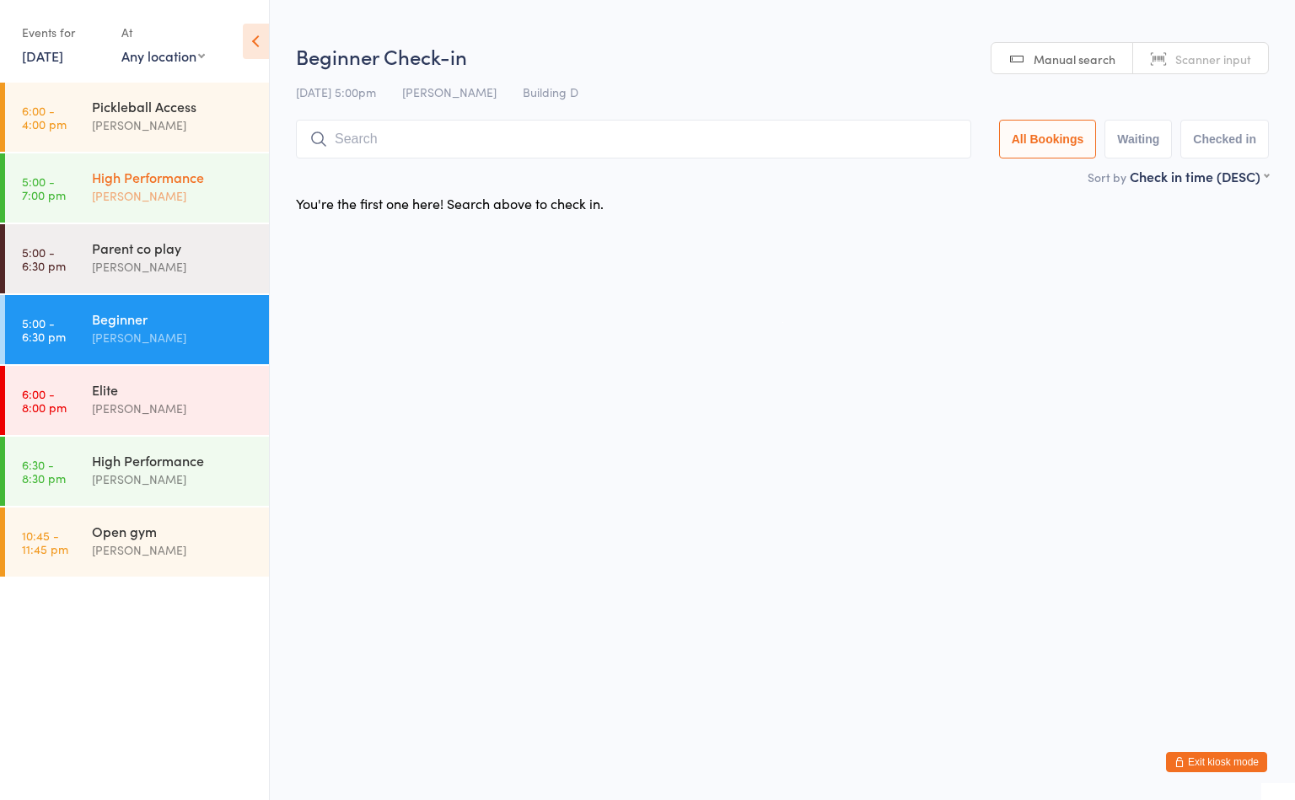
click at [134, 154] on div "High Performance Ayu Gary Luna" at bounding box center [180, 186] width 177 height 67
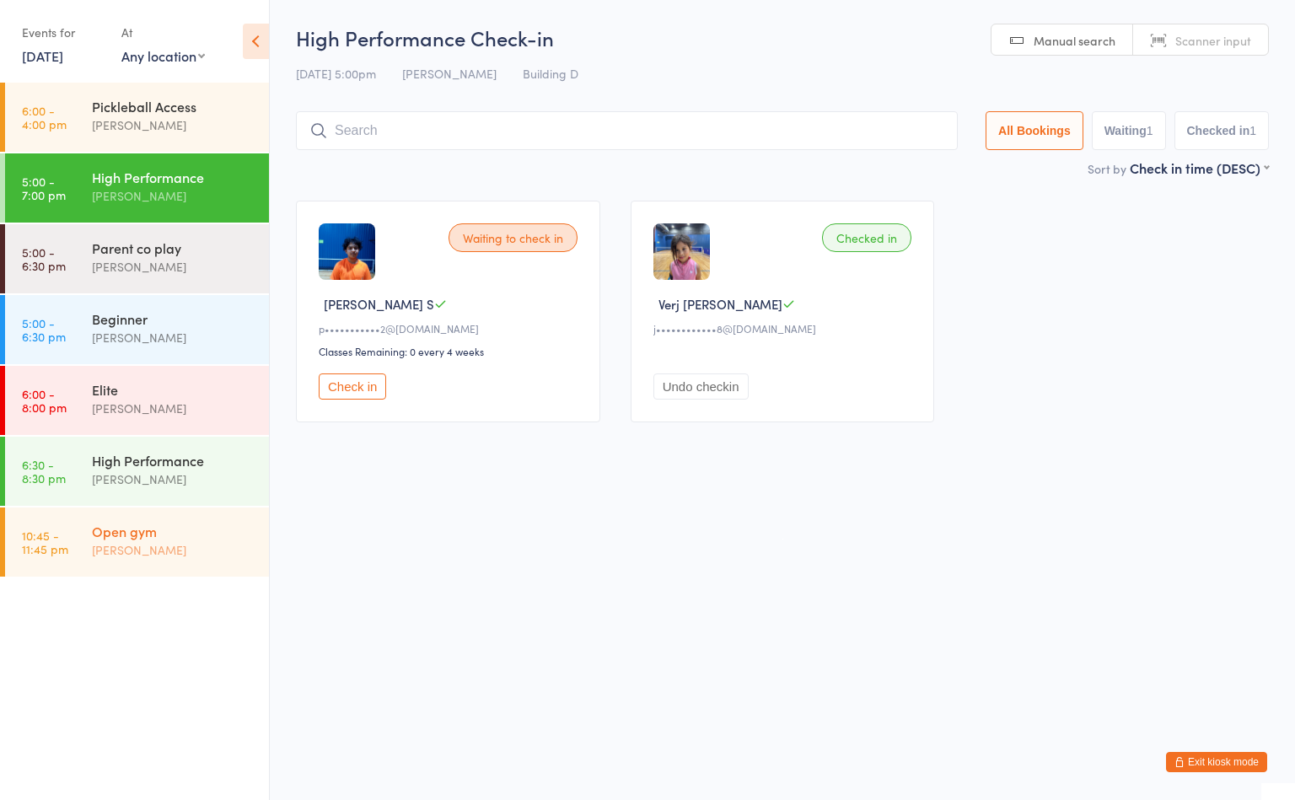
click at [196, 529] on div "Open gym" at bounding box center [173, 531] width 163 height 19
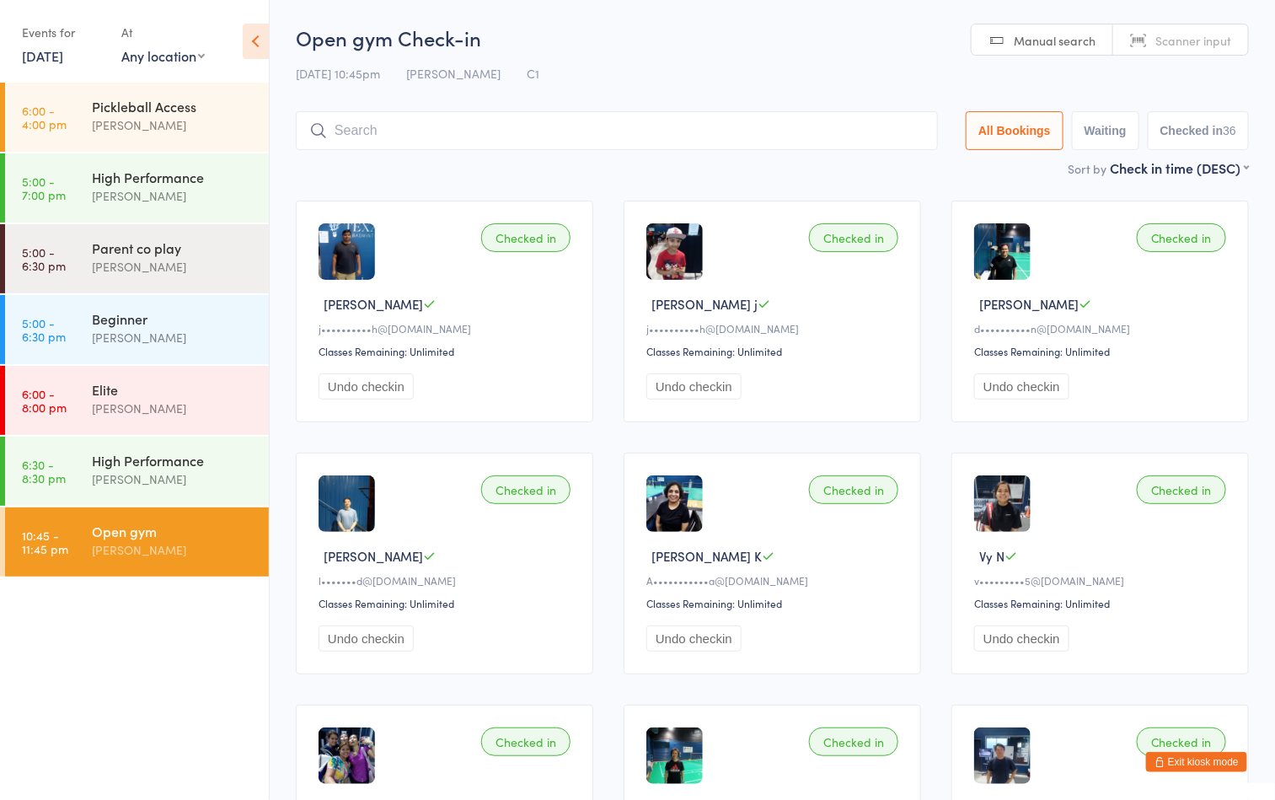
click at [617, 116] on input "search" at bounding box center [617, 130] width 642 height 39
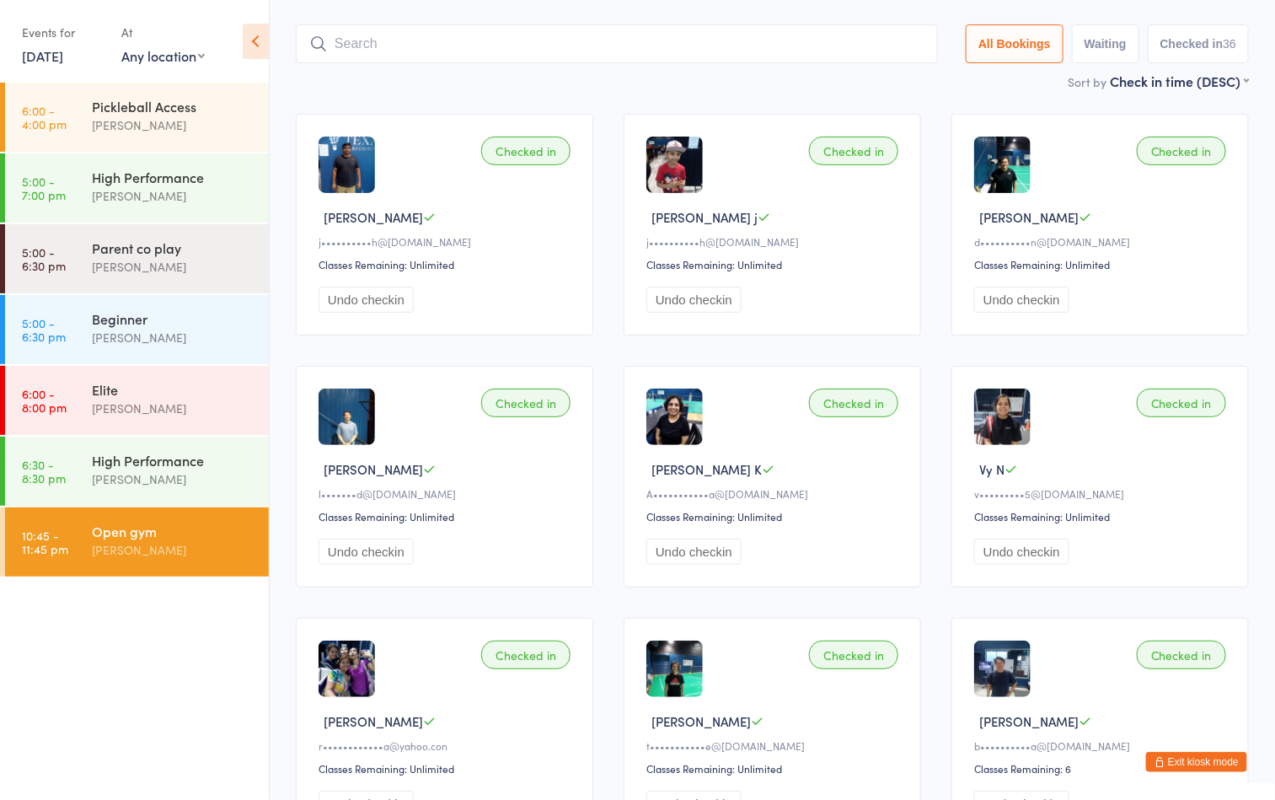
scroll to position [111, 0]
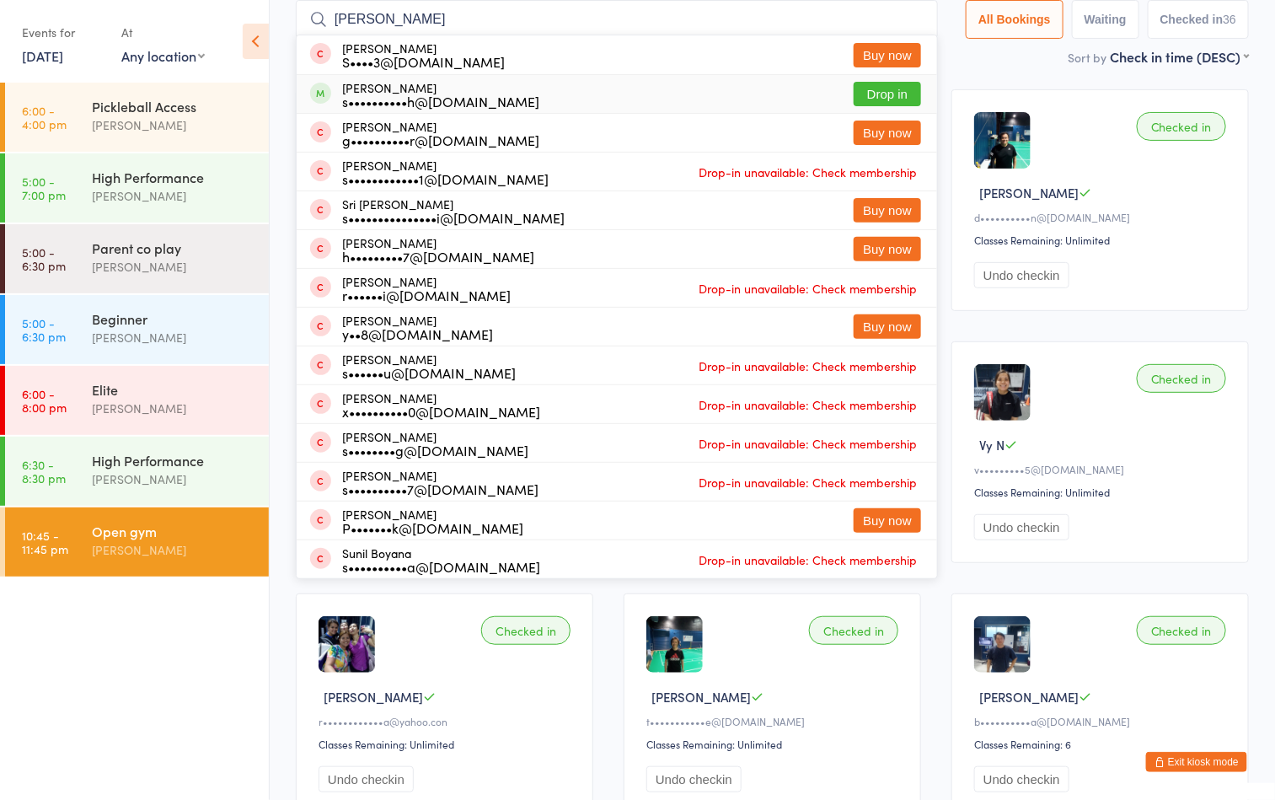
type input "sundeep"
click at [899, 81] on div "Sundeep Chugh s••••••••••h@gmail.com Drop in" at bounding box center [617, 94] width 641 height 38
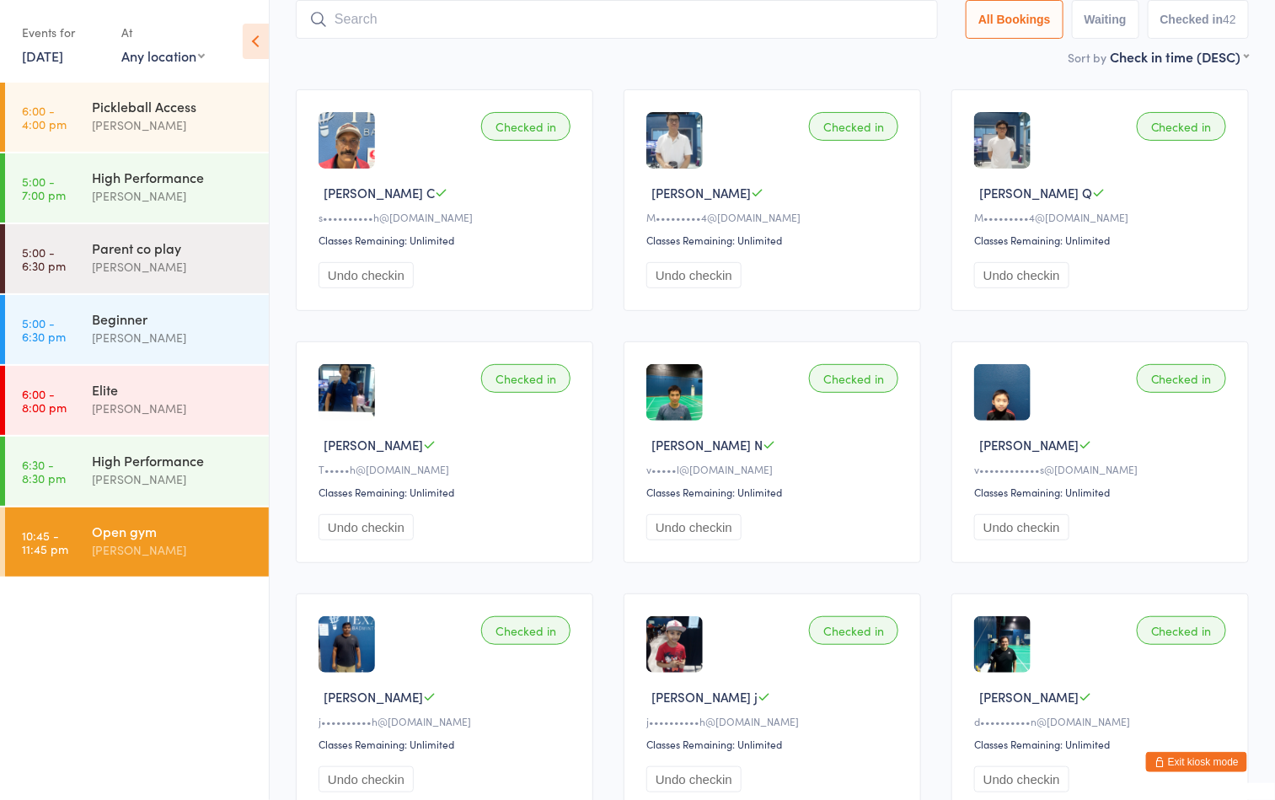
click at [167, 685] on ul "6:00 - 4:00 pm Pickleball Access Boyd Tahtat 5:00 - 7:00 pm High Performance Ay…" at bounding box center [134, 441] width 269 height 717
click at [614, 13] on input "search" at bounding box center [617, 19] width 642 height 39
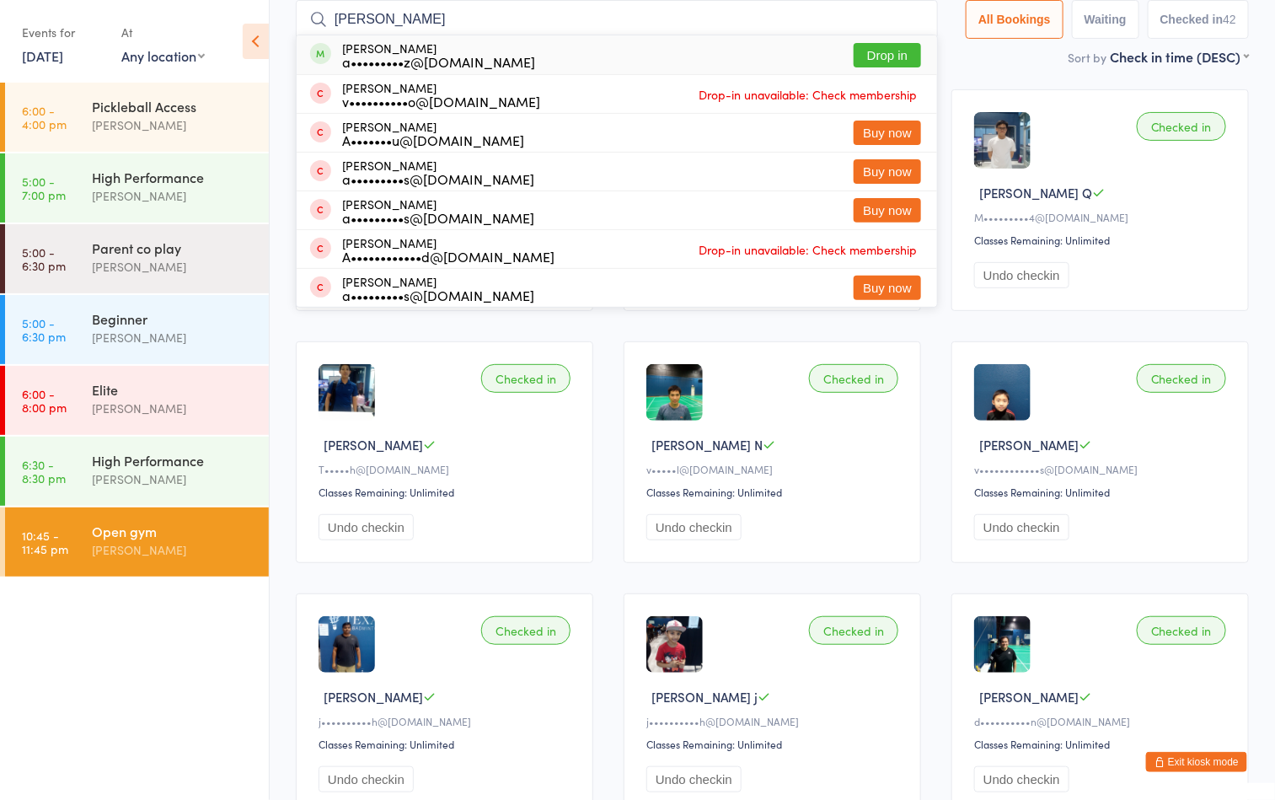
type input "arshia"
click at [877, 49] on button "Drop in" at bounding box center [887, 55] width 67 height 24
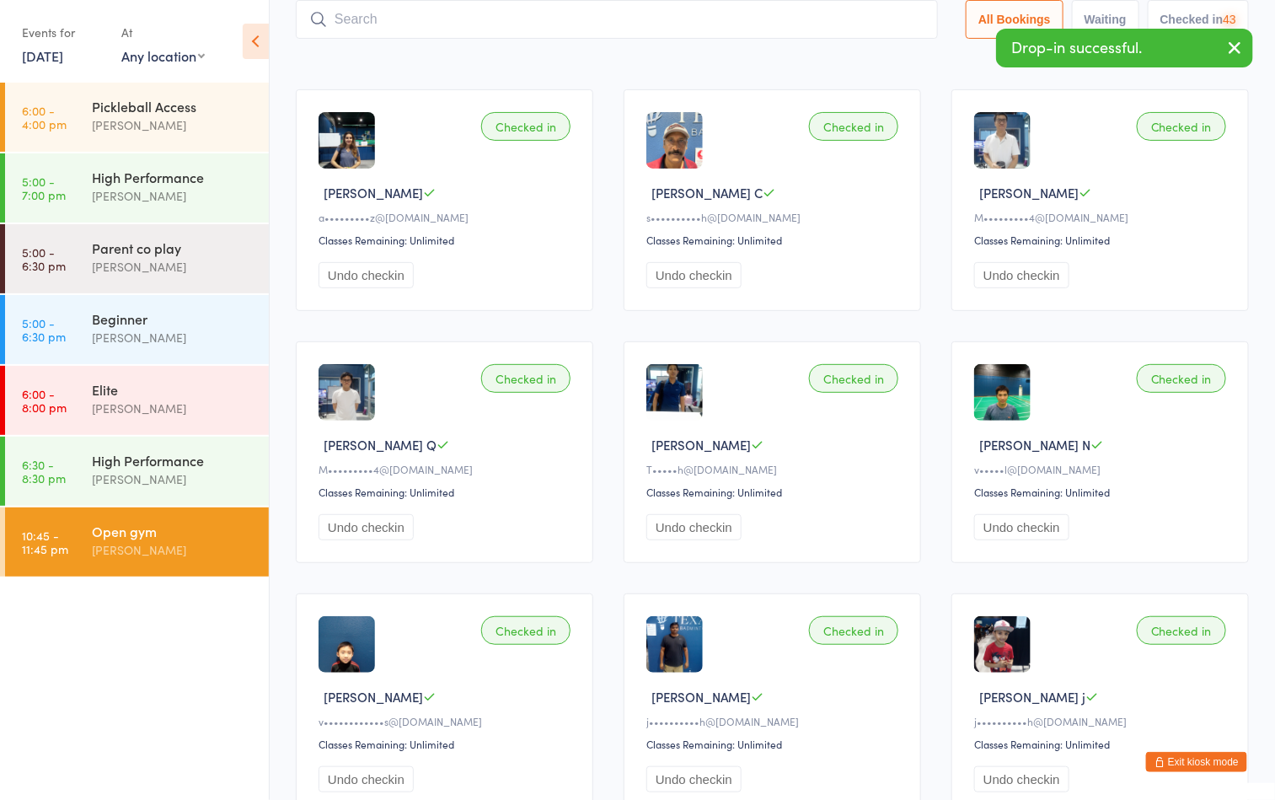
click at [471, 53] on div "Sort by Check in time (DESC) First name (ASC) First name (DESC) Last name (ASC)…" at bounding box center [772, 56] width 953 height 19
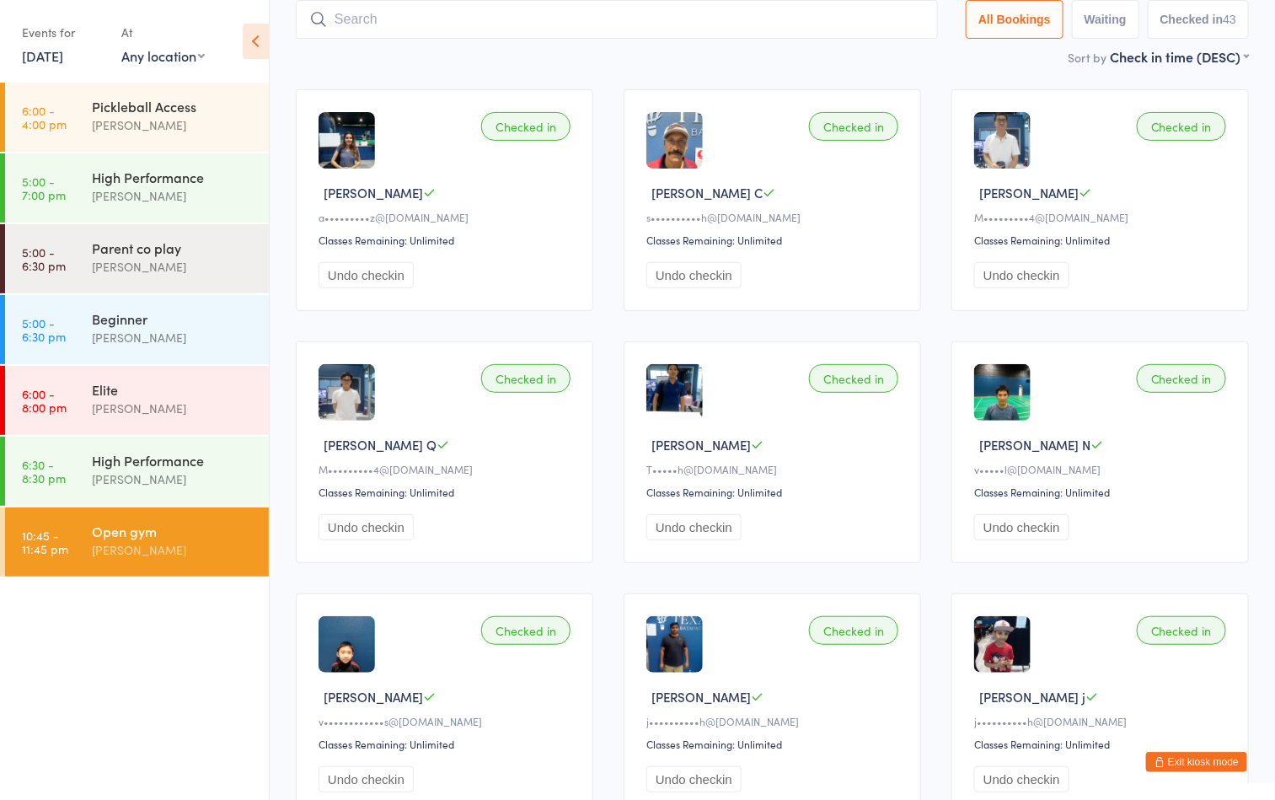
click at [173, 565] on div "Open gym Boyd Tahtat" at bounding box center [180, 540] width 177 height 67
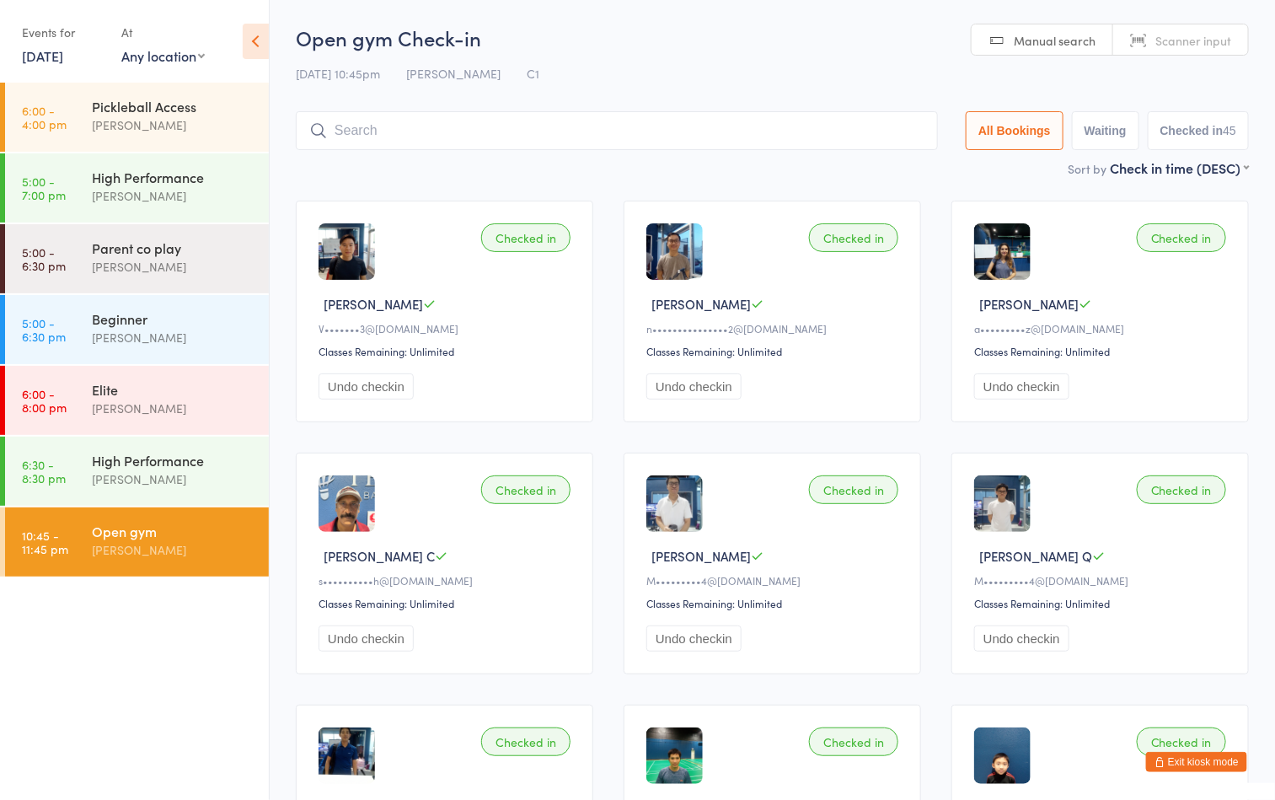
click at [756, 66] on div "10 Oct 10:45pm Boyd Tahtat C1" at bounding box center [772, 74] width 953 height 28
click at [185, 704] on ul "6:00 - 4:00 pm Pickleball Access Boyd Tahtat 5:00 - 7:00 pm High Performance Ay…" at bounding box center [134, 441] width 269 height 717
click at [686, 54] on div "Open gym Check-in 10 Oct 10:45pm Boyd Tahtat C1 Manual search Scanner input All…" at bounding box center [772, 91] width 953 height 135
click at [162, 465] on div "High Performance" at bounding box center [173, 460] width 163 height 19
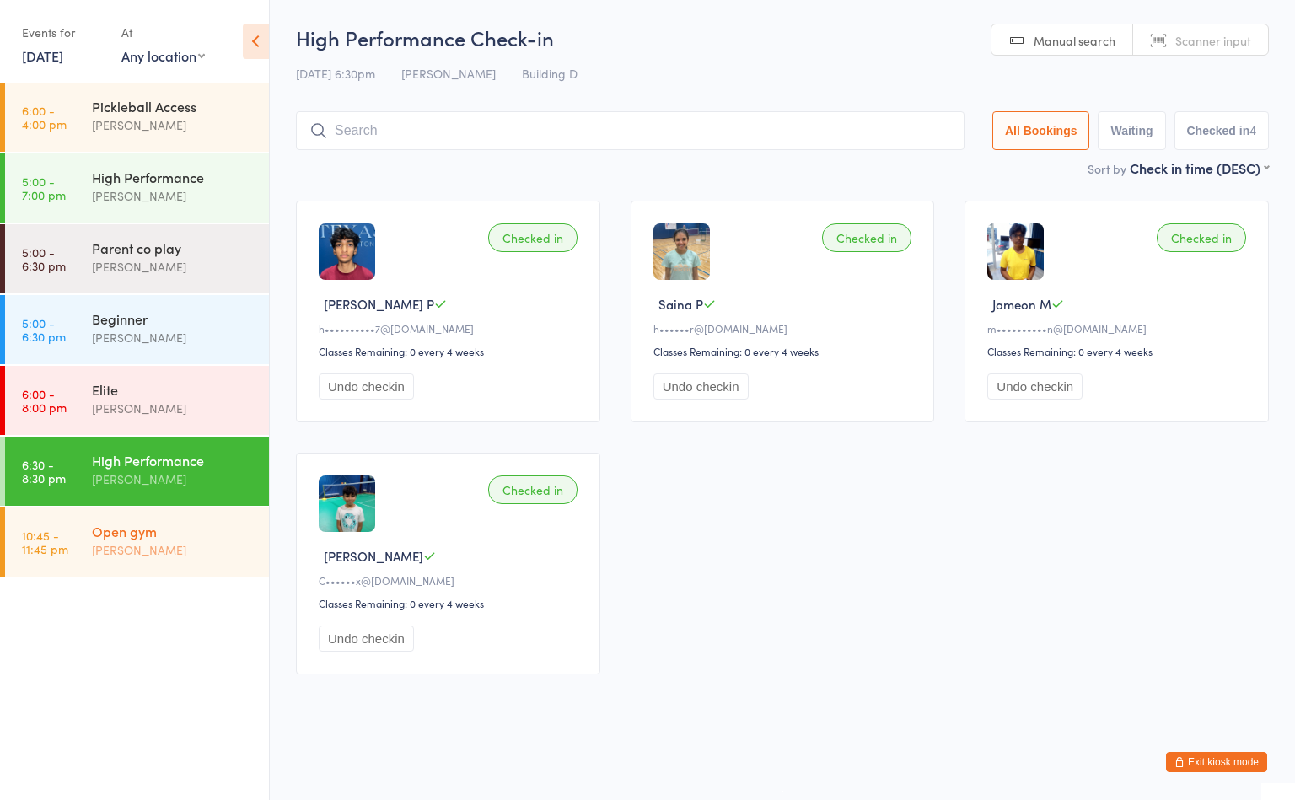
click at [216, 546] on div "[PERSON_NAME]" at bounding box center [173, 549] width 163 height 19
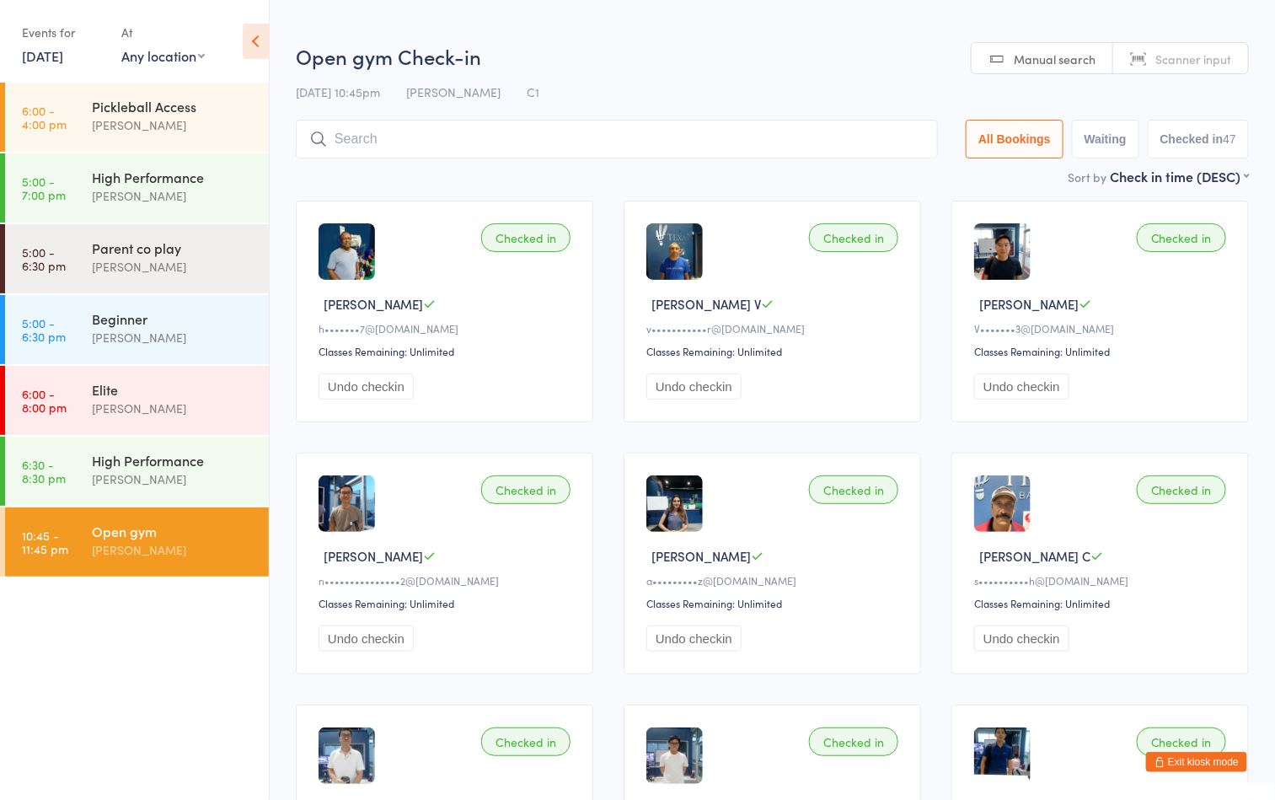
click at [613, 144] on input "search" at bounding box center [617, 139] width 642 height 39
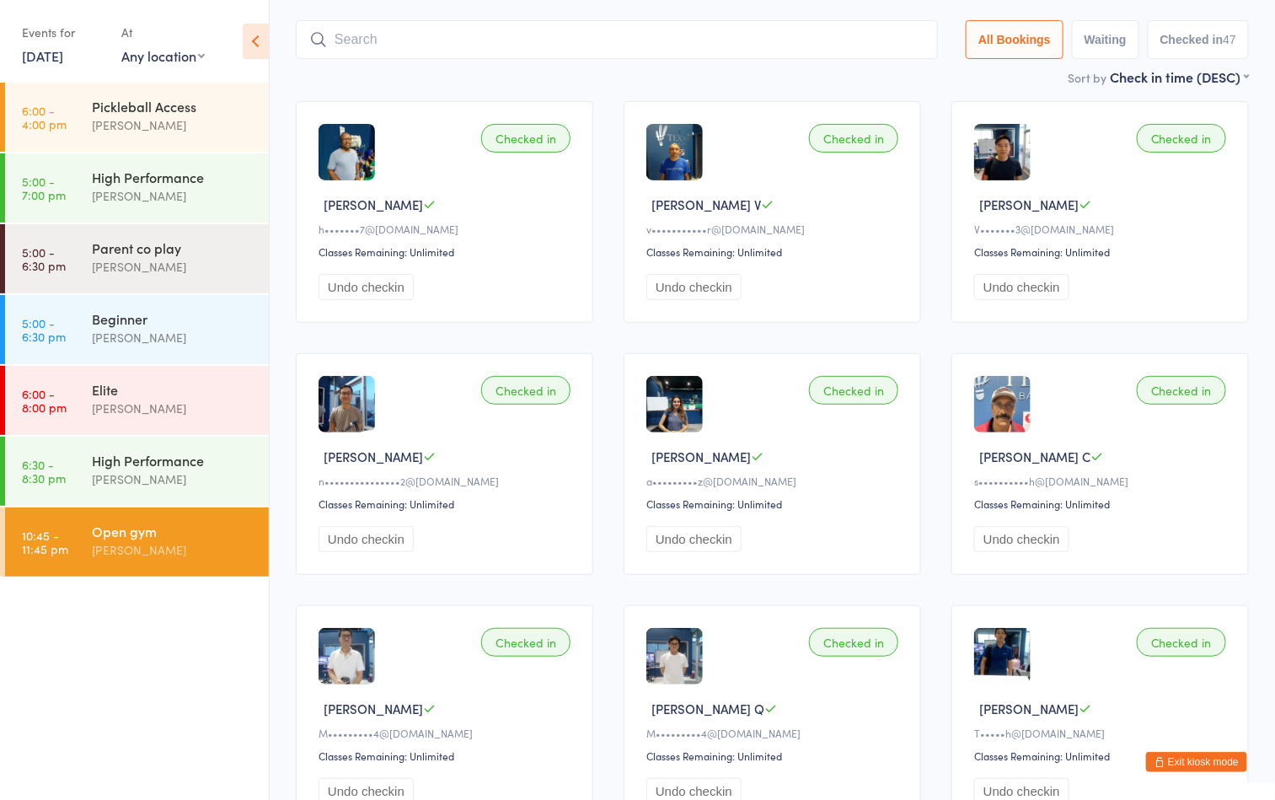
scroll to position [120, 0]
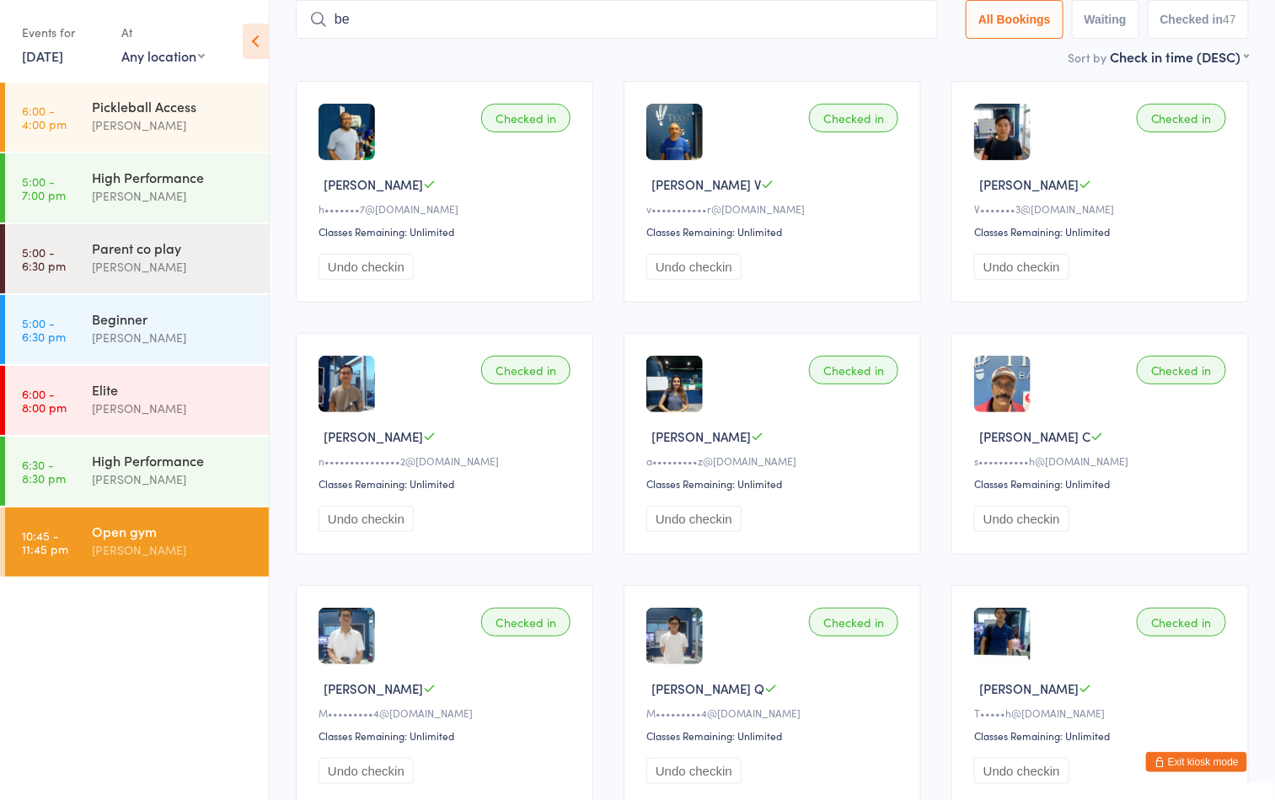
type input "b"
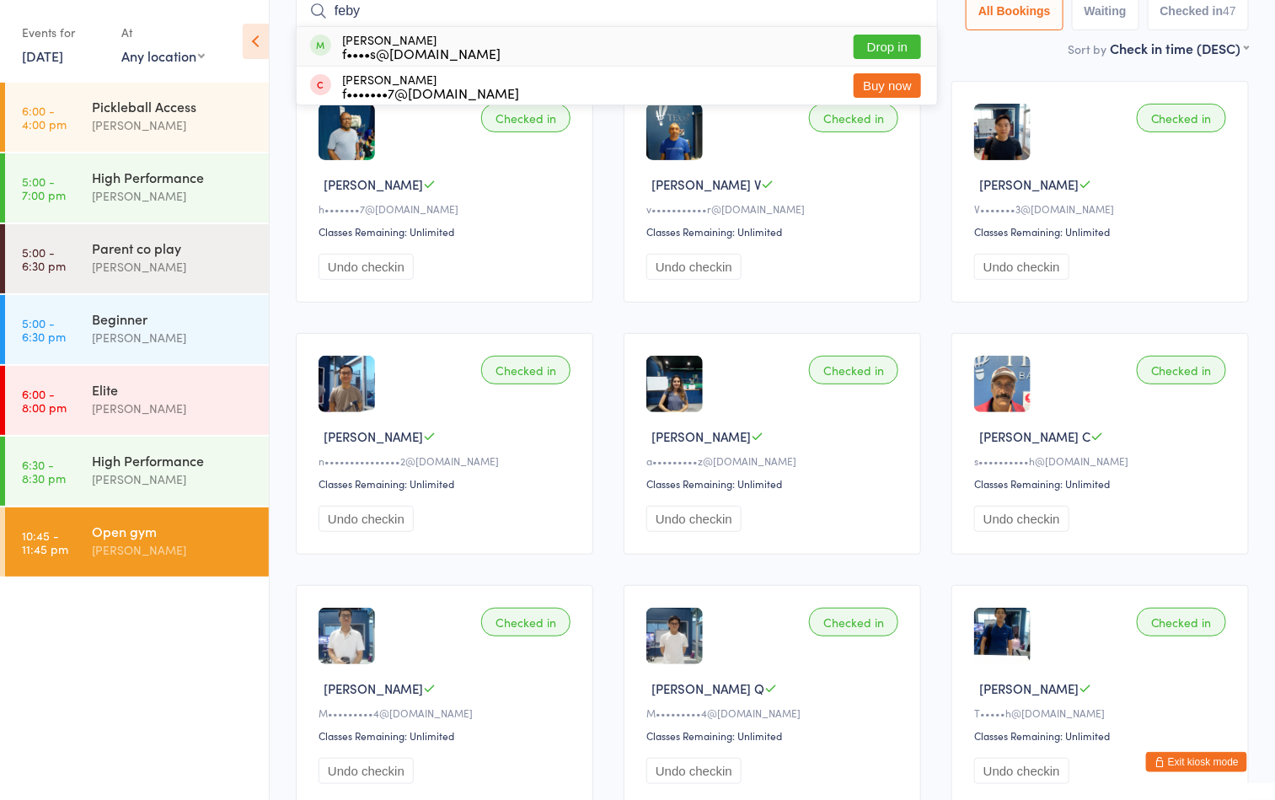
type input "feby"
click at [888, 44] on button "Drop in" at bounding box center [887, 47] width 67 height 24
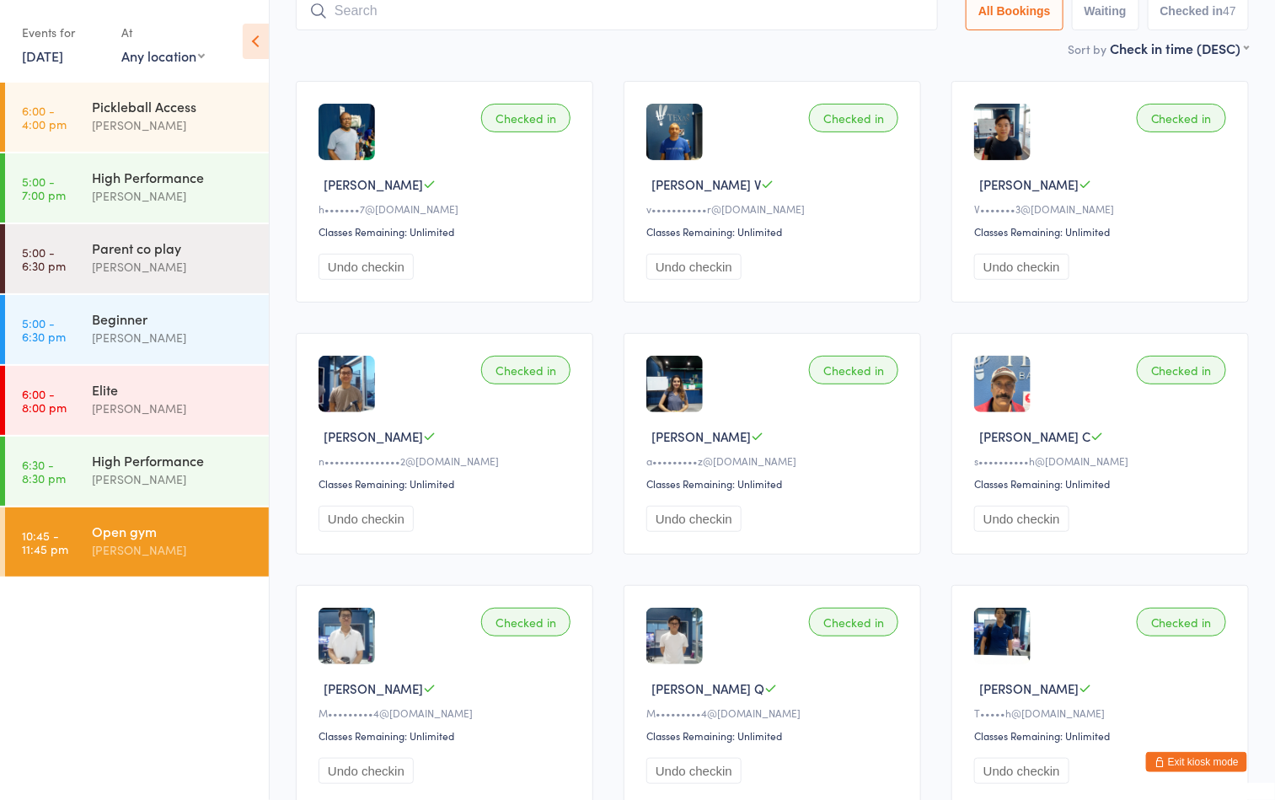
scroll to position [111, 0]
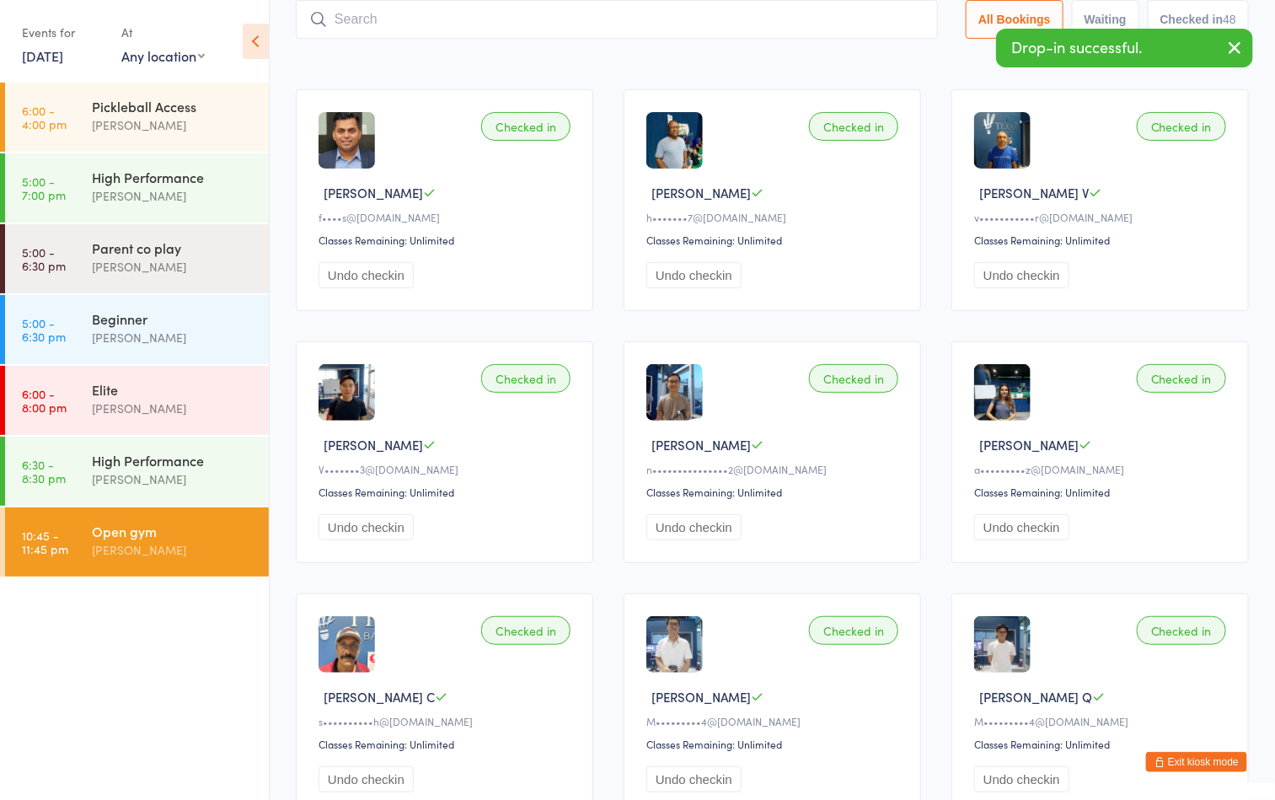
click at [683, 20] on input "search" at bounding box center [617, 19] width 642 height 39
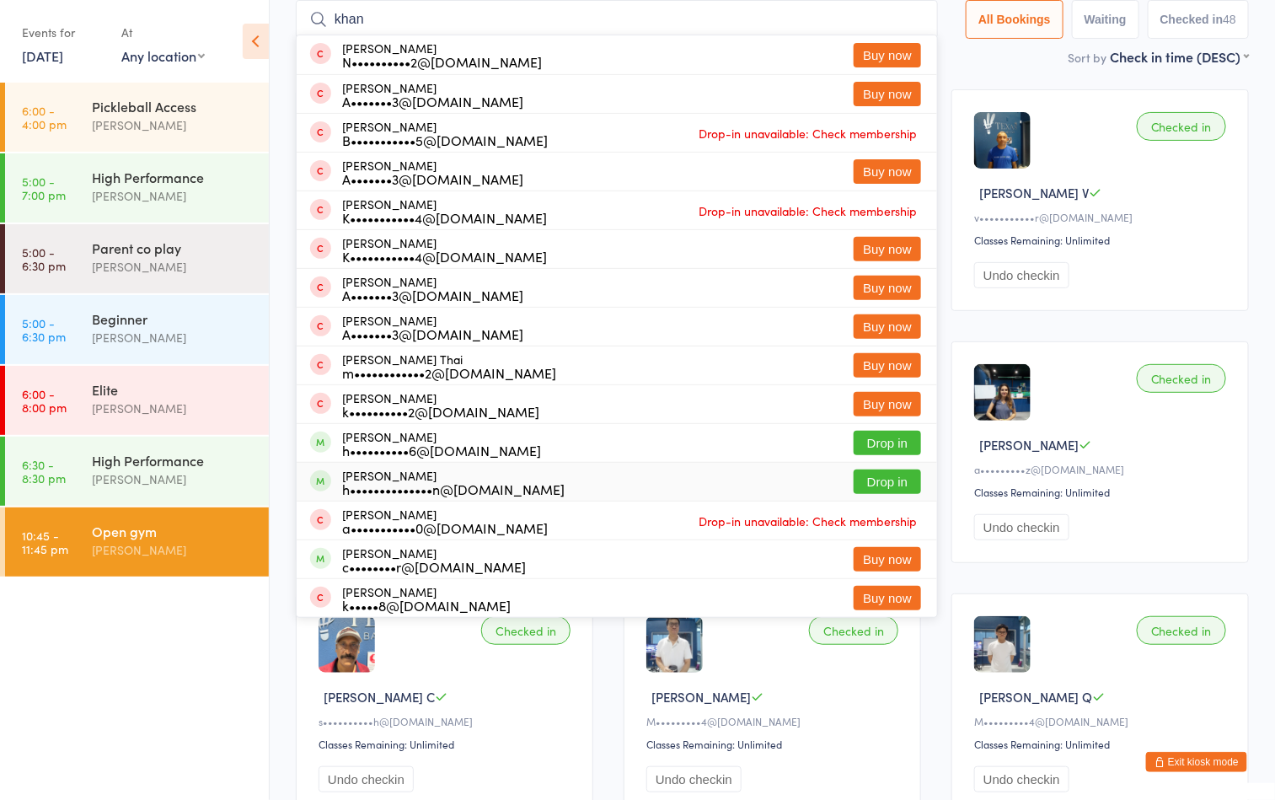
type input "khan"
click at [858, 478] on button "Drop in" at bounding box center [887, 481] width 67 height 24
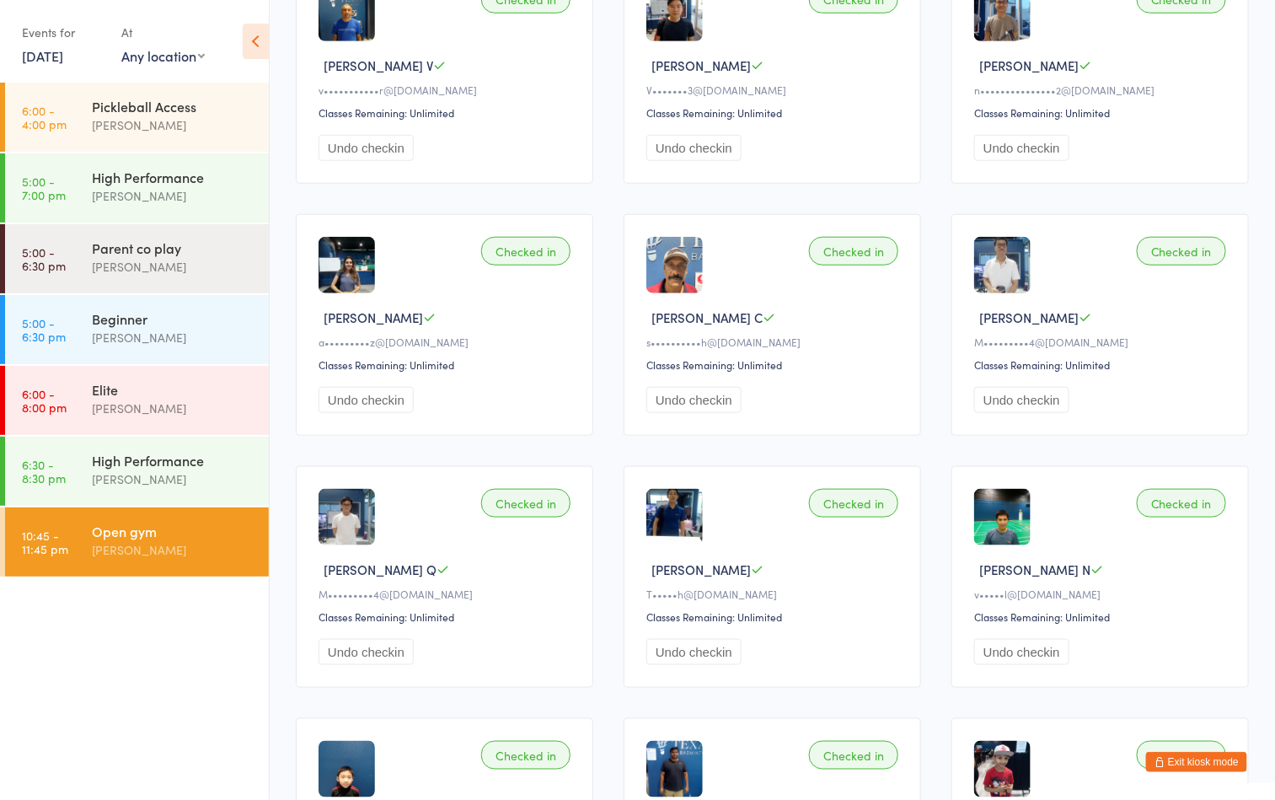
scroll to position [0, 0]
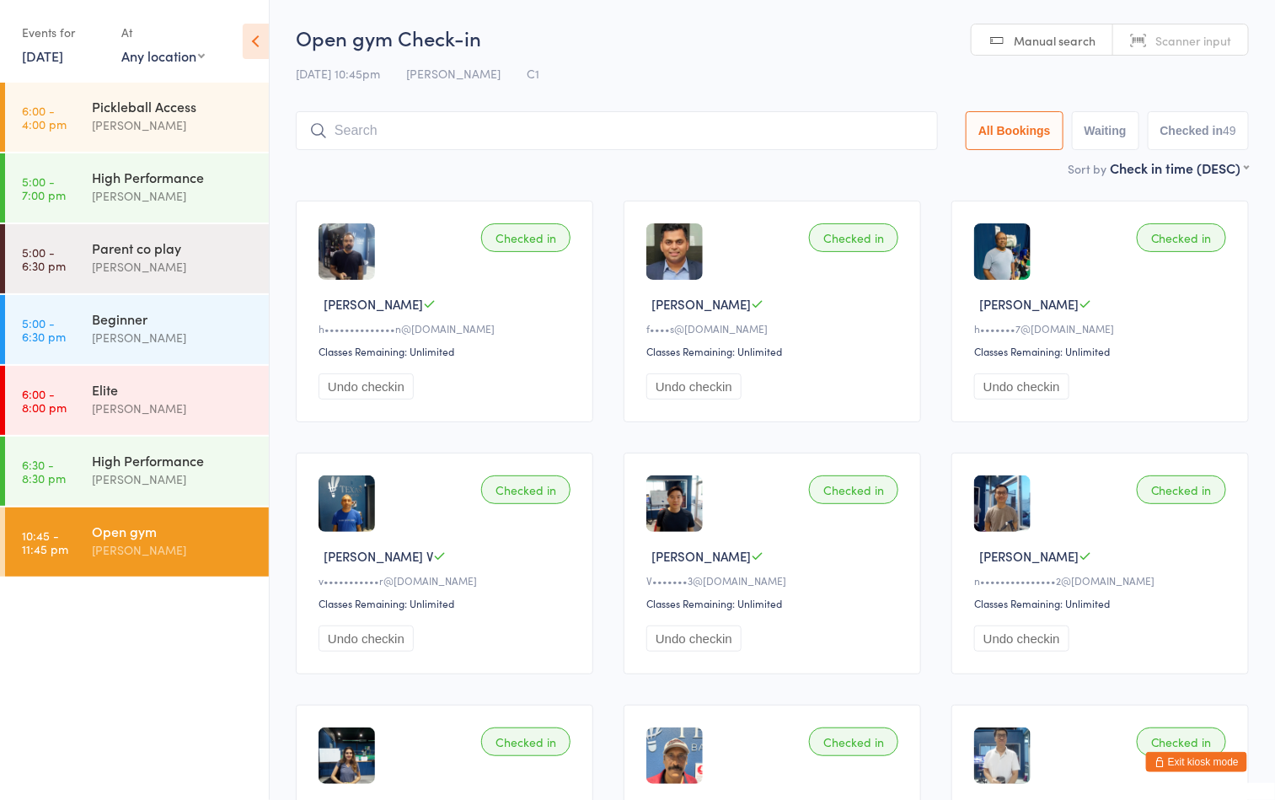
click at [666, 51] on h2 "Open gym Check-in" at bounding box center [772, 38] width 953 height 28
click at [1234, 762] on button "Exit kiosk mode" at bounding box center [1196, 762] width 101 height 20
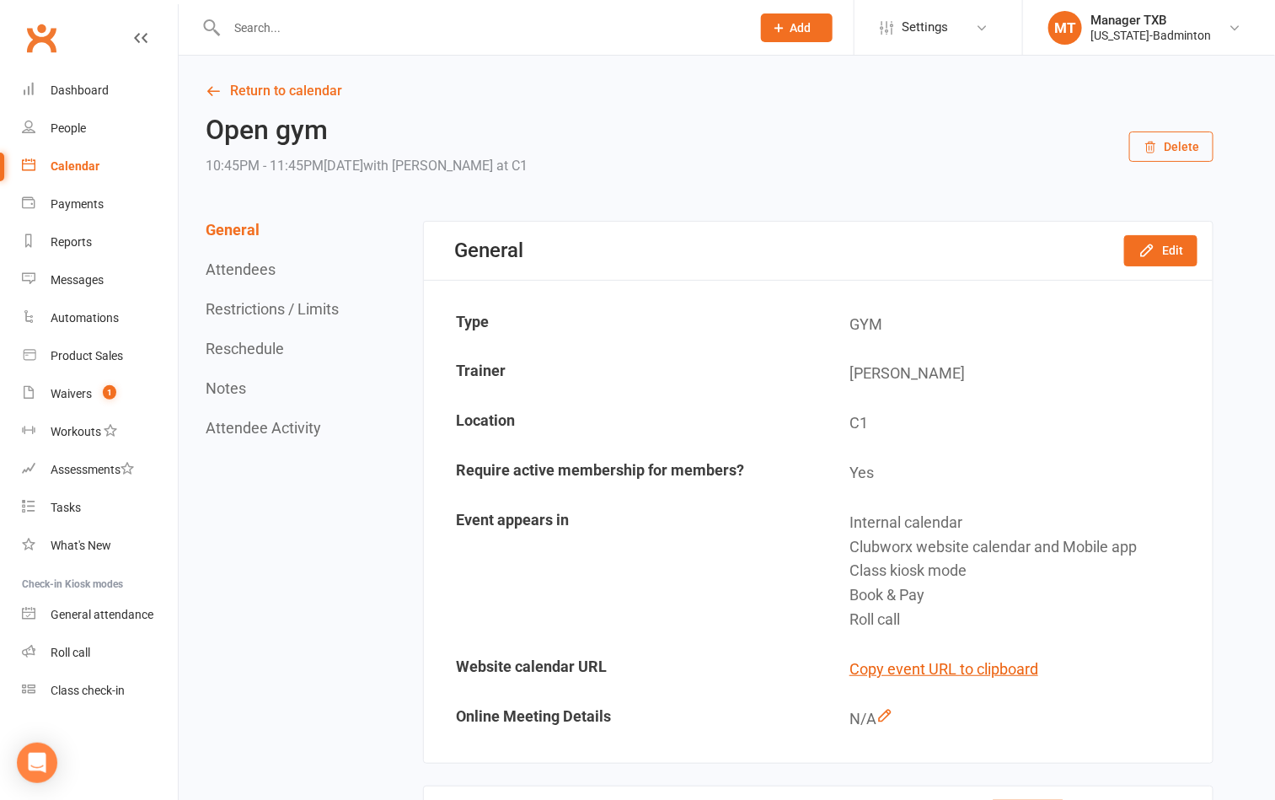
click at [342, 26] on input "text" at bounding box center [481, 28] width 518 height 24
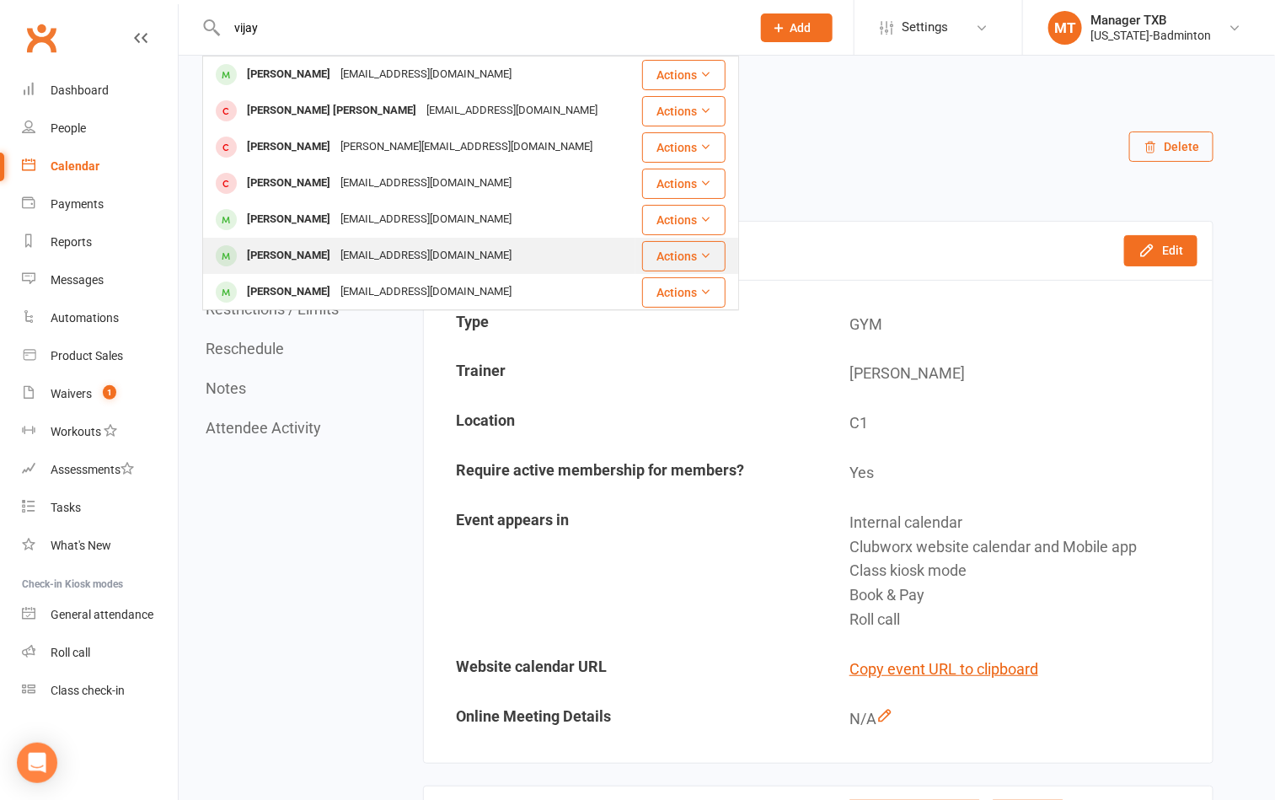
type input "vijay"
click at [362, 239] on div "Vijayakumar Kompalli Vijaykompalli@gmail.com" at bounding box center [419, 256] width 431 height 35
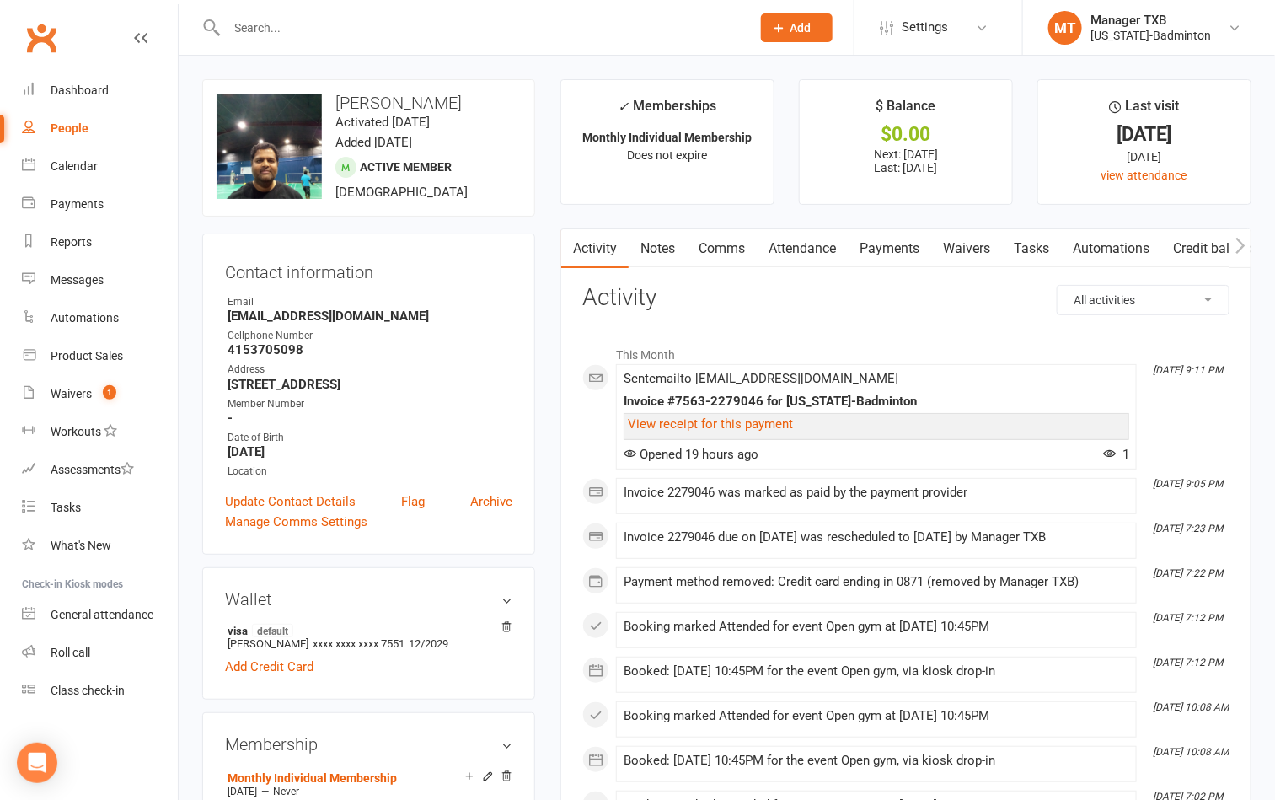
click at [901, 255] on link "Payments" at bounding box center [889, 248] width 83 height 39
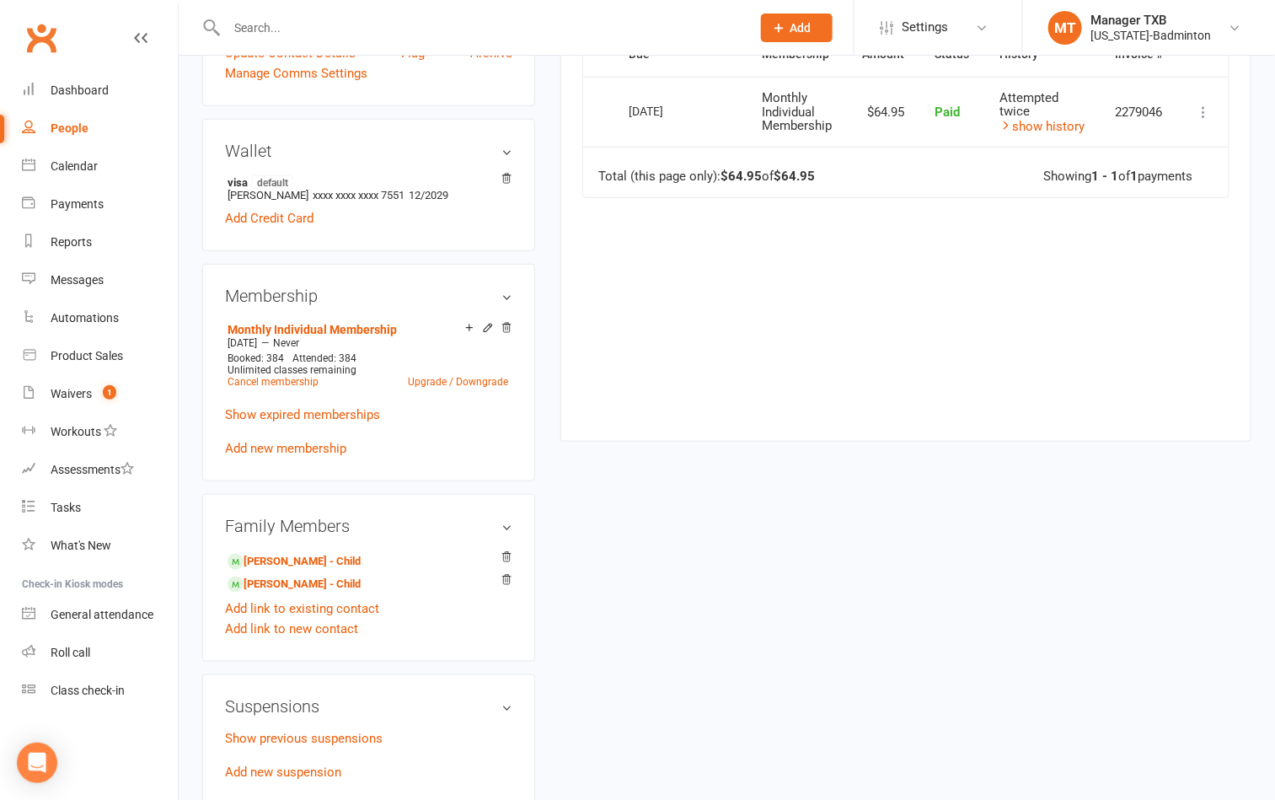
scroll to position [632, 0]
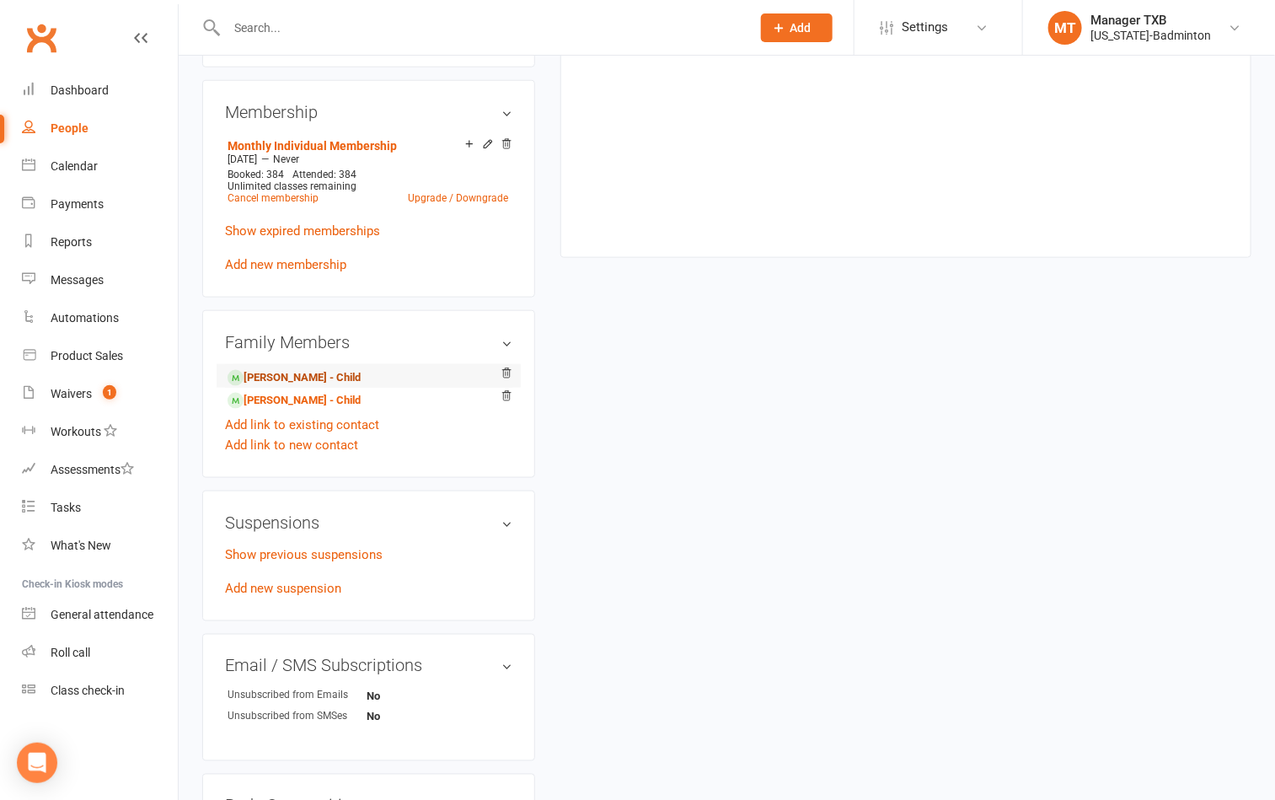
click at [282, 384] on link "Pranav kompalli - Child" at bounding box center [294, 378] width 133 height 18
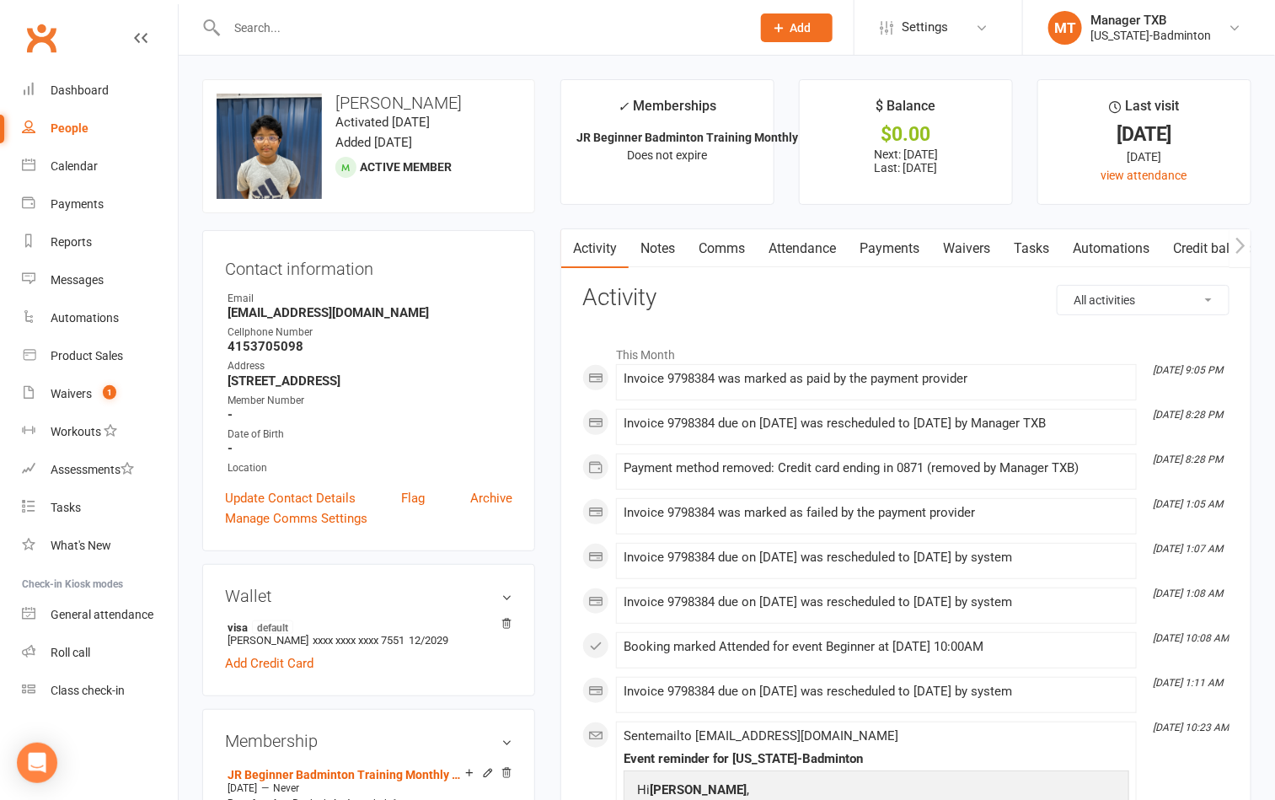
click at [880, 253] on link "Payments" at bounding box center [889, 248] width 83 height 39
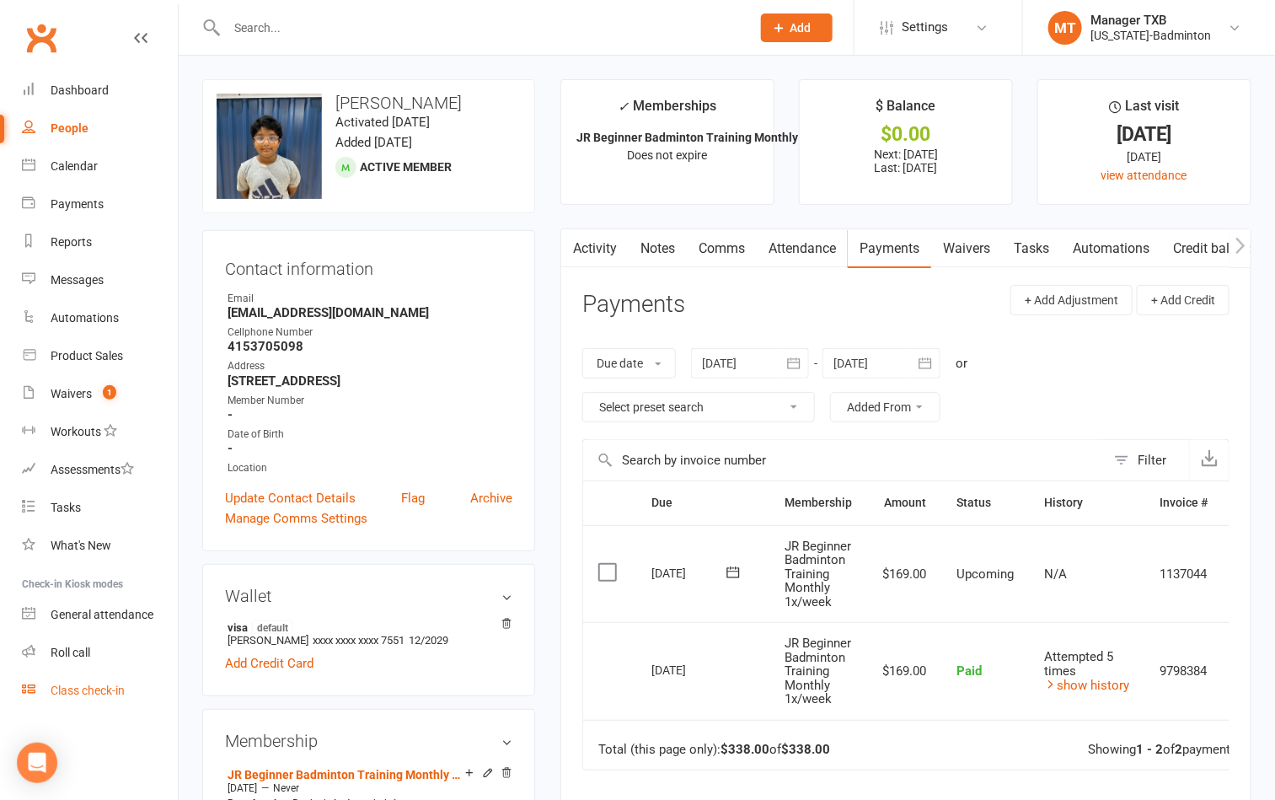
click at [94, 696] on link "Class check-in" at bounding box center [100, 691] width 156 height 38
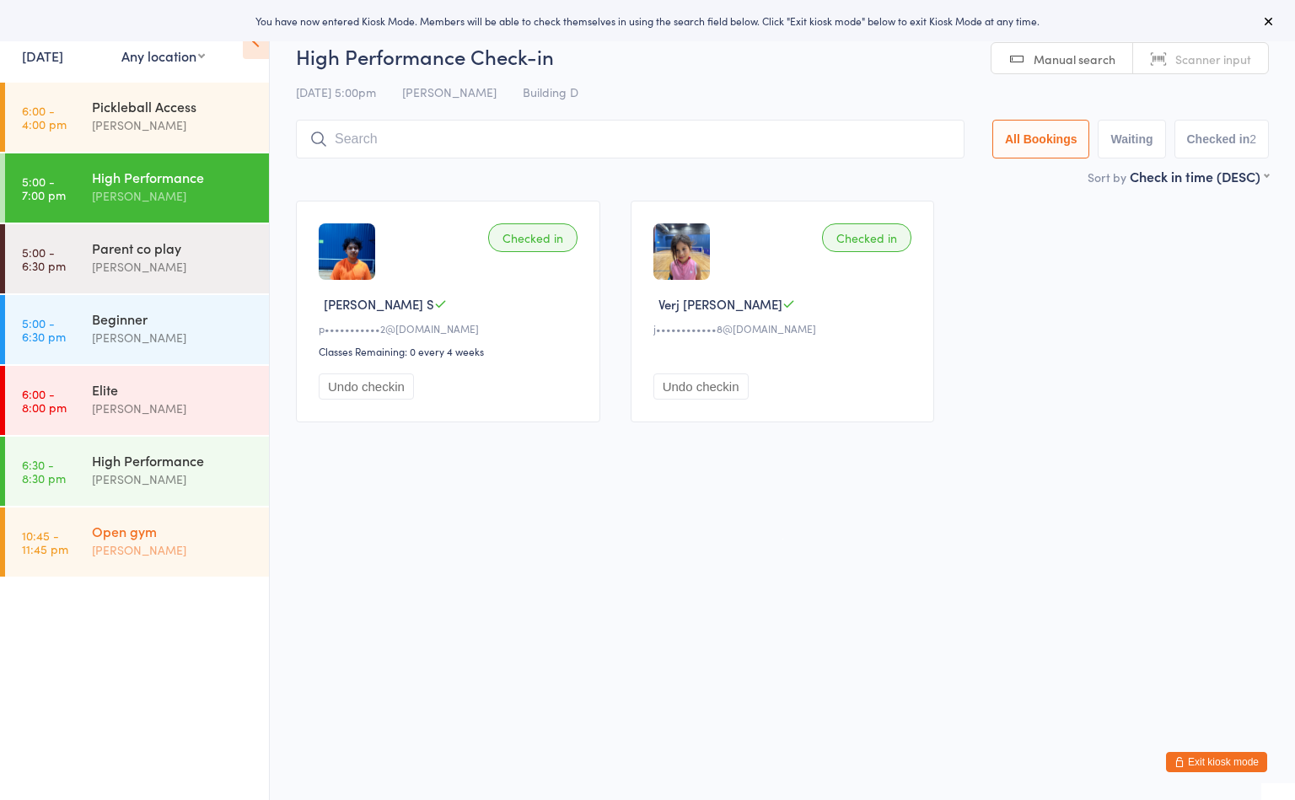
click at [177, 537] on div "Open gym" at bounding box center [173, 531] width 163 height 19
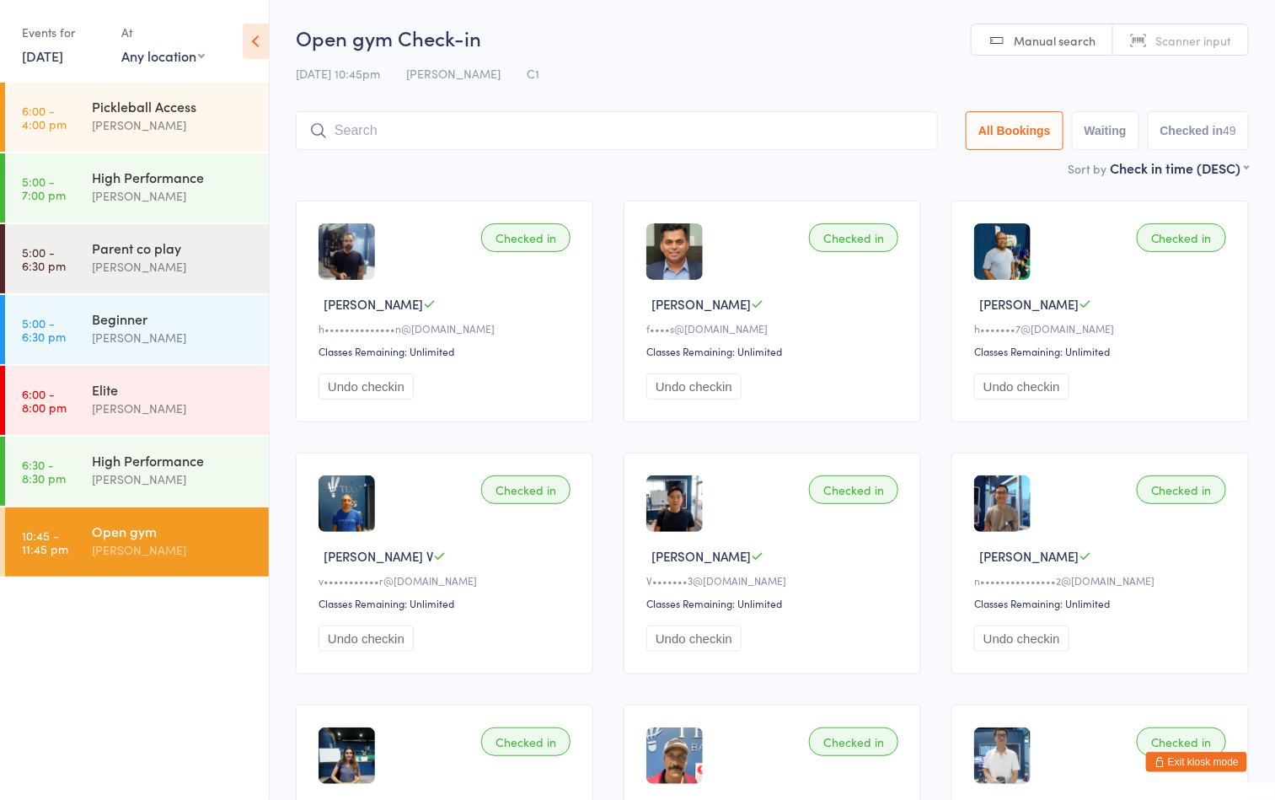
click at [201, 567] on div "Open gym Boyd Tahtat" at bounding box center [180, 540] width 177 height 67
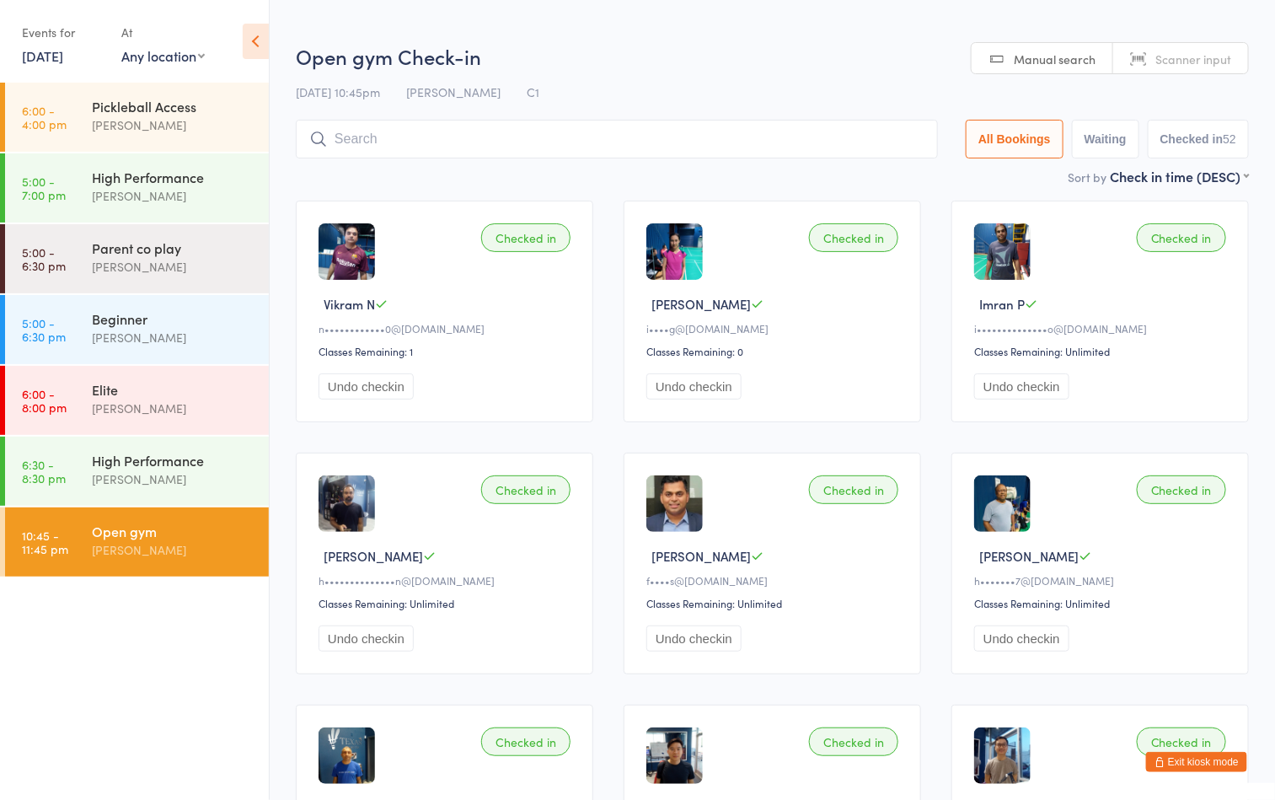
click at [673, 140] on input "search" at bounding box center [617, 139] width 642 height 39
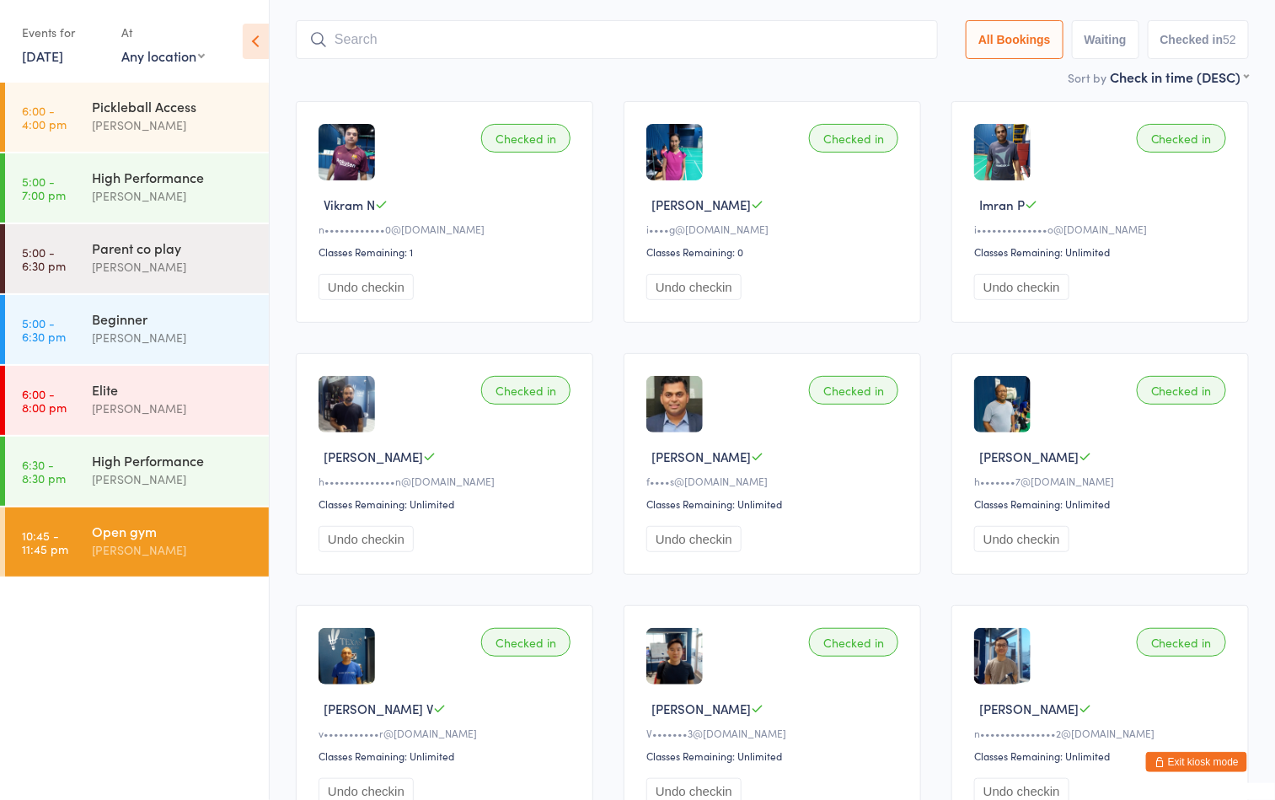
scroll to position [120, 0]
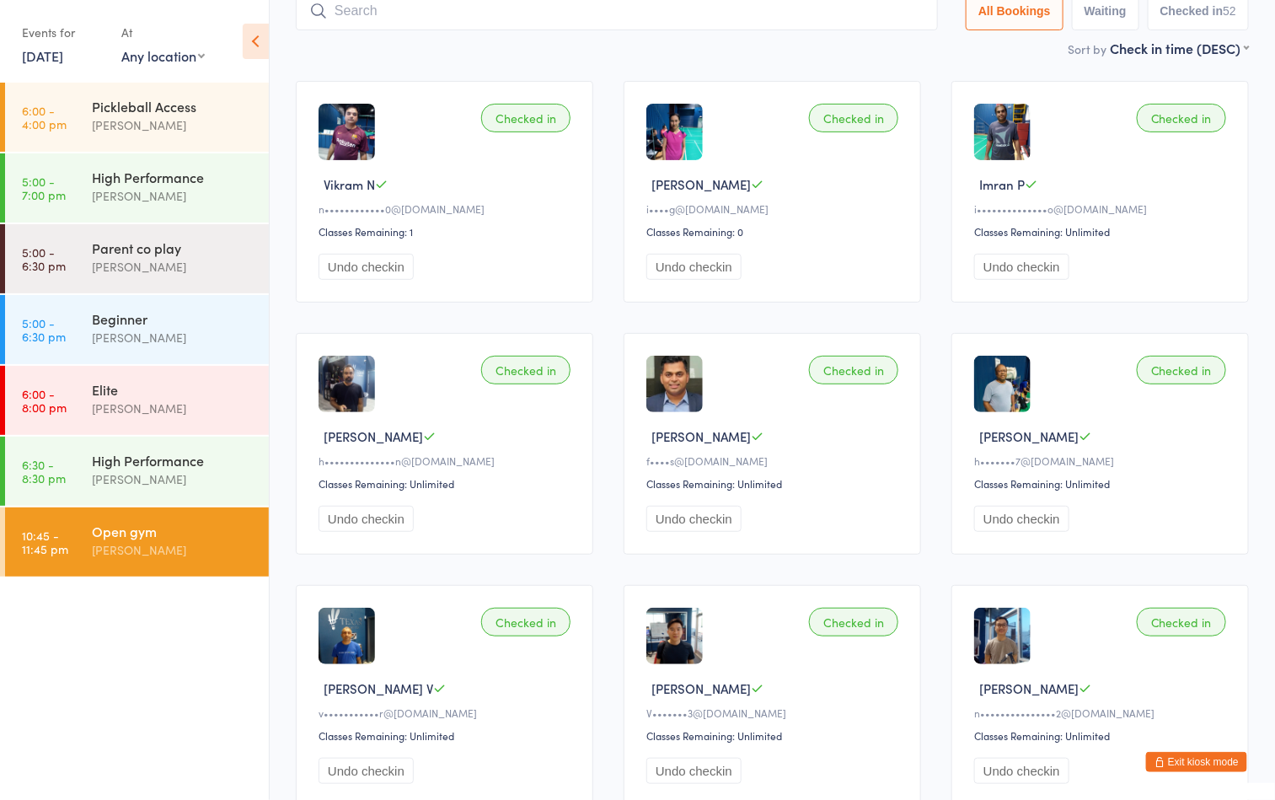
click at [1210, 769] on button "Exit kiosk mode" at bounding box center [1196, 762] width 101 height 20
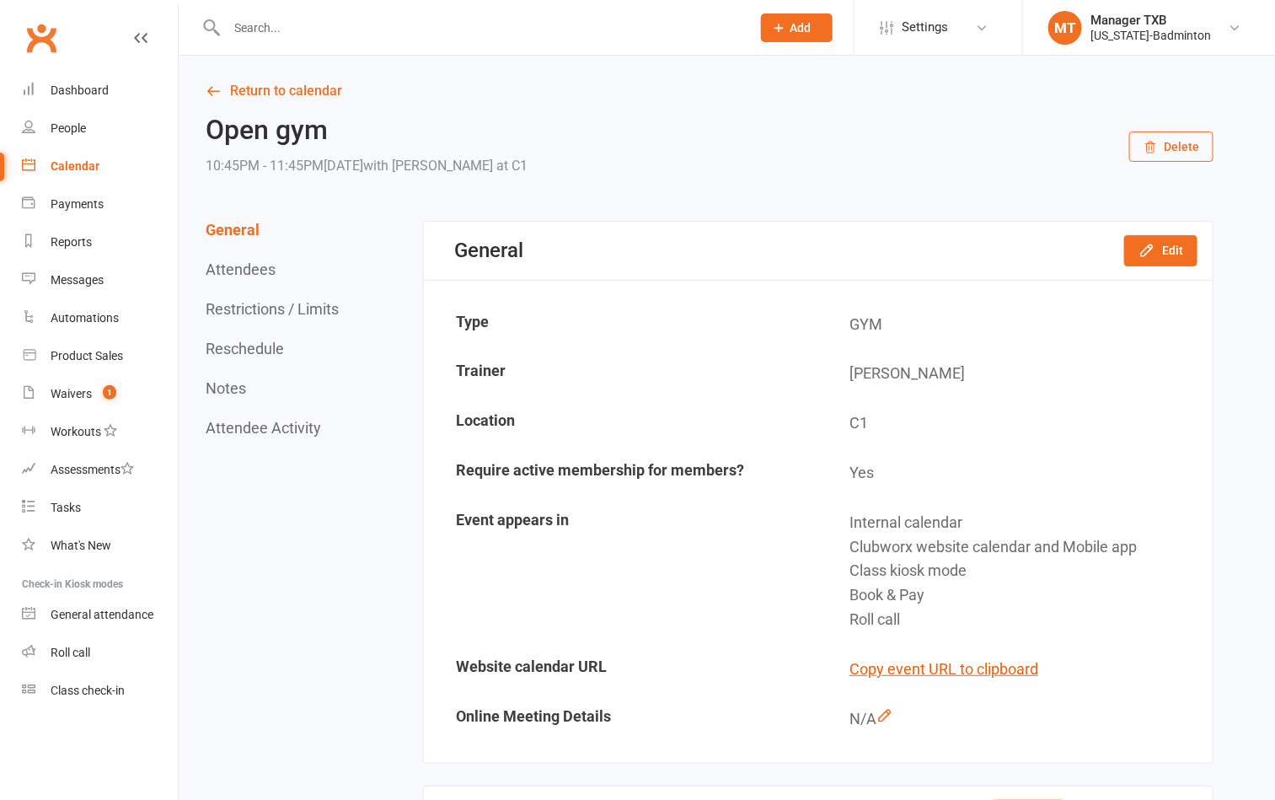
click at [471, 16] on input "text" at bounding box center [481, 28] width 518 height 24
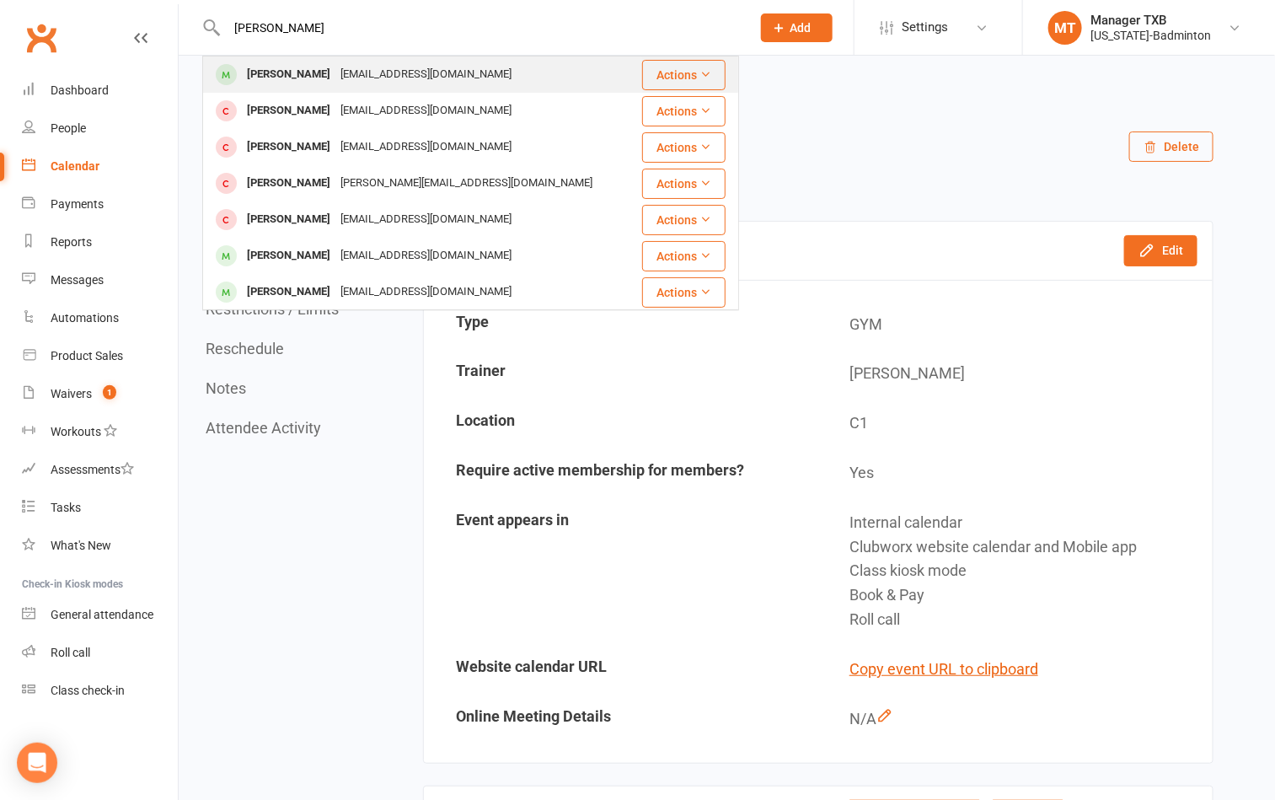
type input "[PERSON_NAME]"
click at [436, 69] on div "[EMAIL_ADDRESS][DOMAIN_NAME]" at bounding box center [425, 74] width 181 height 24
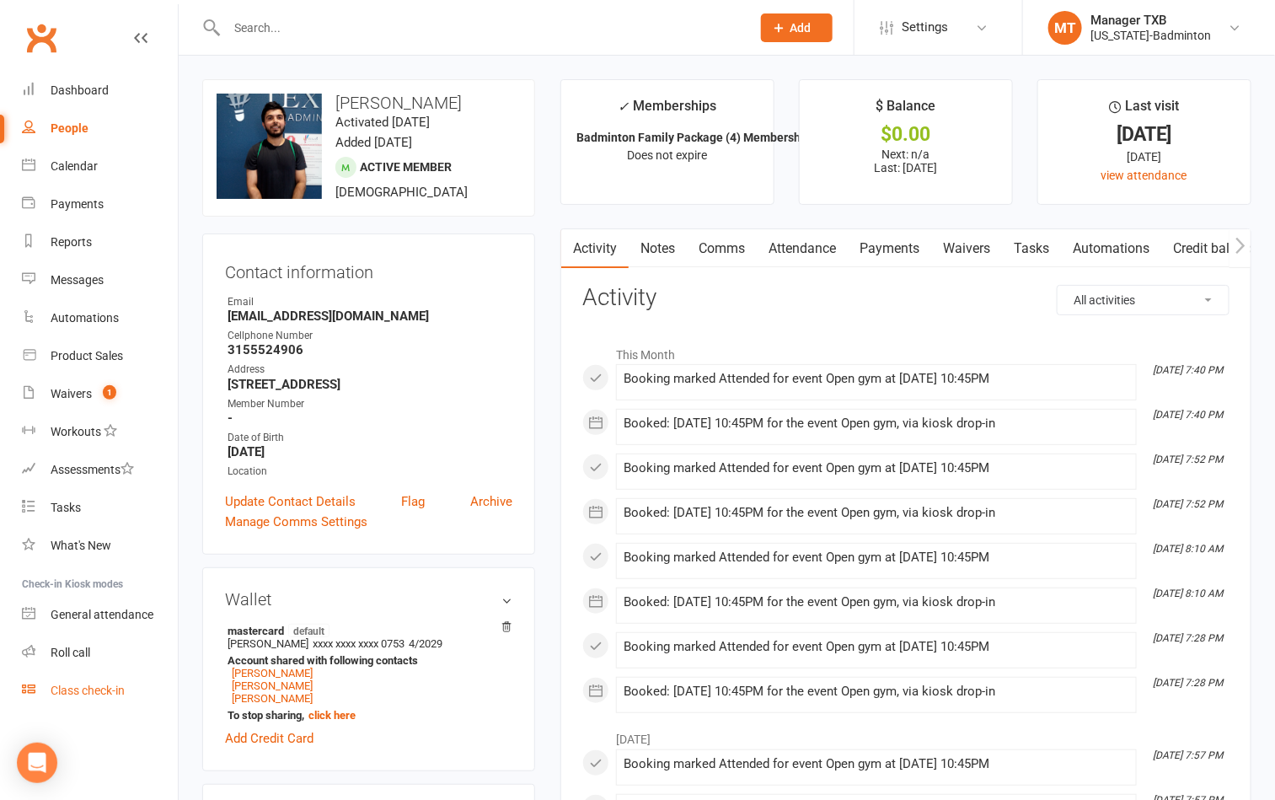
click at [99, 685] on div "Class check-in" at bounding box center [88, 690] width 74 height 13
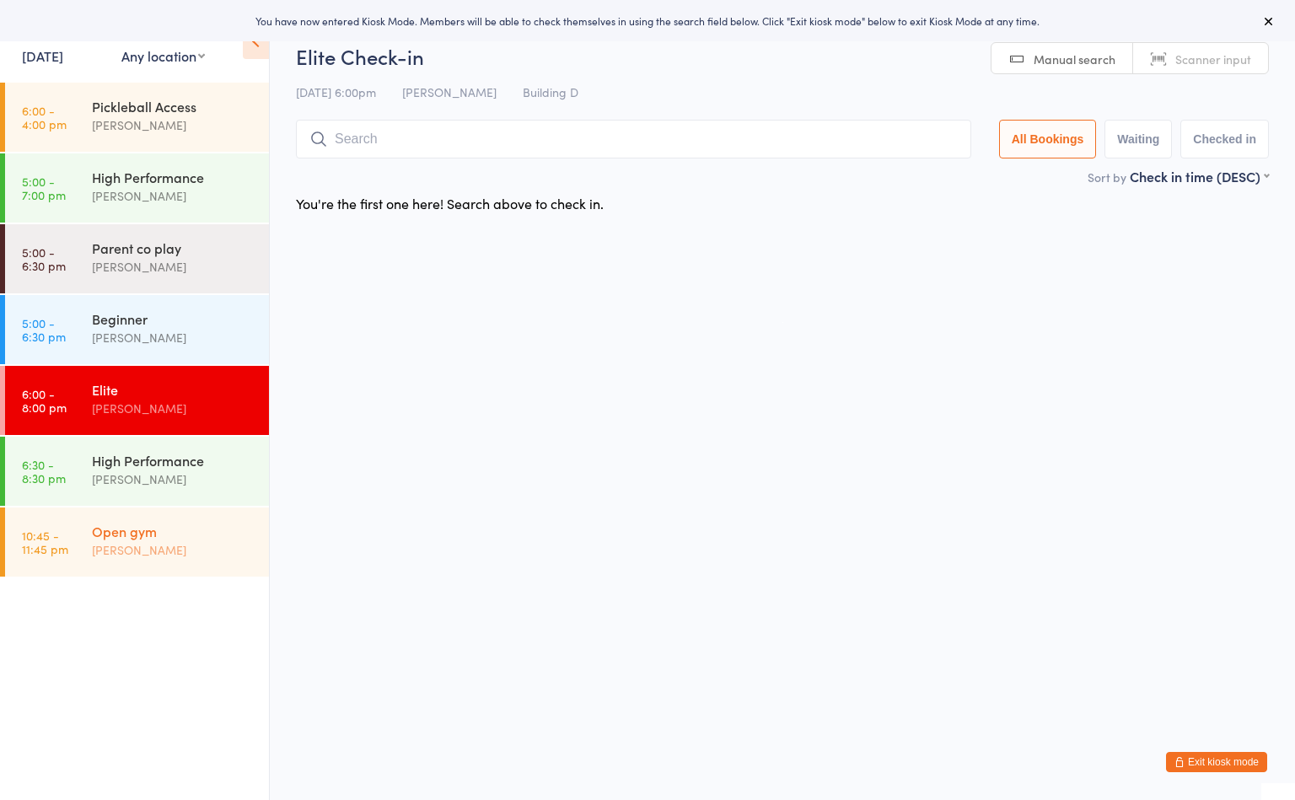
click at [174, 529] on div "Open gym" at bounding box center [173, 531] width 163 height 19
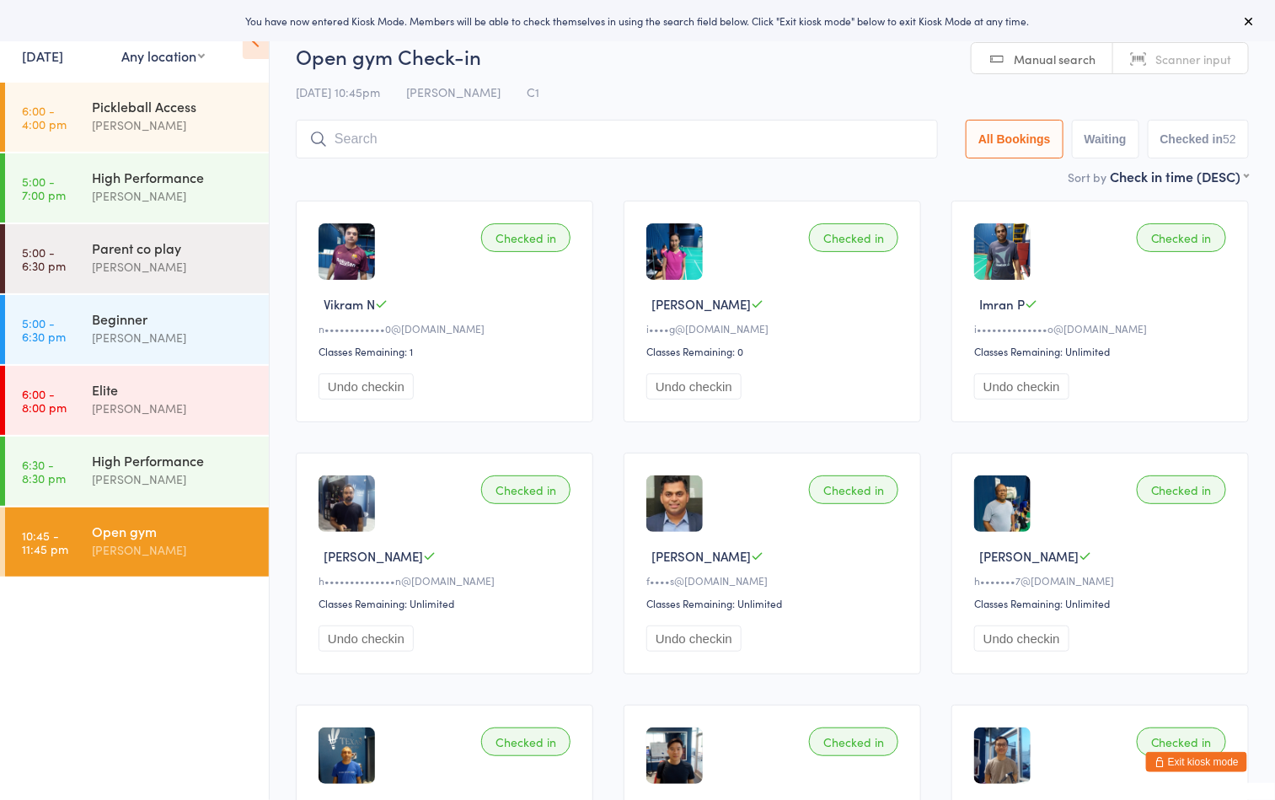
click at [509, 140] on input "search" at bounding box center [617, 139] width 642 height 39
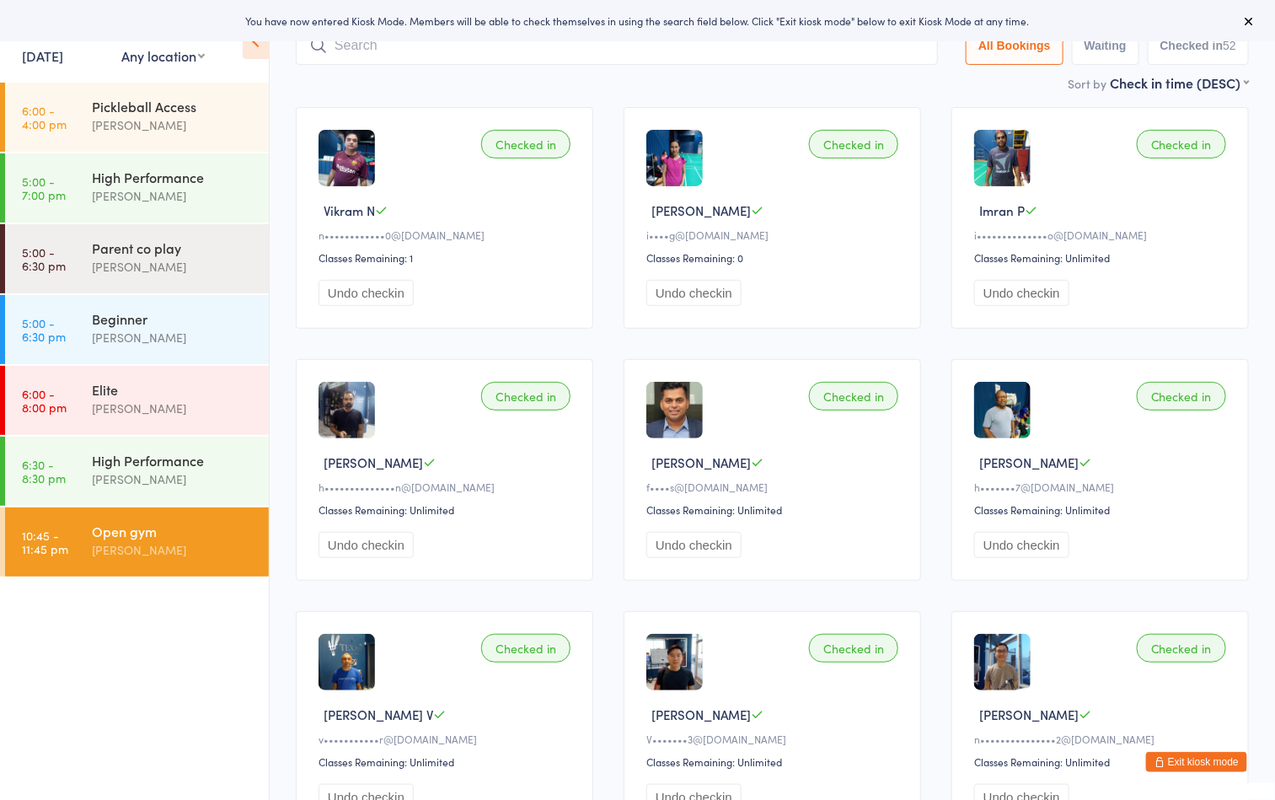
scroll to position [120, 0]
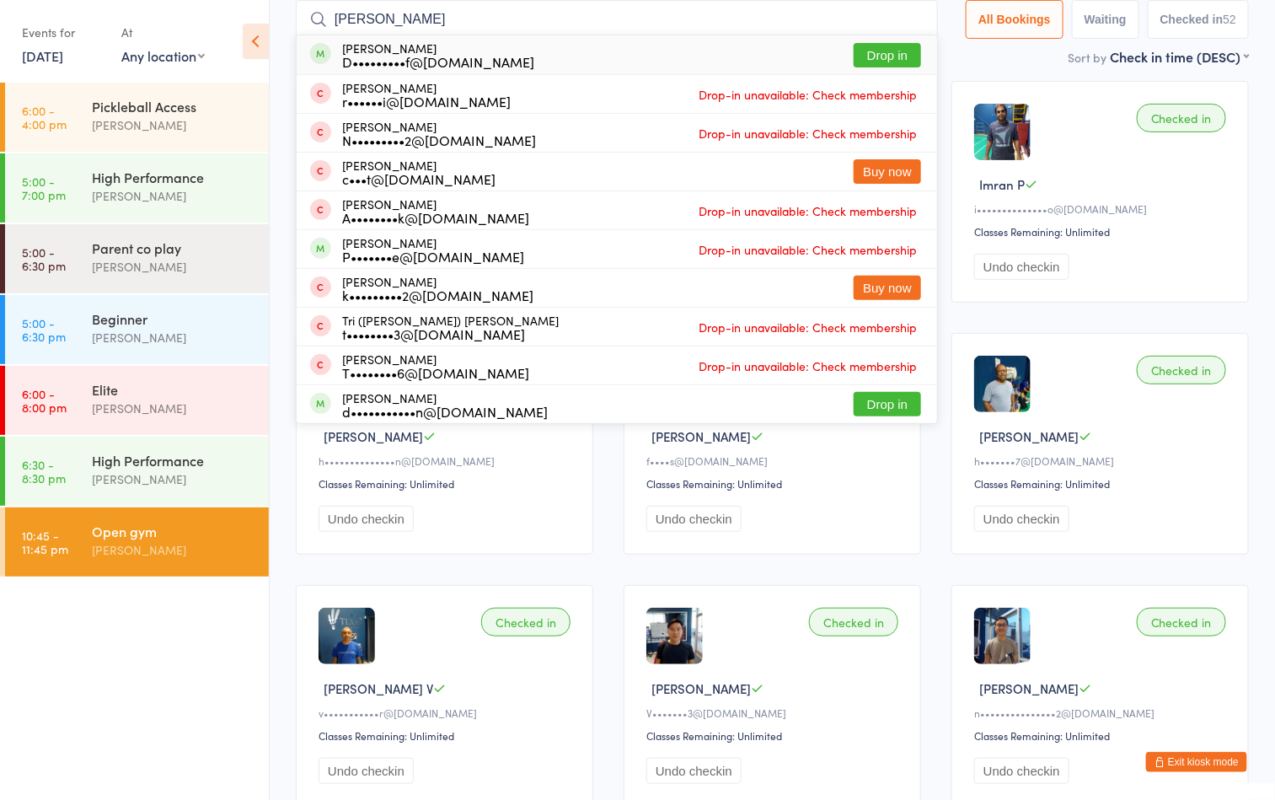
type input "[PERSON_NAME]"
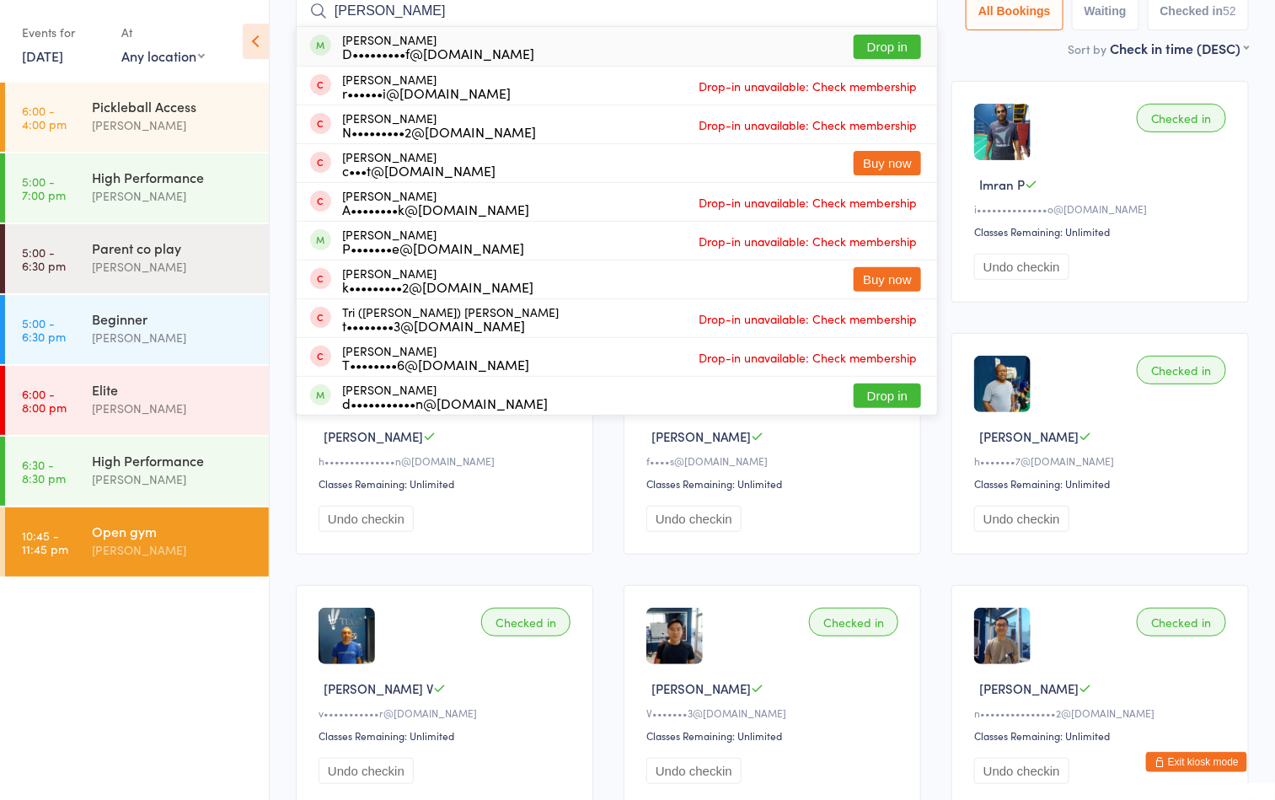
click at [867, 56] on button "Drop in" at bounding box center [887, 47] width 67 height 24
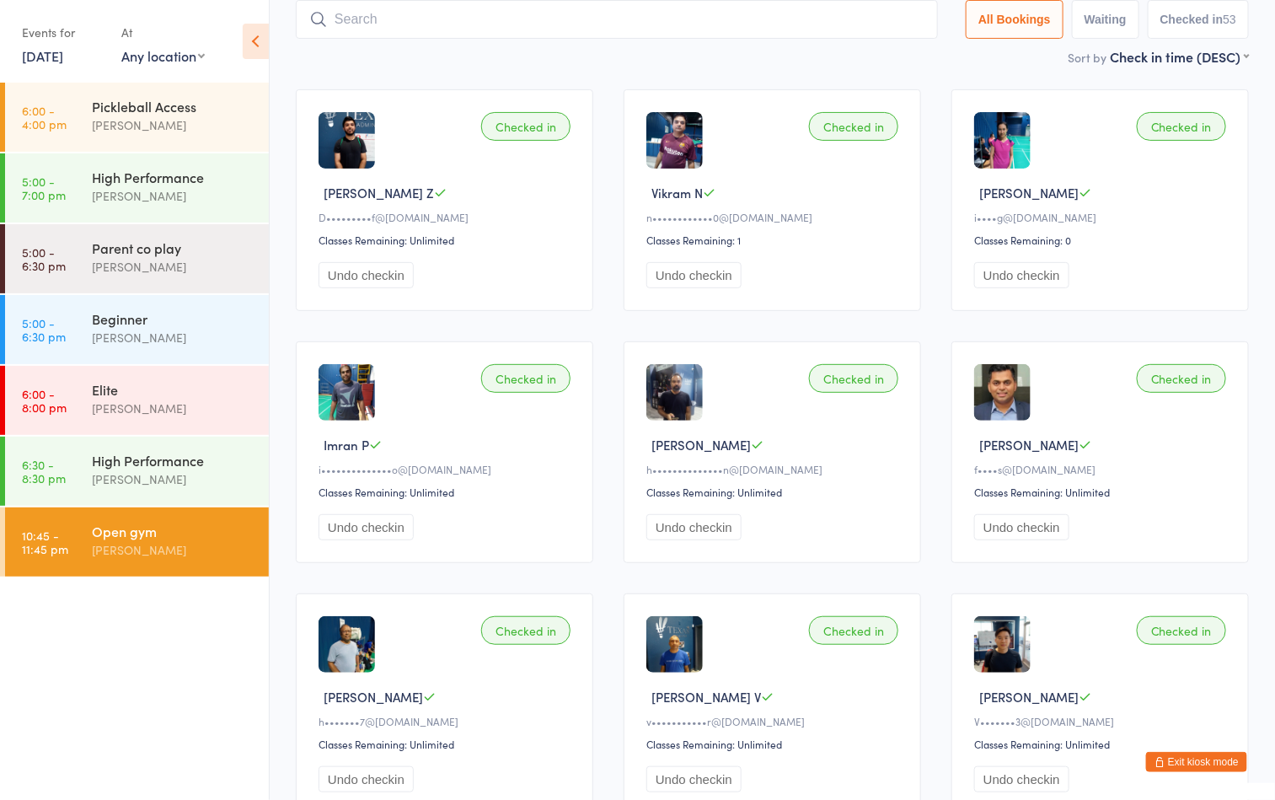
click at [693, 61] on div "Sort by Check in time (DESC) First name (ASC) First name (DESC) Last name (ASC)…" at bounding box center [772, 56] width 953 height 19
click at [208, 552] on div "[PERSON_NAME]" at bounding box center [173, 549] width 163 height 19
